Goal: Task Accomplishment & Management: Complete application form

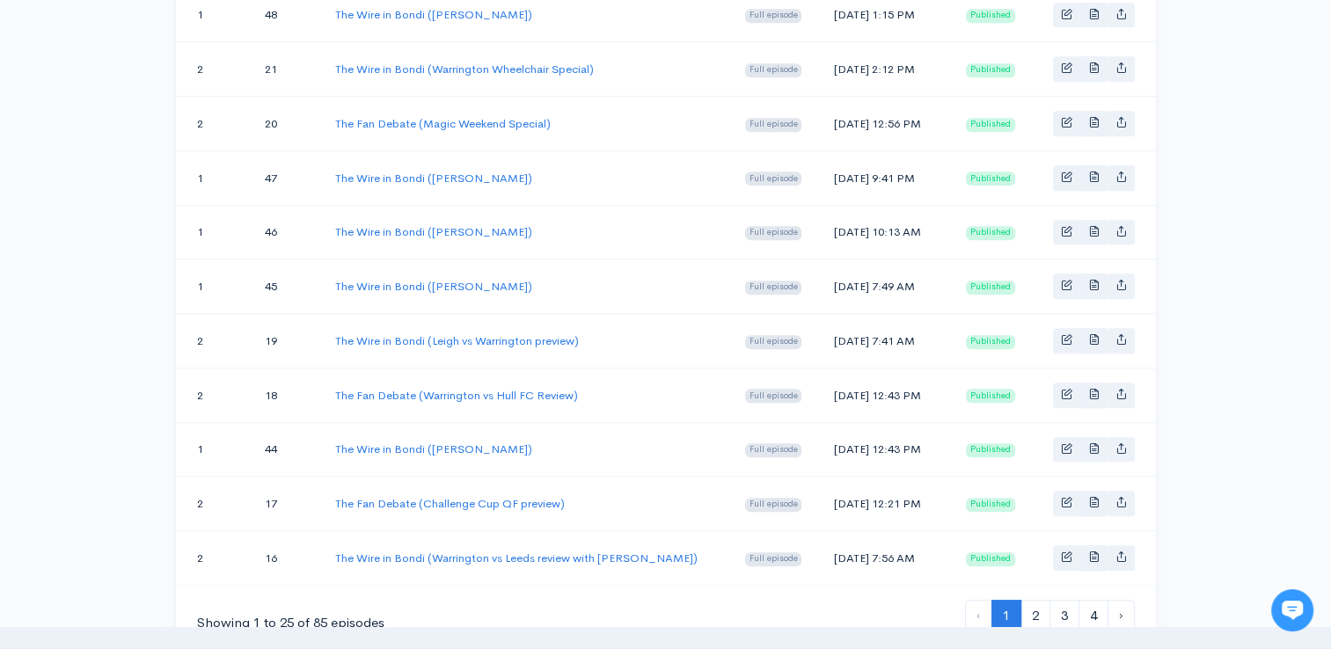
scroll to position [1203, 0]
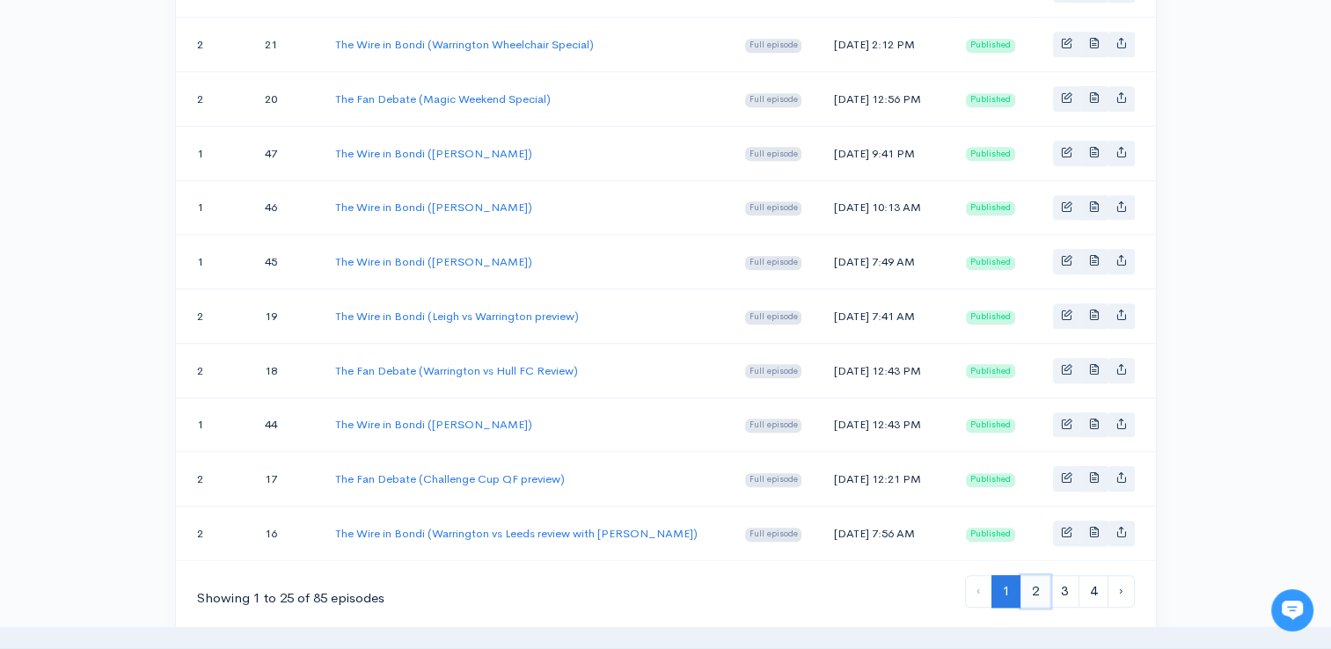
click at [1042, 579] on link "2" at bounding box center [1035, 591] width 30 height 33
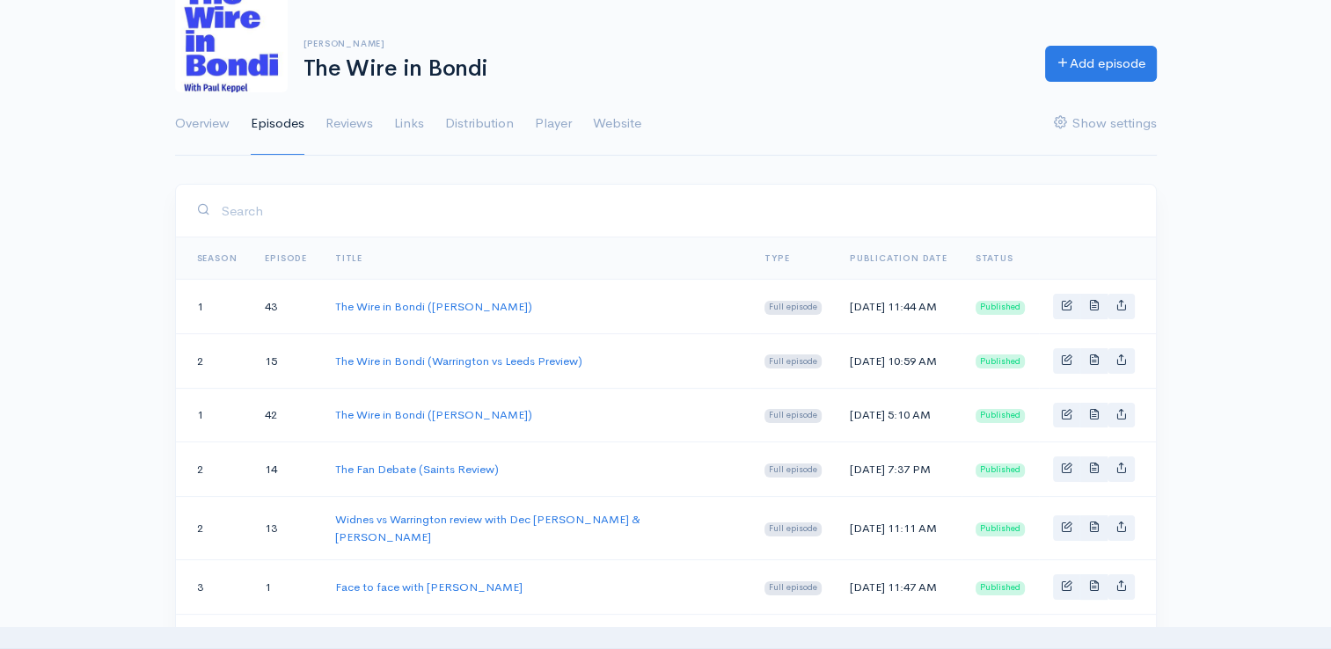
scroll to position [99, 0]
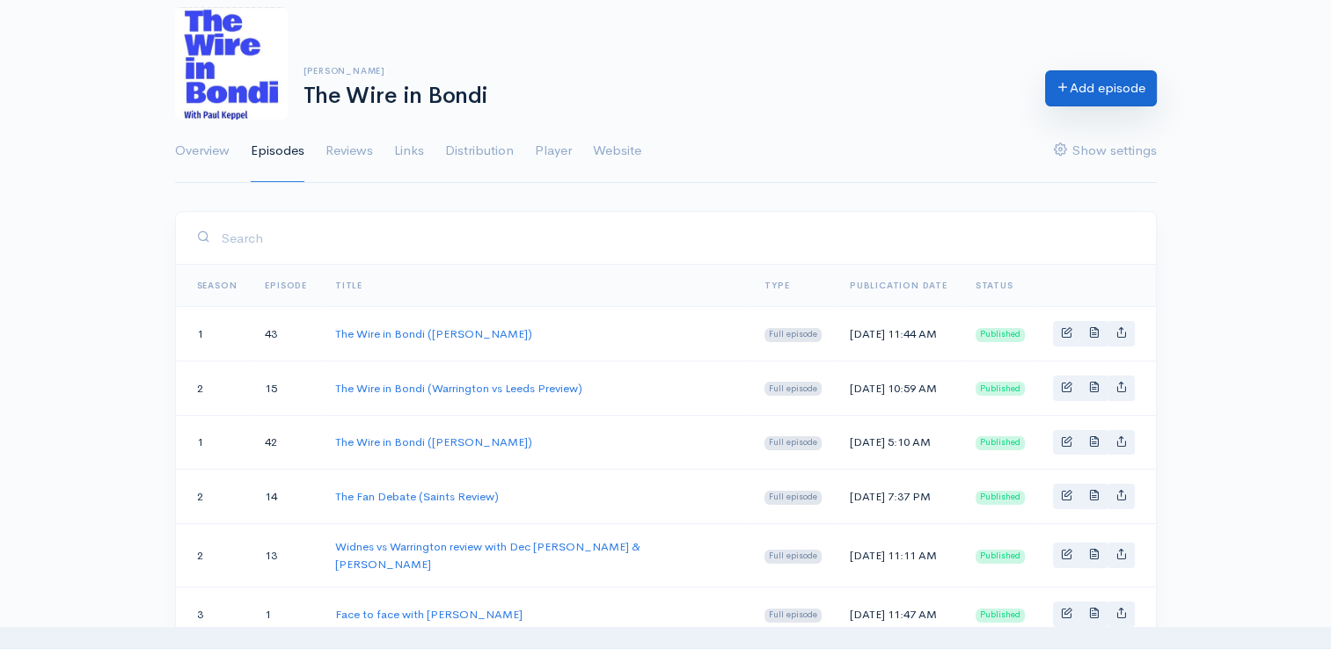
click at [1074, 99] on link "Add episode" at bounding box center [1101, 88] width 112 height 36
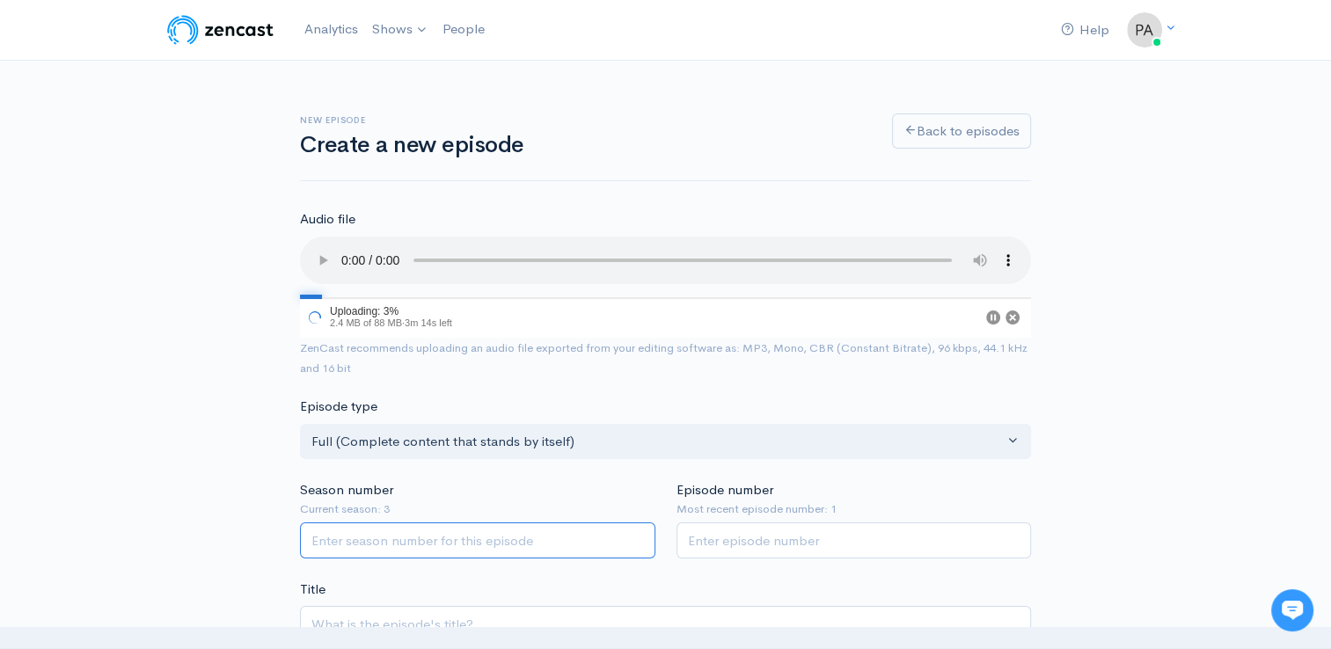
click at [429, 526] on input "Season number" at bounding box center [477, 540] width 355 height 36
type input "3"
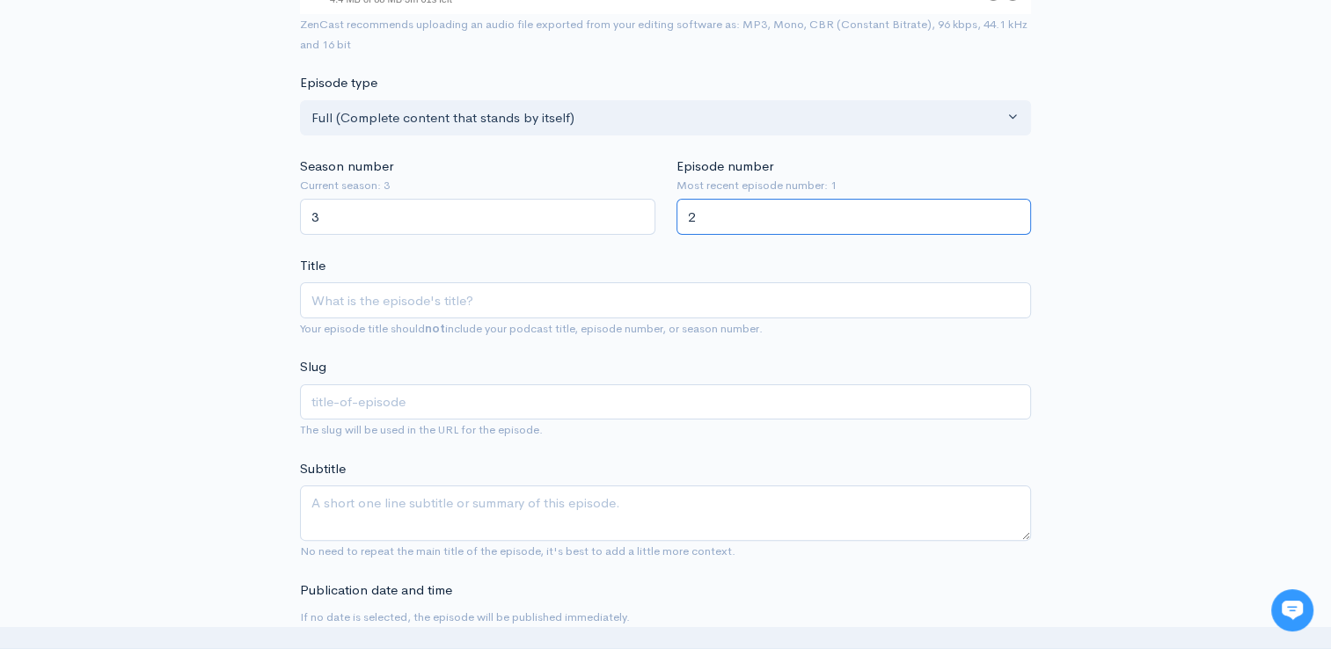
scroll to position [471, 0]
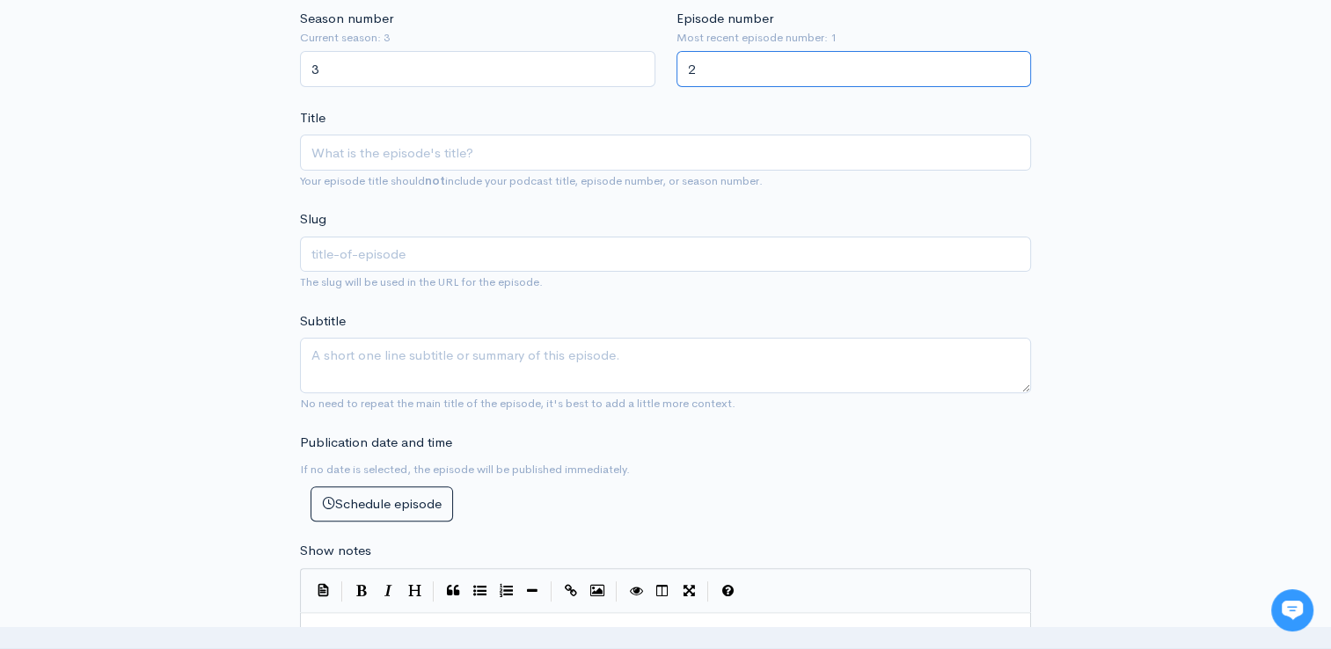
type input "2"
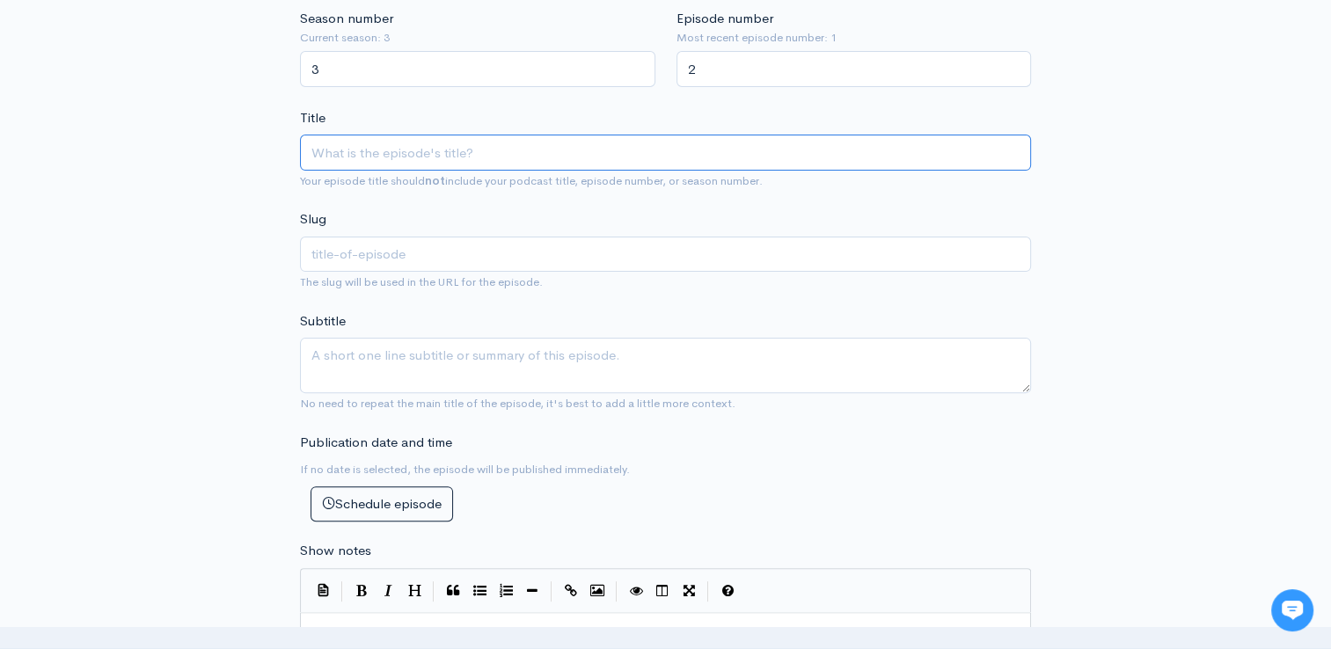
click at [523, 135] on input "Title" at bounding box center [665, 153] width 731 height 36
type input "T"
type input "t"
type input "Th"
type input "th"
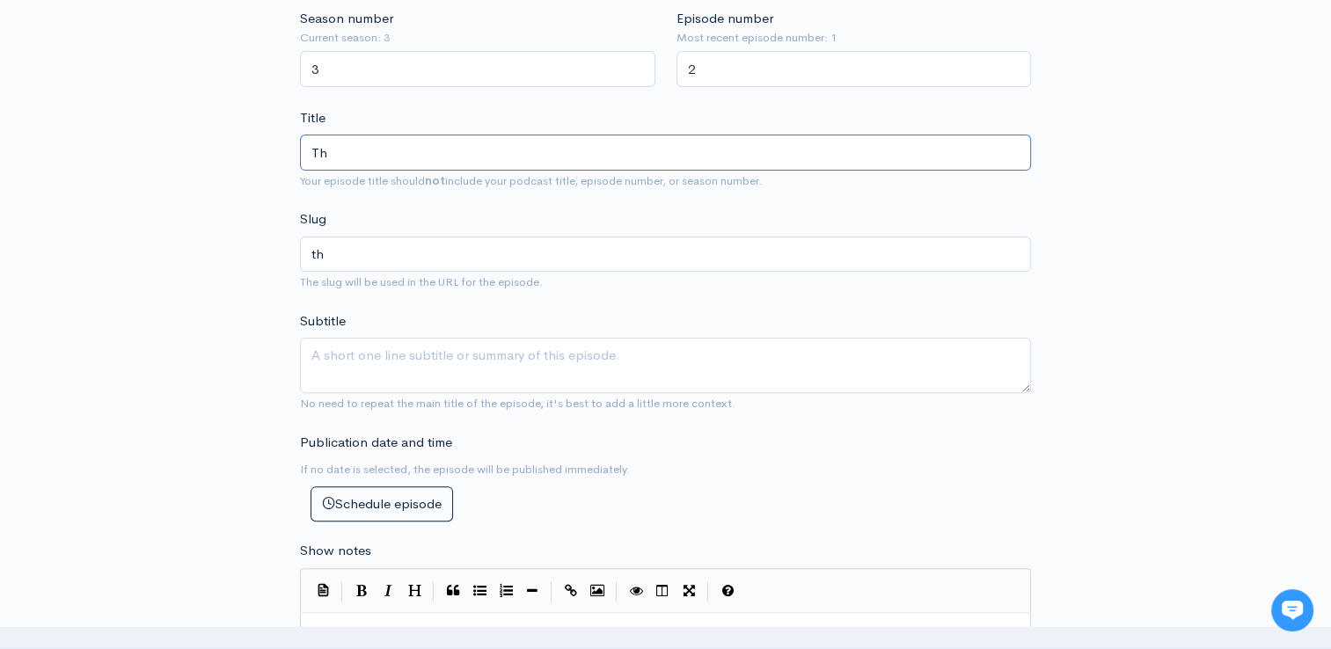
type input "The"
type input "the"
type input "The W"
type input "the-w"
type input "The Wir"
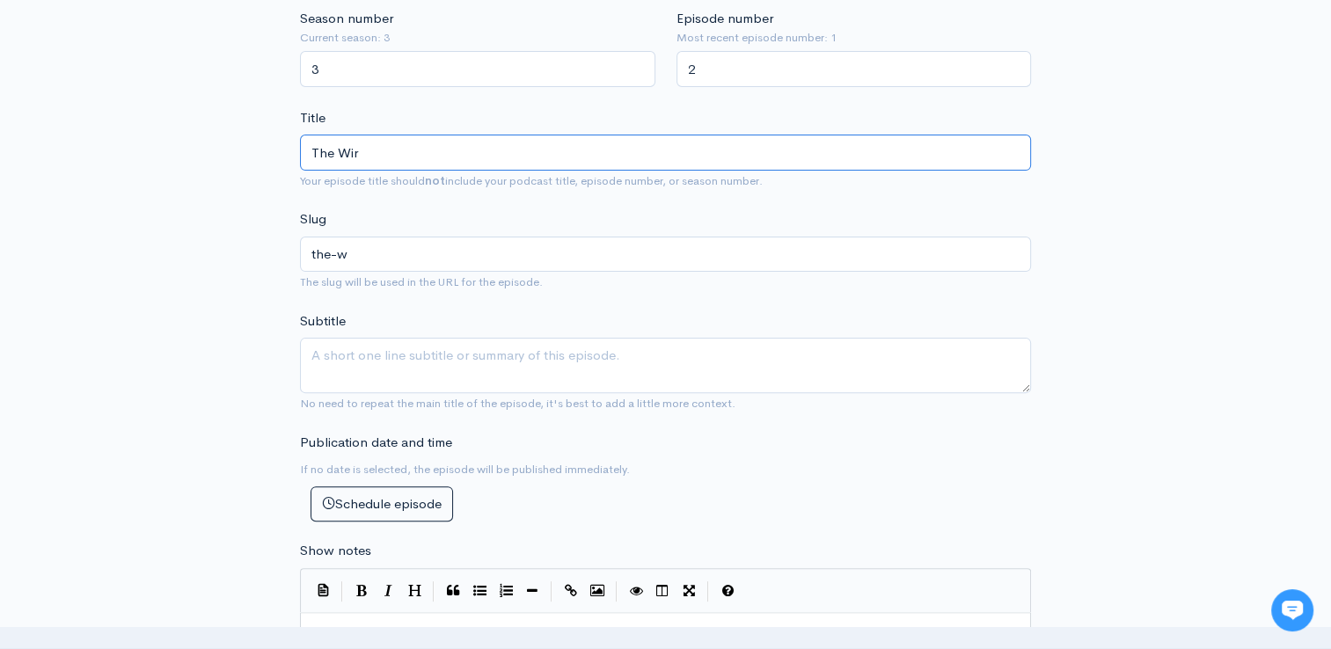
type input "the-wir"
type input "The Wire"
type input "the-wire"
type input "The Wire i"
type input "the-wire-i"
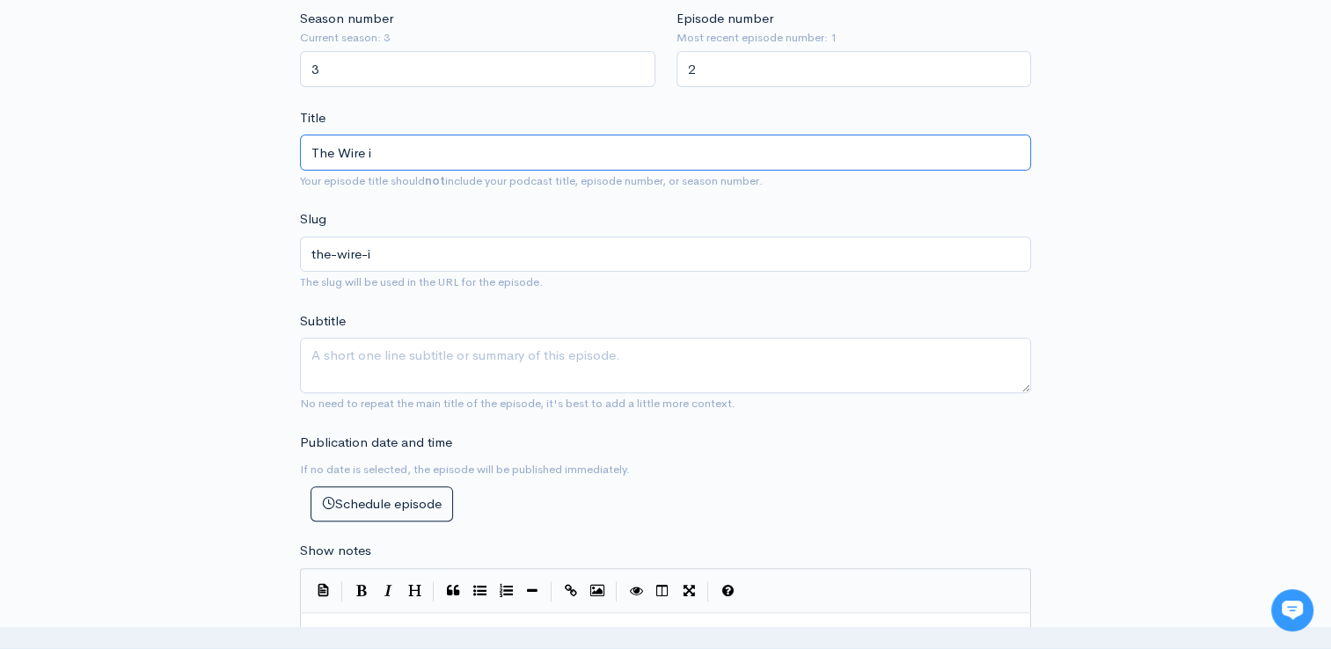
type input "The Wire ib"
type input "the-wire-ib"
type input "The Wire ib=n"
type input "the-[PERSON_NAME]"
type input "The Wire ib="
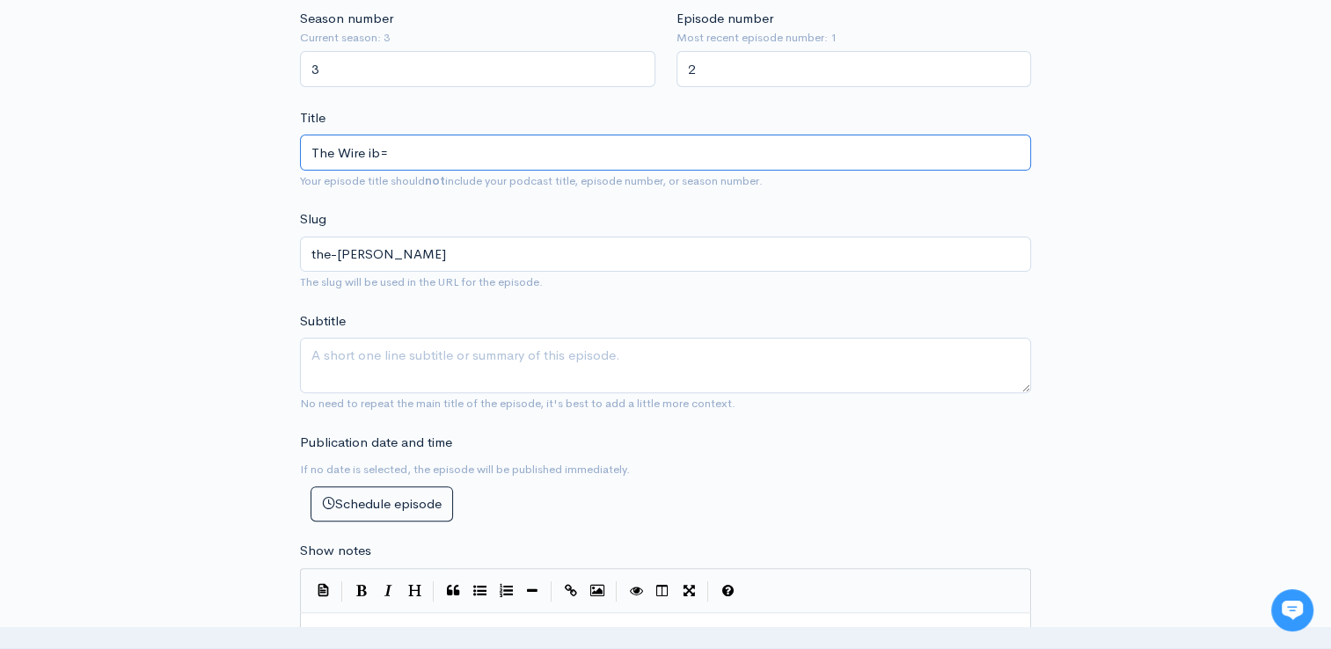
type input "the-wire-ib"
type input "The Wire i"
type input "the-wire-i"
type input "The Wire in"
type input "the-wire-in"
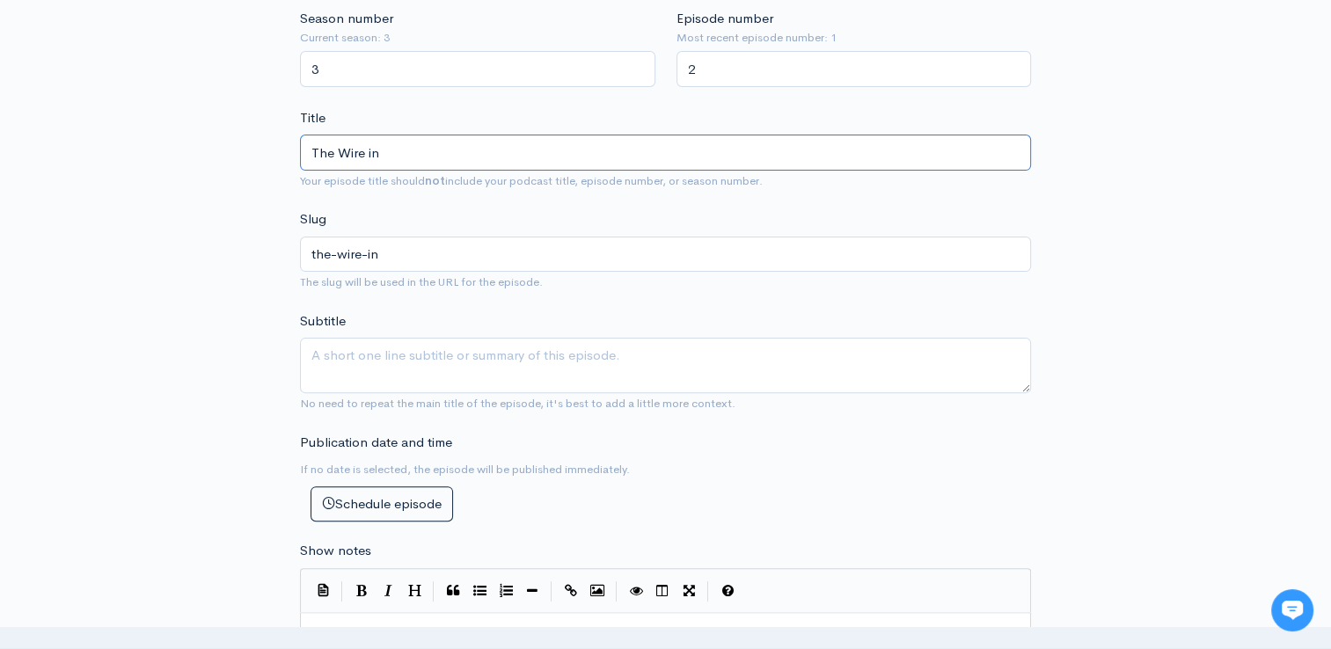
type input "The Wire in B"
type input "the-wire-in-b"
type input "The Wire in Bo"
type input "the-wire-in-bo"
type input "The Wire in Bon"
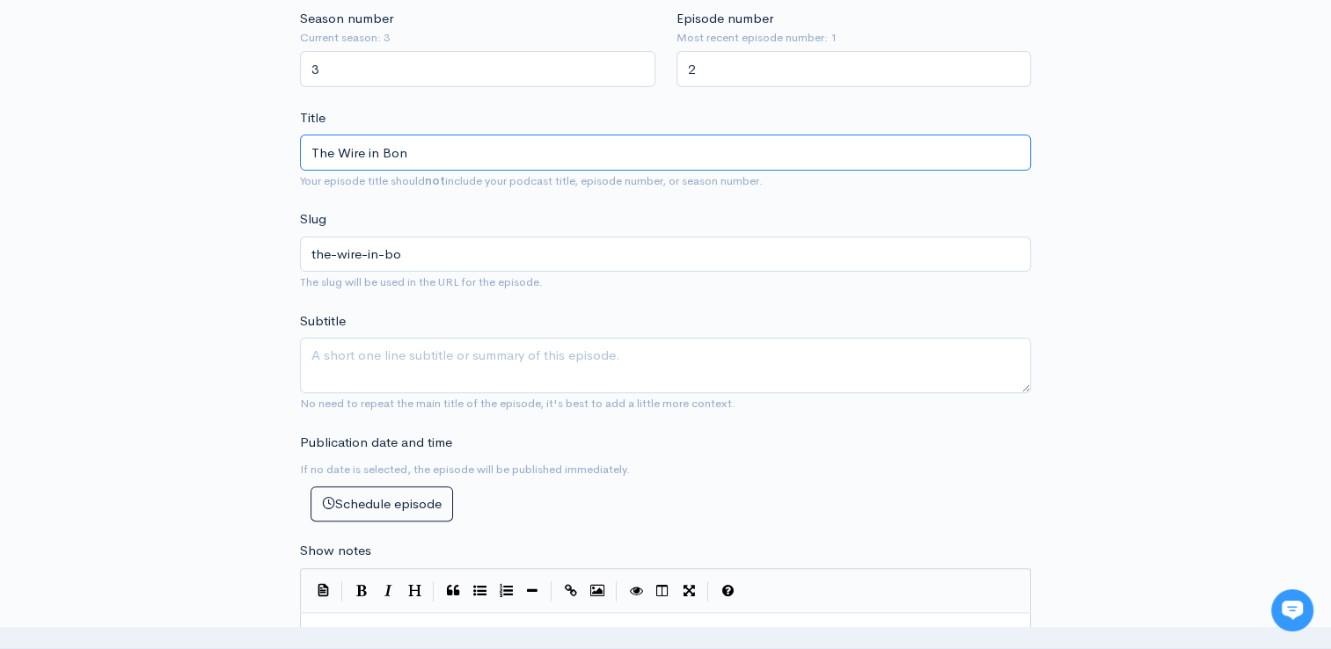
type input "the-wire-in-bon"
type input "The Wire in Bond"
type input "the-wire-in-bond"
type input "The Wire in Bondi"
type input "the-wire-in-bondi"
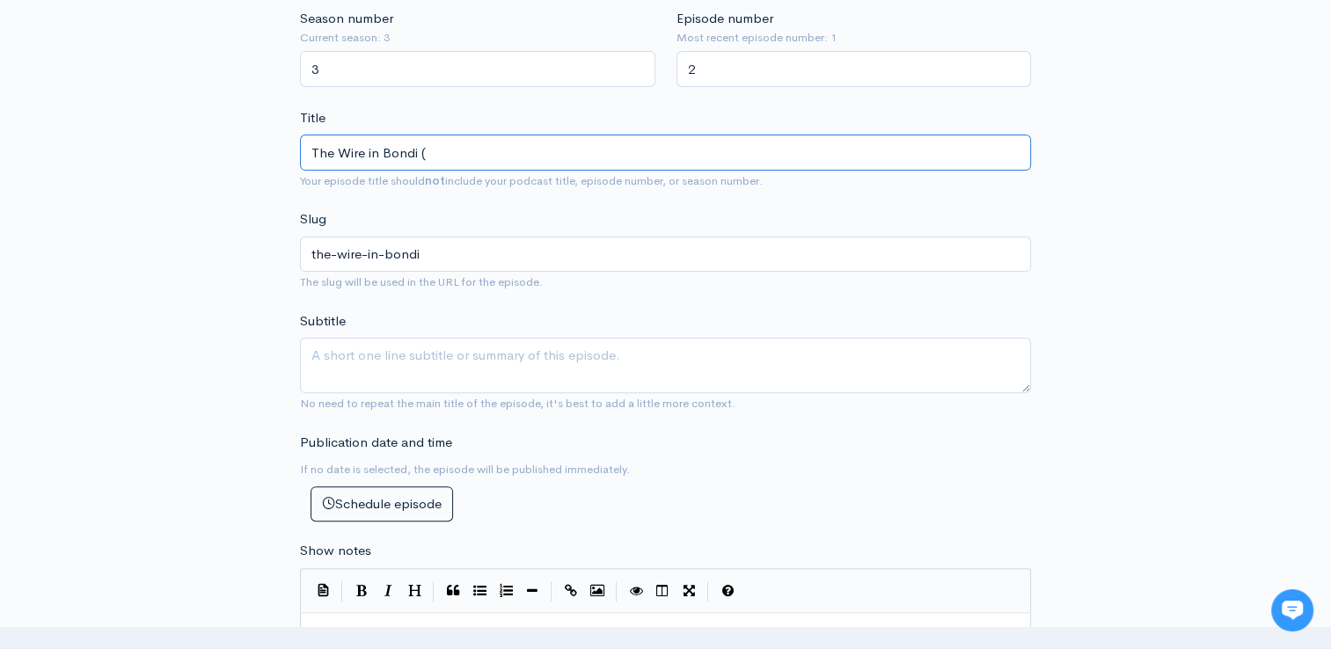
type input "The Wire in Bondi (F"
type input "the-wire-in-bondi-f"
type input "The Wire in Bondi (Fa"
type input "the-wire-in-bondi-fa"
type input "The Wire in Bondi (Fac"
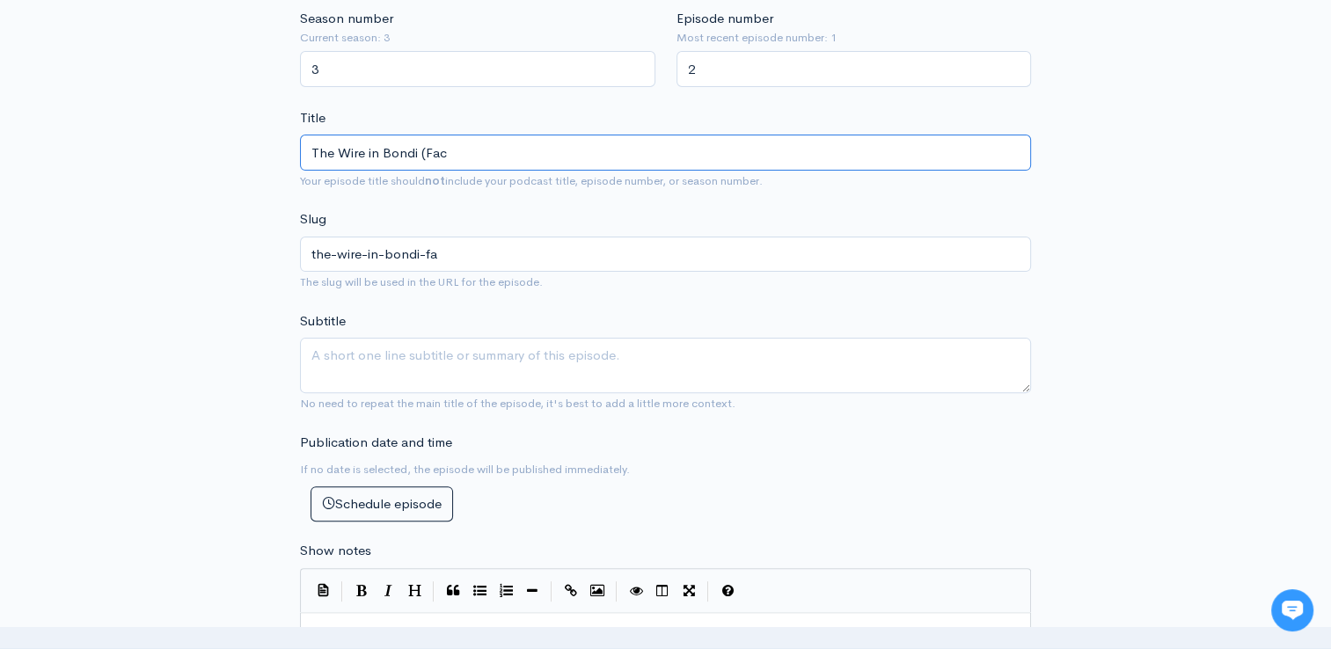
type input "the-wire-in-bondi-fac"
type input "The Wire in Bondi (Face"
type input "the-wire-in-bondi-face"
type input "The Wire in Bondi (Face to"
type input "the-wire-in-bondi-face-to"
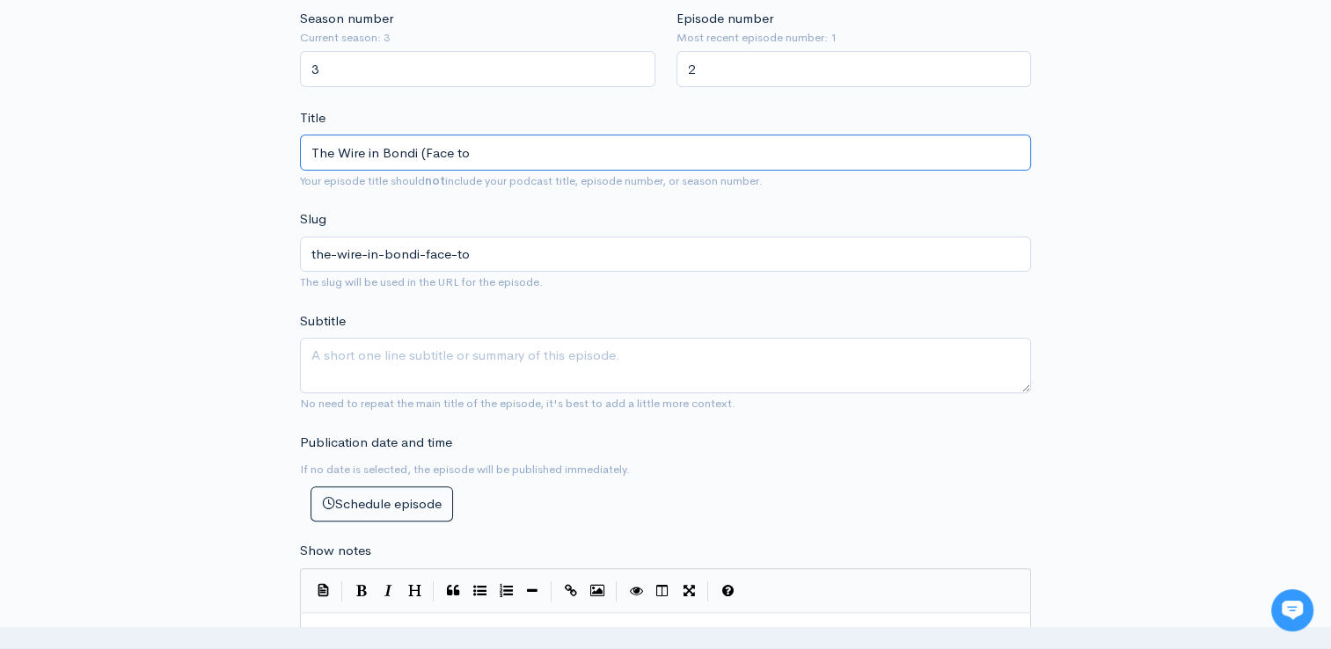
type input "The Wire in Bondi (Face to f"
type input "the-wire-in-bondi-face-to-f"
type input "The Wire in Bondi (Face to fa"
type input "the-wire-in-bondi-face-to-fa"
type input "The Wire in Bondi (Face to fac"
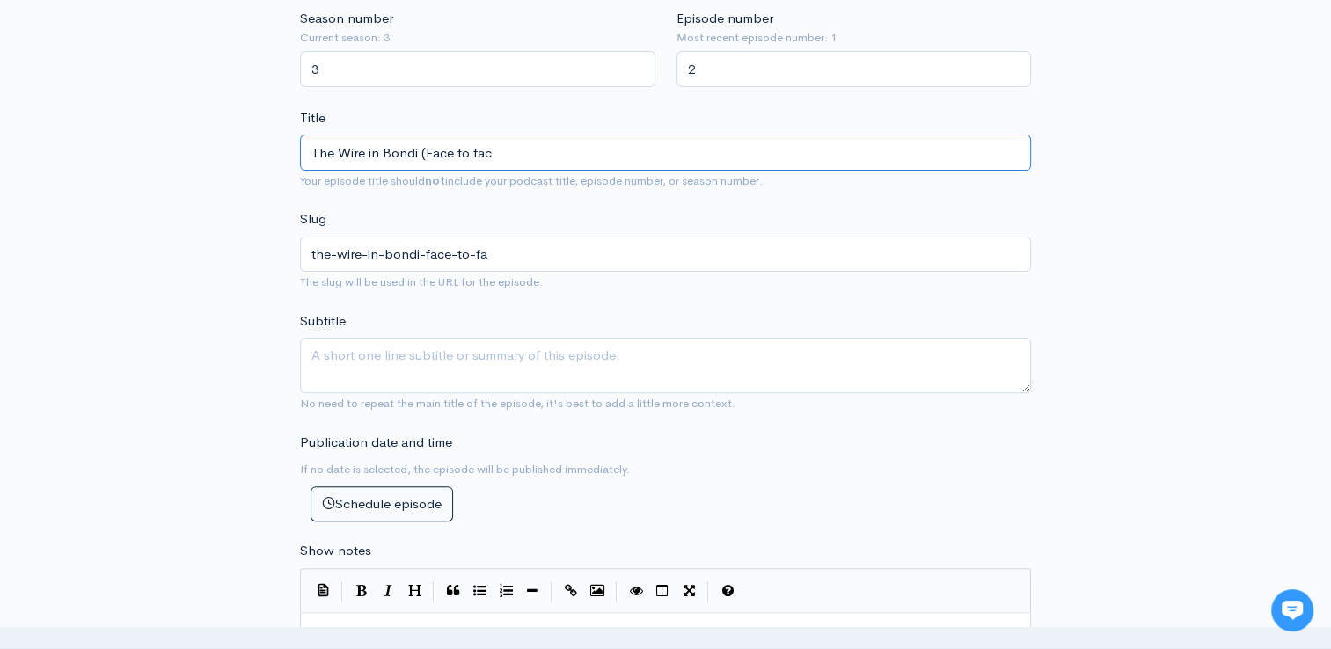
type input "the-wire-in-bondi-face-to-fac"
type input "The Wire in Bondi (Face to face"
type input "the-wire-in-bondi-face-to-face"
type input "The Wire in Bondi (Face to face w"
type input "the-wire-in-bondi-face-to-face-w"
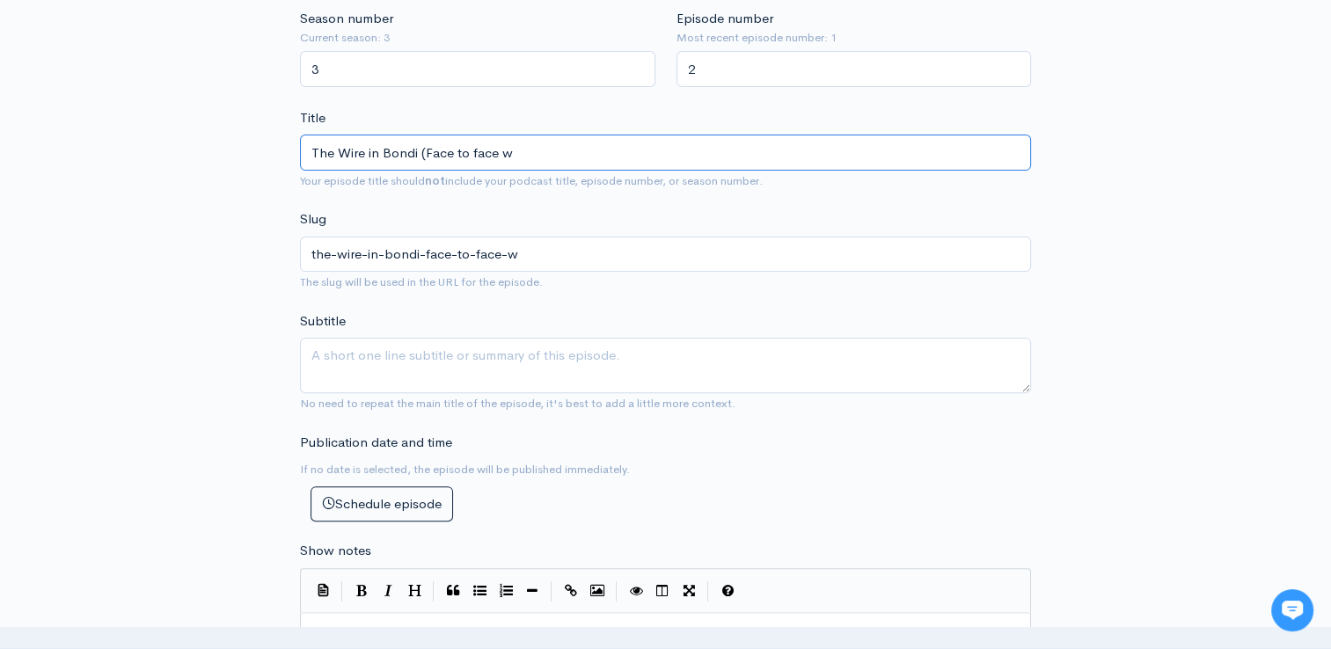
type input "The Wire in Bondi (Face to face wi"
type input "the-wire-in-bondi-face-to-face-wi"
type input "The Wire in Bondi (Face to face with"
type input "the-wire-in-bondi-face-to-face-with"
type input "The Wire in Bondi (Face to face with T"
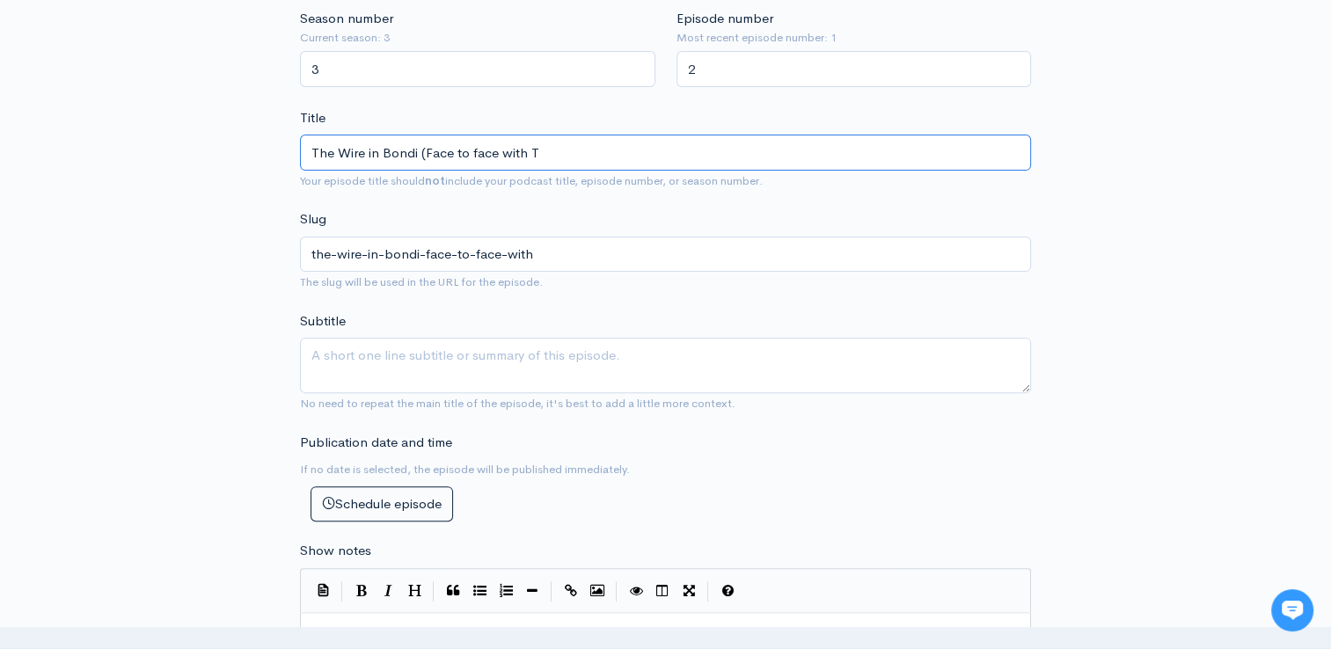
type input "the-wire-in-bondi-face-to-face-with-t"
type input "The Wire in Bondi (Face to face with [PERSON_NAME]"
type input "the-wire-in-bondi-face-to-face-with-[PERSON_NAME]"
type input "The Wire in Bondi (Face to face with [PERSON_NAME]"
type input "the-wire-in-bondi-face-to-face-with-tyk"
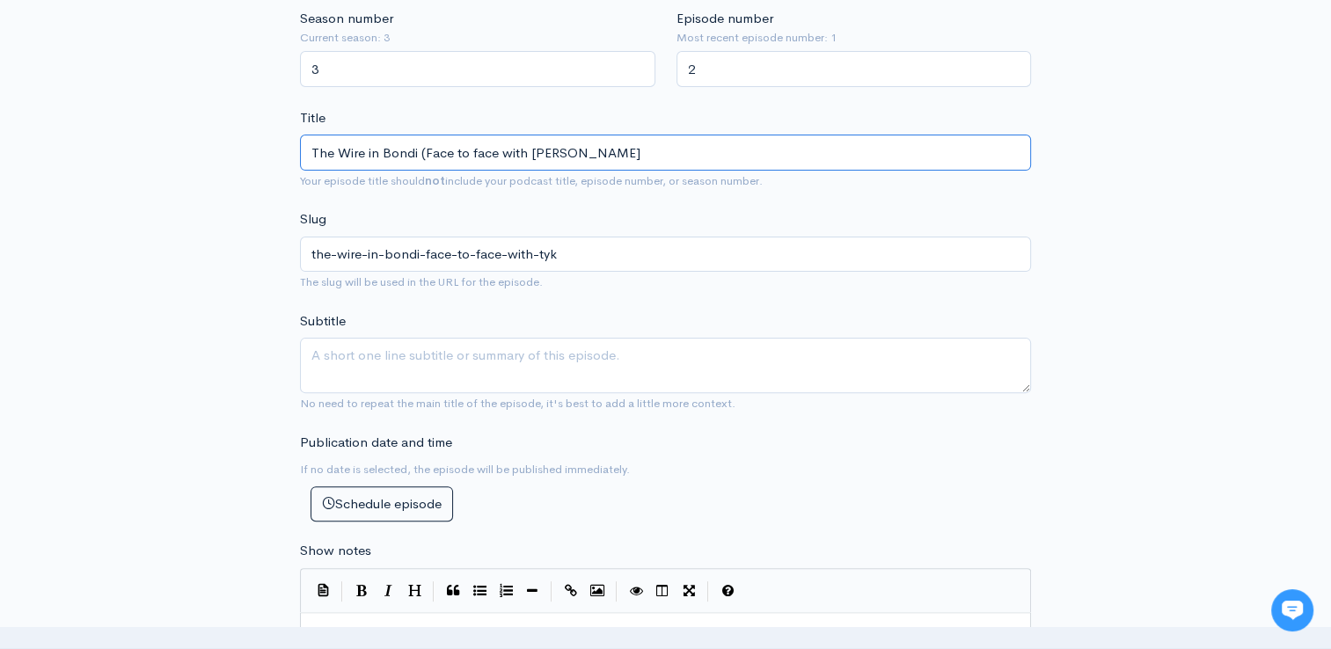
type input "The Wire in Bondi (Face to face with [PERSON_NAME]"
type input "the-wire-in-bondi-face-to-face-with-[PERSON_NAME]"
type input "The Wire in Bondi (Face to face with [PERSON_NAME]"
type input "the-wire-in-bondi-face-to-face-with-[PERSON_NAME]"
type input "The Wire in Bondi (Face to face with [PERSON_NAME]"
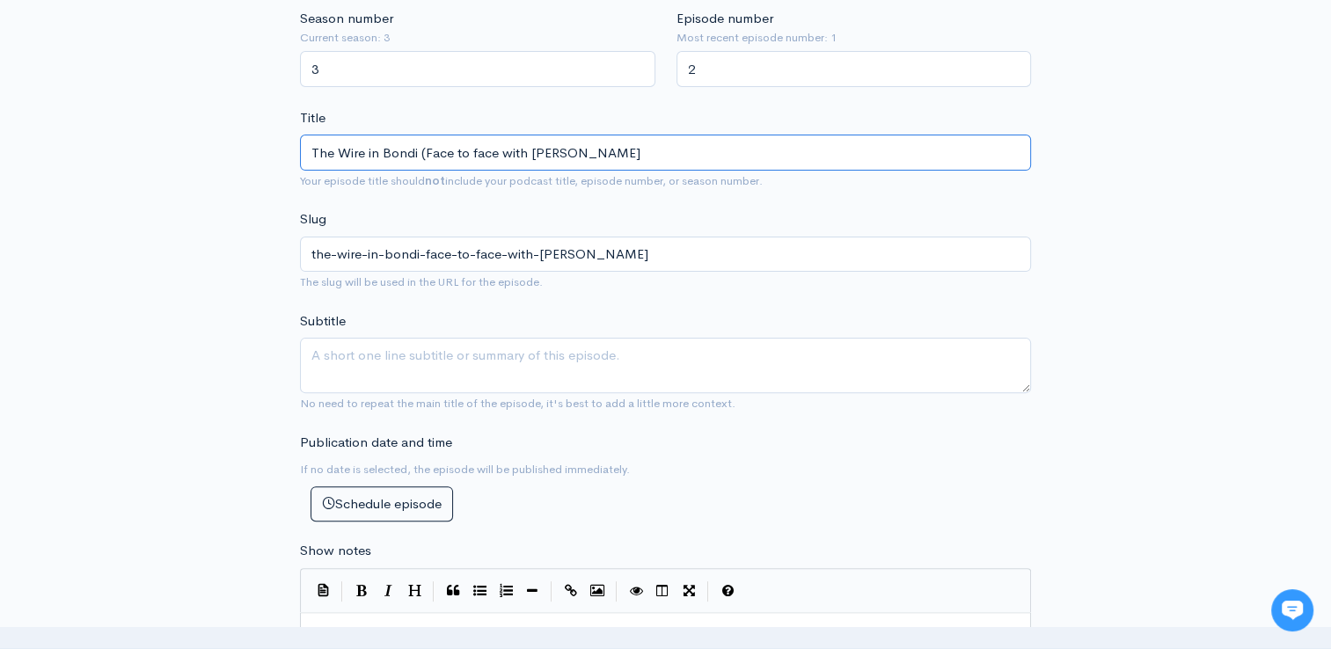
type input "the-wire-in-bondi-face-to-face-with-[PERSON_NAME]"
type input "The Wire in Bondi (Face to face with [PERSON_NAME]"
type input "the-wire-in-bondi-face-to-face-with-[PERSON_NAME]"
type input "The Wire in Bondi (Face to face with [PERSON_NAME]"
type input "the-wire-in-bondi-face-to-face-with-[PERSON_NAME]"
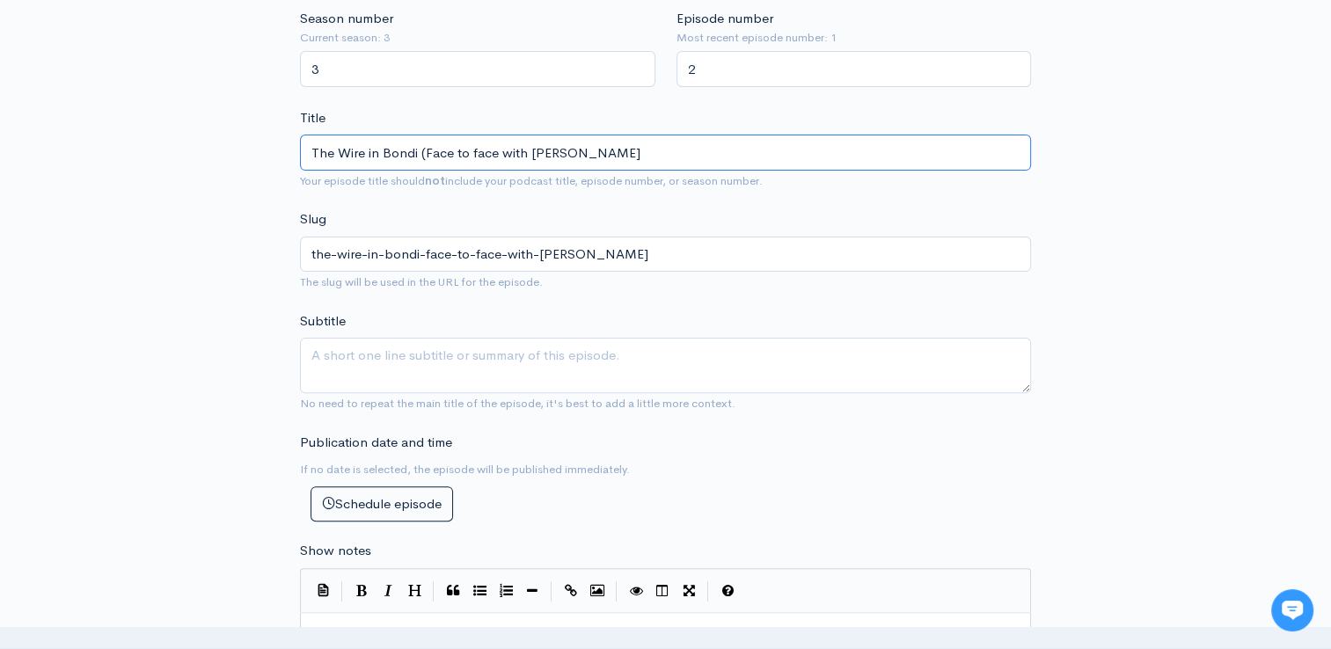
type input "The Wire in Bondi (Face to face with [PERSON_NAME]"
type input "the-wire-in-bondi-face-to-face-with-[PERSON_NAME]"
type input "The Wire in Bondi (Face to face with [PERSON_NAME]"
type input "the-wire-in-bondi-face-to-face-with-[PERSON_NAME]"
type input "The Wire in Bondi (Face to face with [PERSON_NAME]"
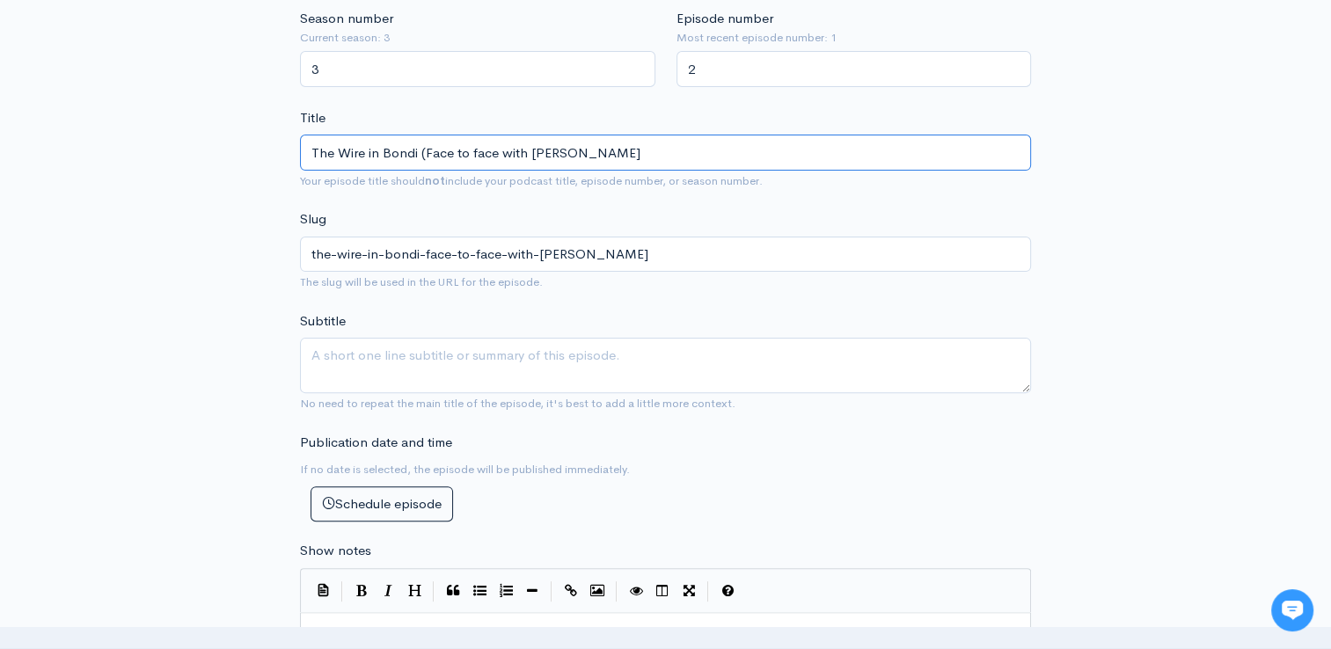
type input "the-wire-in-bondi-face-to-face-with-[PERSON_NAME]"
type input "The Wire in Bondi (Face to face with [PERSON_NAME]"
type input "the-wire-in-bondi-face-to-face-with-[PERSON_NAME]"
type input "The Wire in Bondi (Face to face with [PERSON_NAME])"
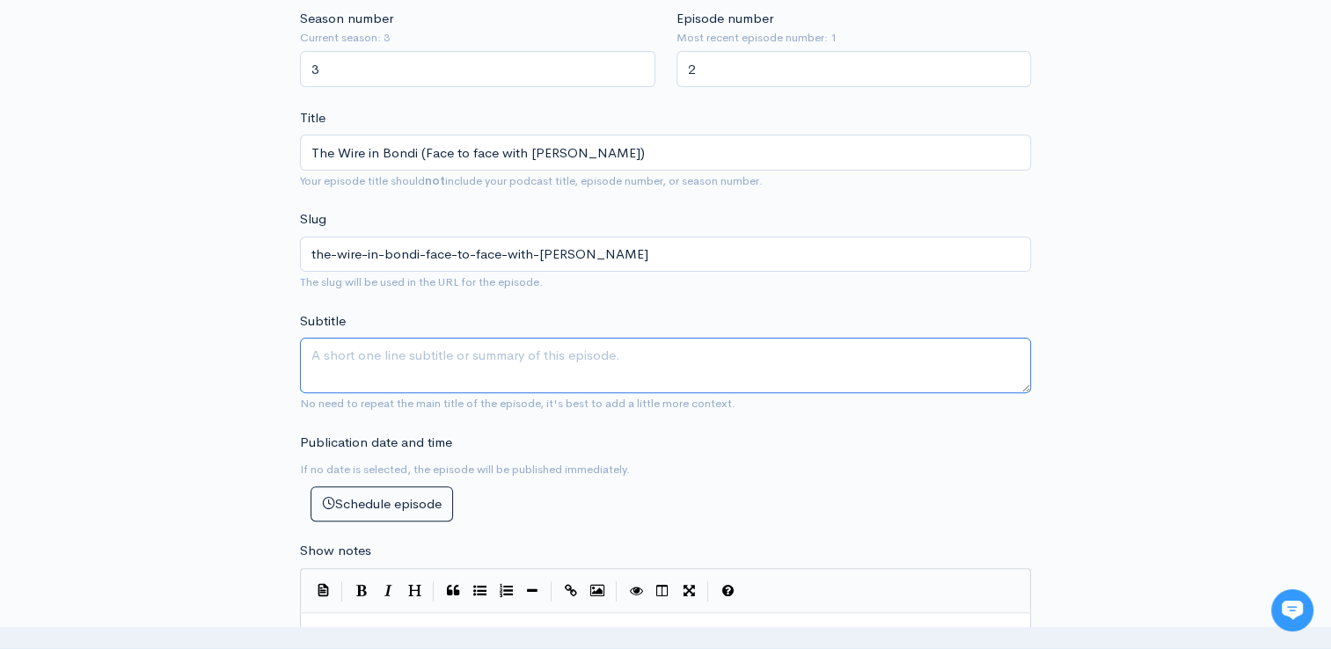
click at [441, 368] on textarea "Subtitle" at bounding box center [665, 365] width 731 height 55
type textarea "G"
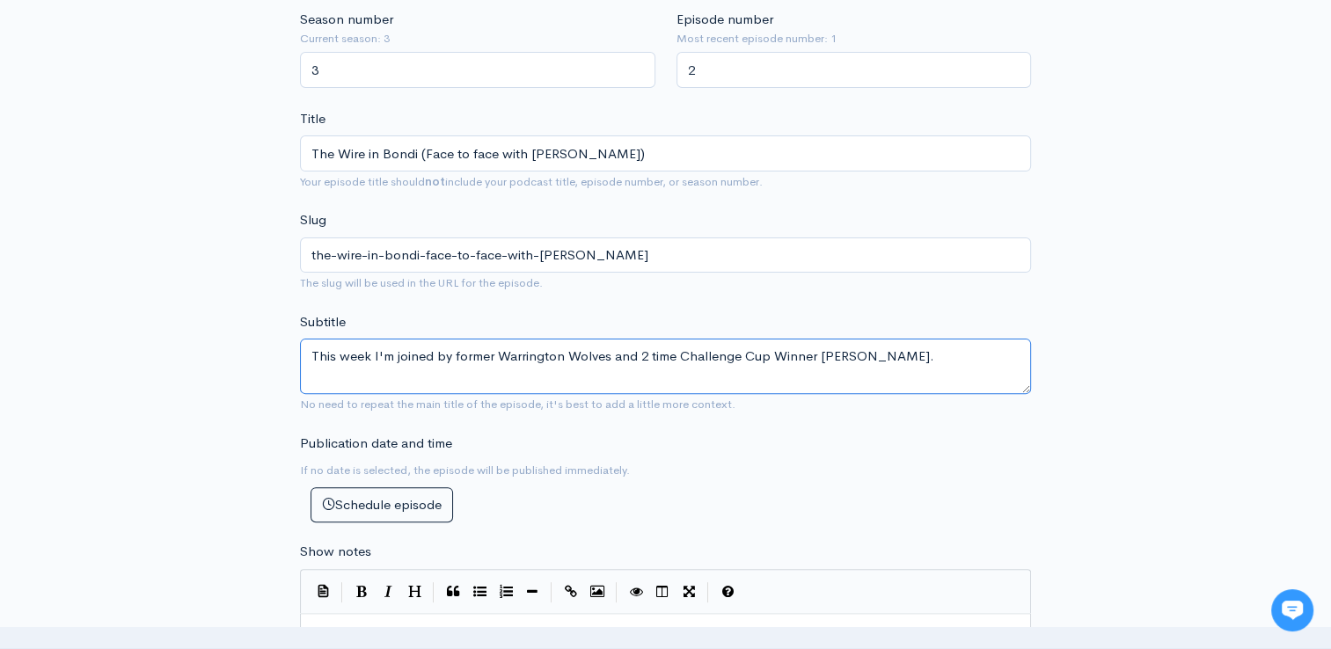
scroll to position [511, 0]
click at [649, 352] on textarea "This week I'm joined by former Warrington Wolves and 2 time Challenge Cup Winne…" at bounding box center [665, 366] width 731 height 55
drag, startPoint x: 949, startPoint y: 363, endPoint x: 297, endPoint y: 338, distance: 652.2
click at [297, 338] on div "New episode Create a new episode Back to episodes Audio file Choose file The Wi…" at bounding box center [665, 521] width 752 height 1943
click at [610, 352] on textarea "This week I'm joined by former Warrington Wolves and two time Challenge Cup Win…" at bounding box center [665, 366] width 731 height 55
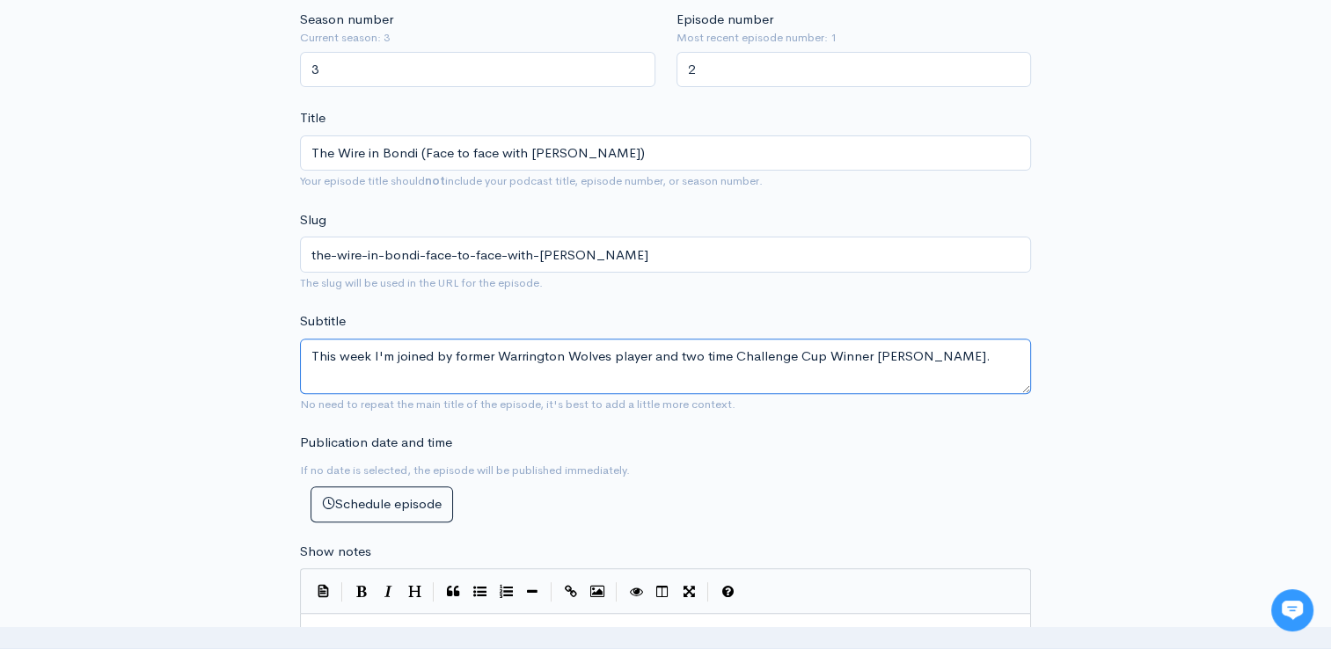
drag, startPoint x: 975, startPoint y: 351, endPoint x: 295, endPoint y: 351, distance: 679.9
click at [295, 351] on div "New episode Create a new episode Back to episodes Audio file Choose file The Wi…" at bounding box center [665, 521] width 752 height 1943
click at [980, 354] on textarea "This week I'm joined by former Warrington Wolves player and two time Challenge …" at bounding box center [665, 366] width 731 height 55
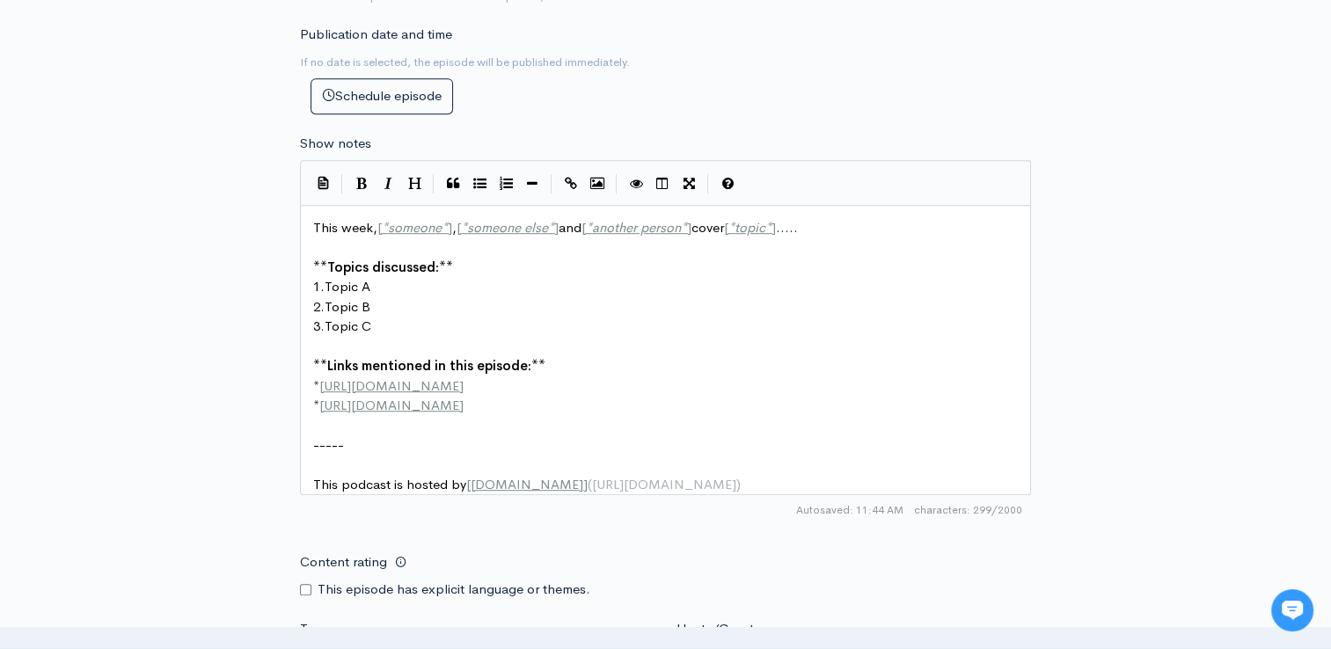
scroll to position [927, 0]
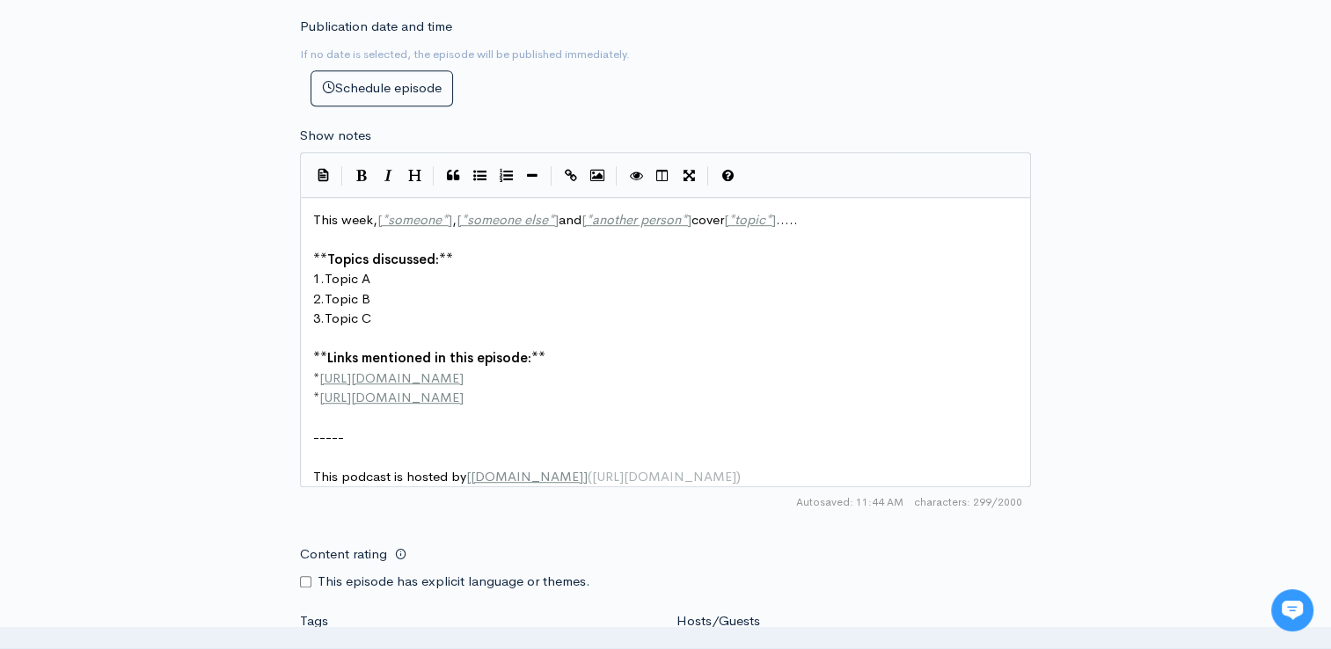
type textarea "This week I'm joined by former Warrington Wolves player and two time Challenge …"
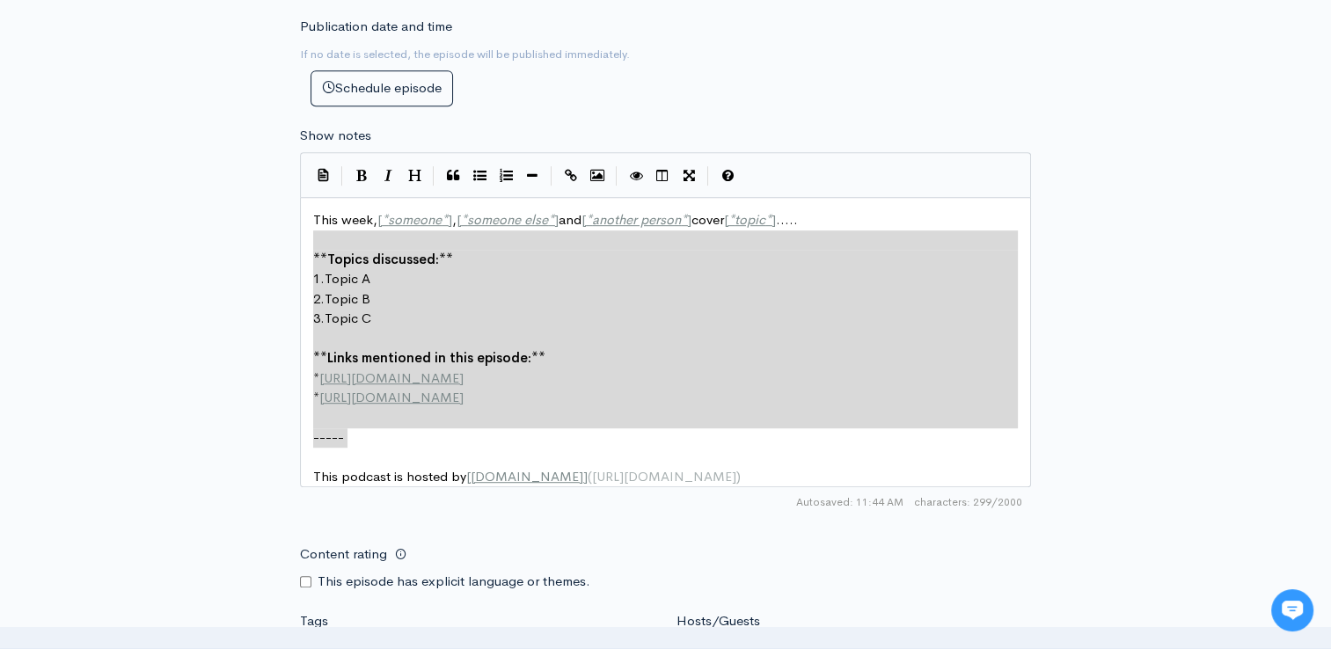
type textarea "This week, [*someone*], [*someone else*] and [*another person*] cover [*topic*]…"
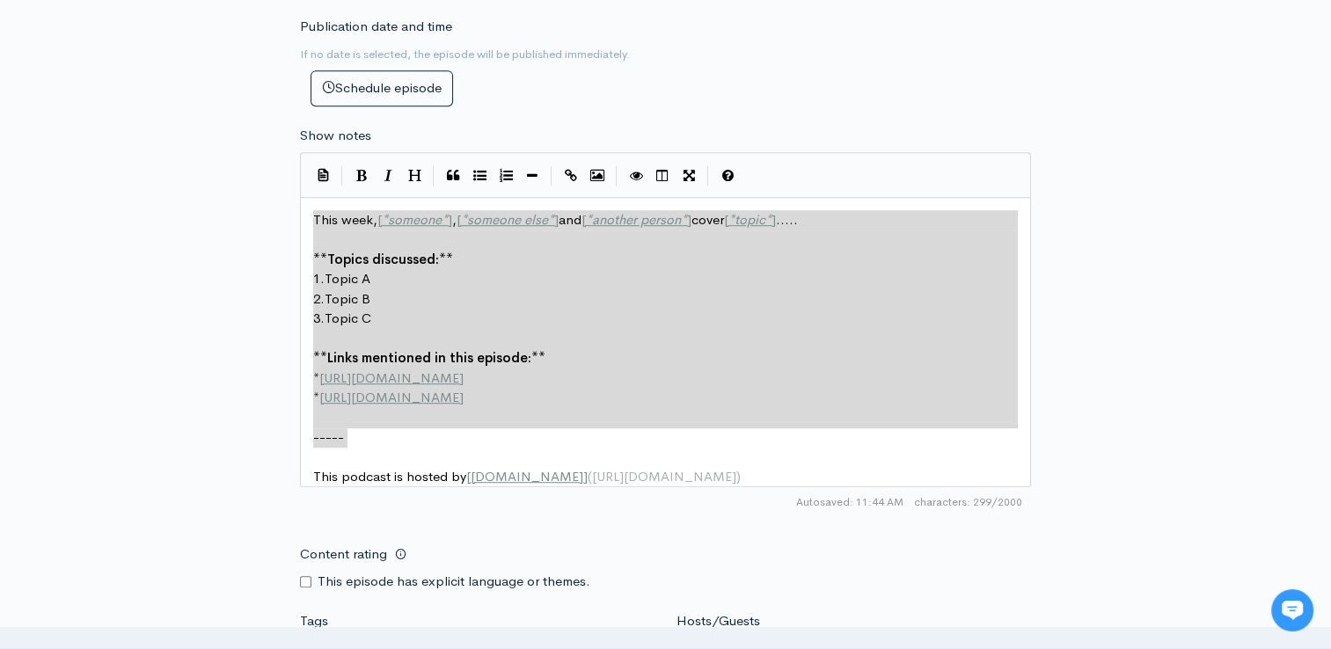
drag, startPoint x: 356, startPoint y: 438, endPoint x: 302, endPoint y: 214, distance: 230.8
paste textarea
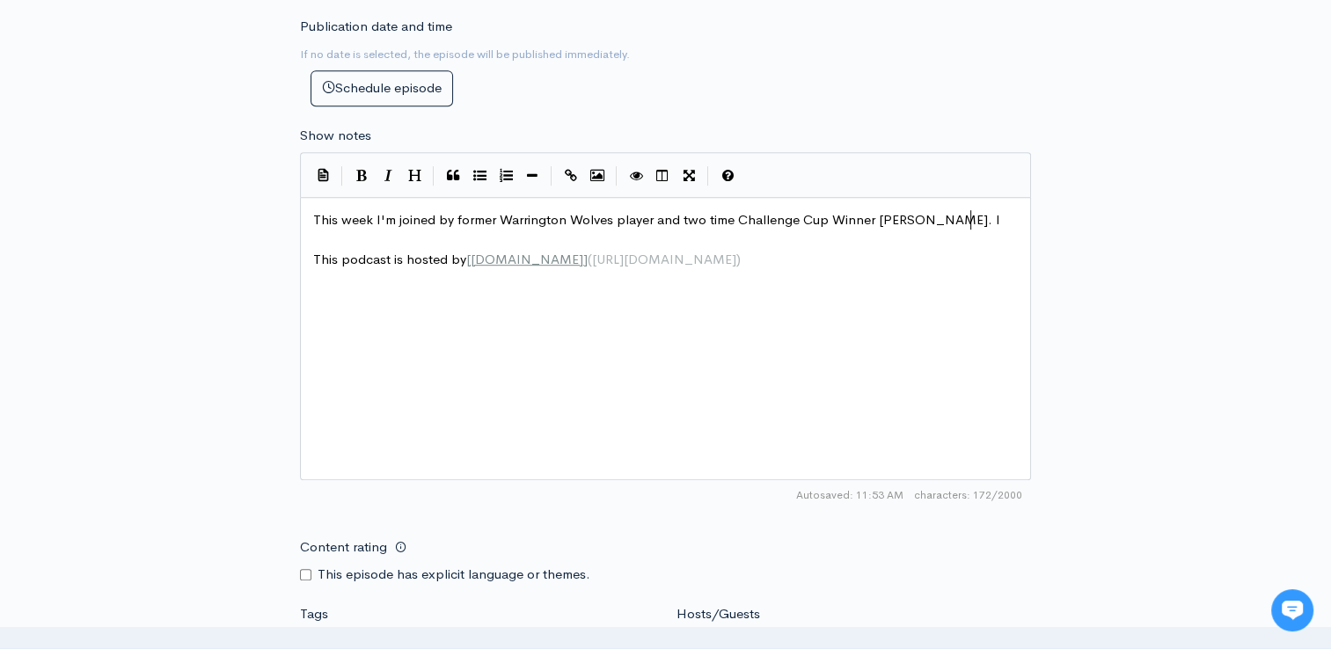
scroll to position [6, 10]
type textarea "I dit d"
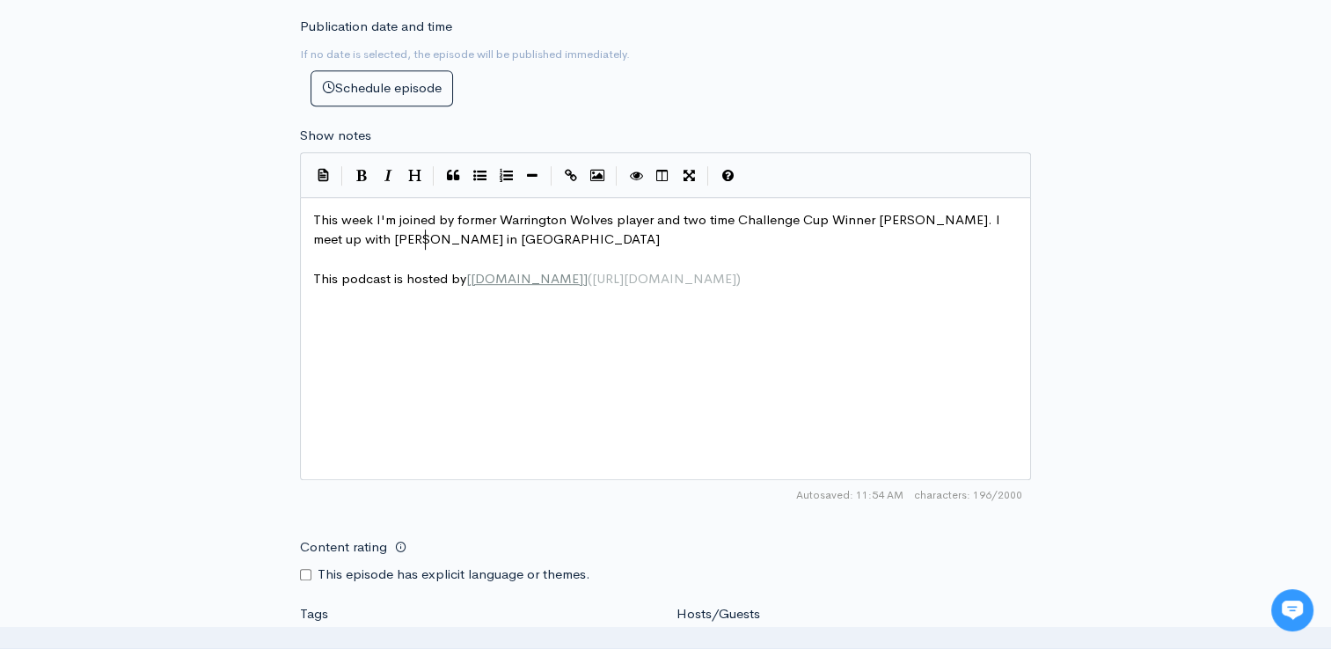
type textarea "meet up with [PERSON_NAME] in [GEOGRAPHIC_DATA]"
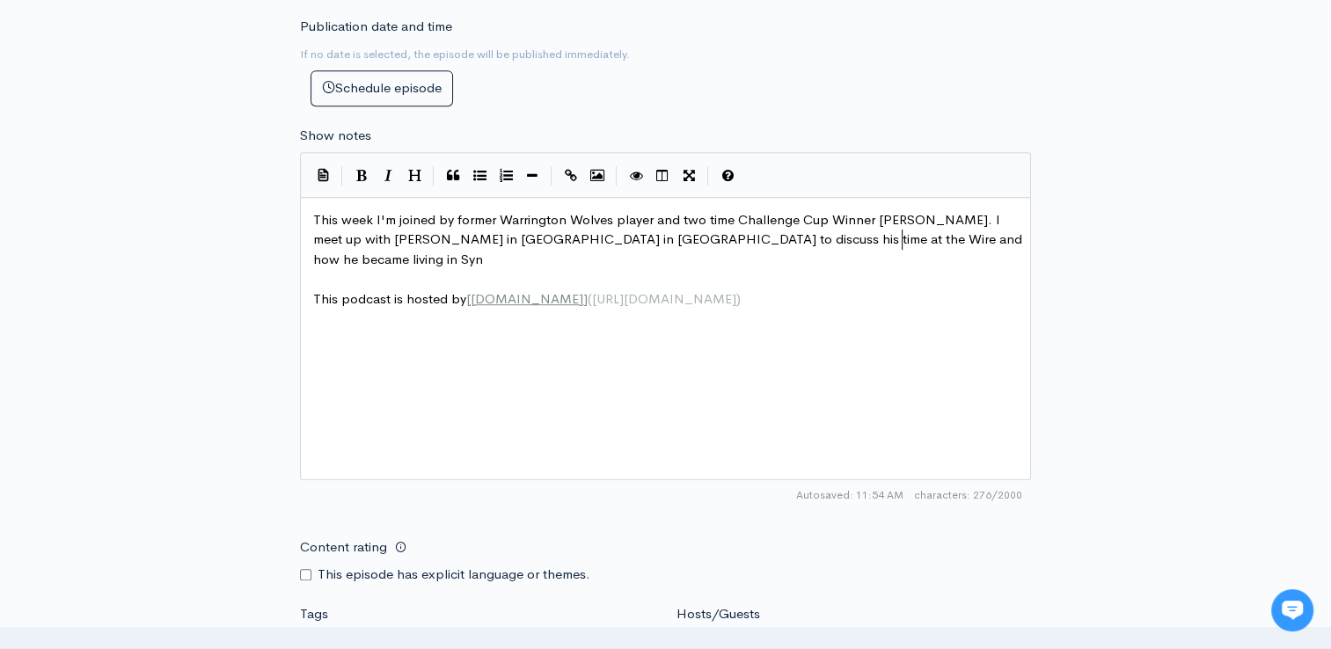
scroll to position [6, 493]
type textarea "aroubra in [GEOGRAPHIC_DATA] to discuss his time at the Wire and how he became …"
type textarea "dney."
click at [785, 245] on pre "This week I'm joined by former Warrington Wolves player and two time Challenge …" at bounding box center [672, 240] width 725 height 60
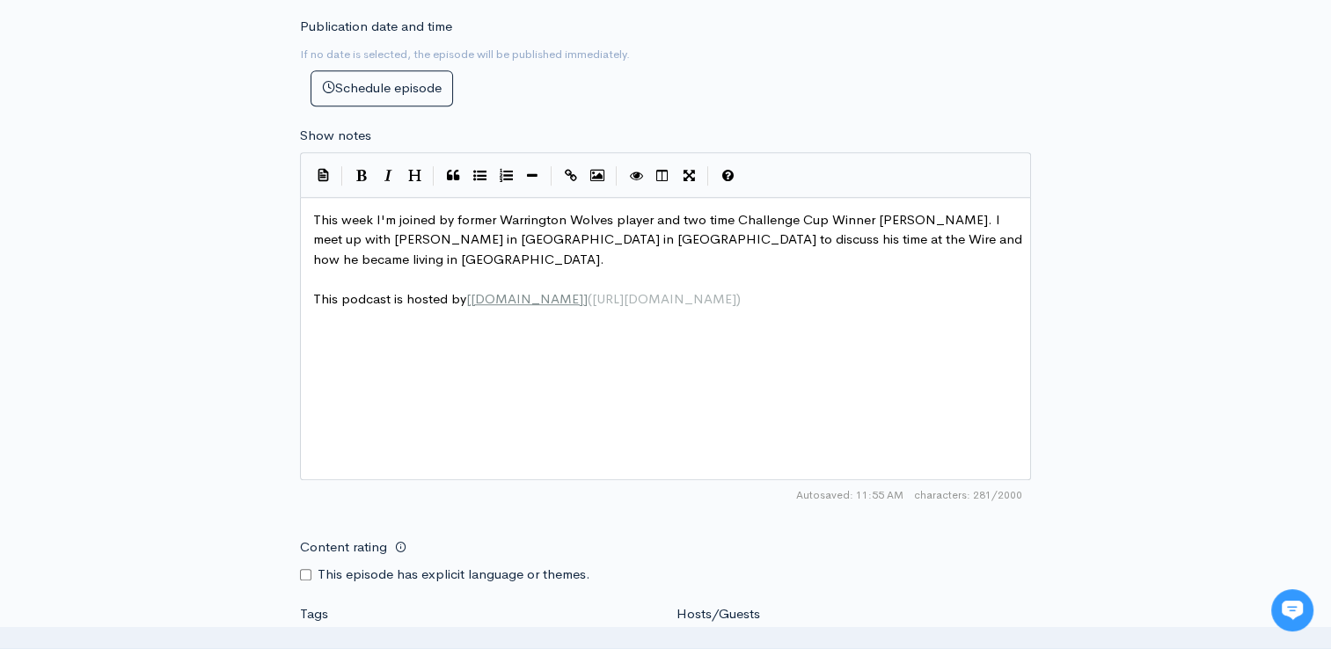
click at [778, 242] on span "This week I'm joined by former Warrington Wolves player and two time Challenge …" at bounding box center [669, 239] width 712 height 56
type textarea "has now"
type textarea "as now became living in [GEOGRAPHIC_DATA]."
drag, startPoint x: 989, startPoint y: 235, endPoint x: 788, endPoint y: 246, distance: 200.9
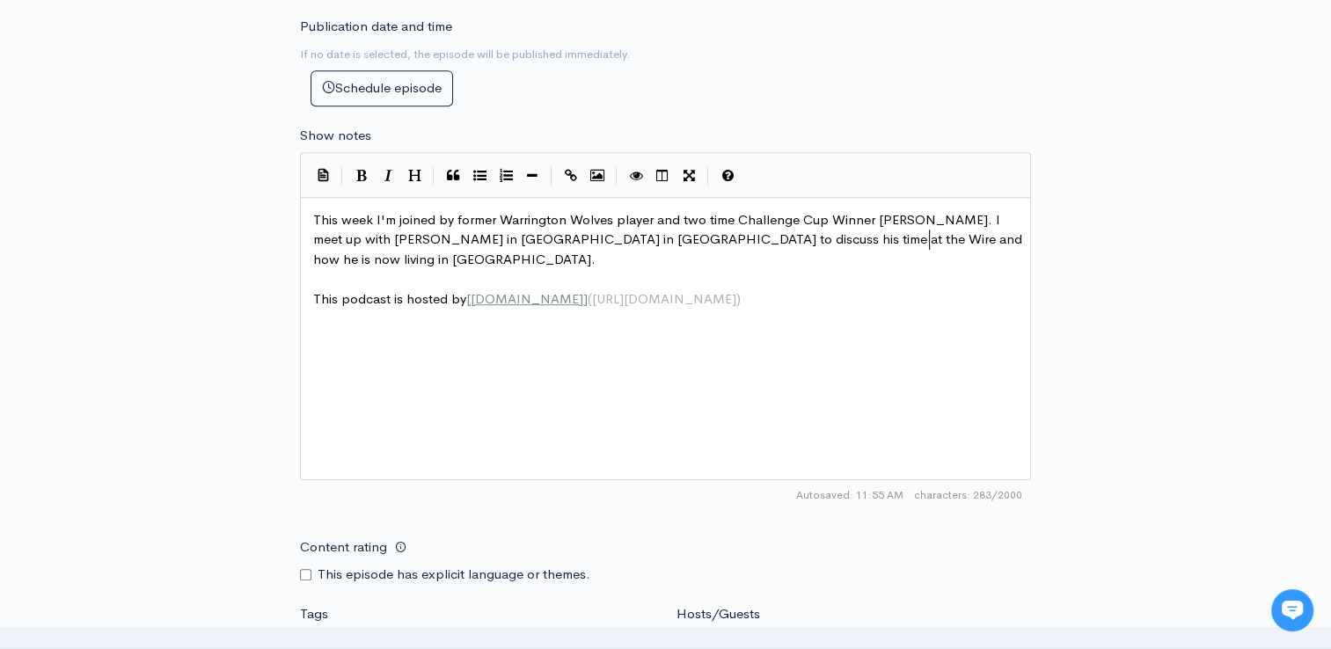
scroll to position [6, 149]
type textarea "is now living in [GEOGRAPHIC_DATA]. #"
type textarea "We also look at the cHalle"
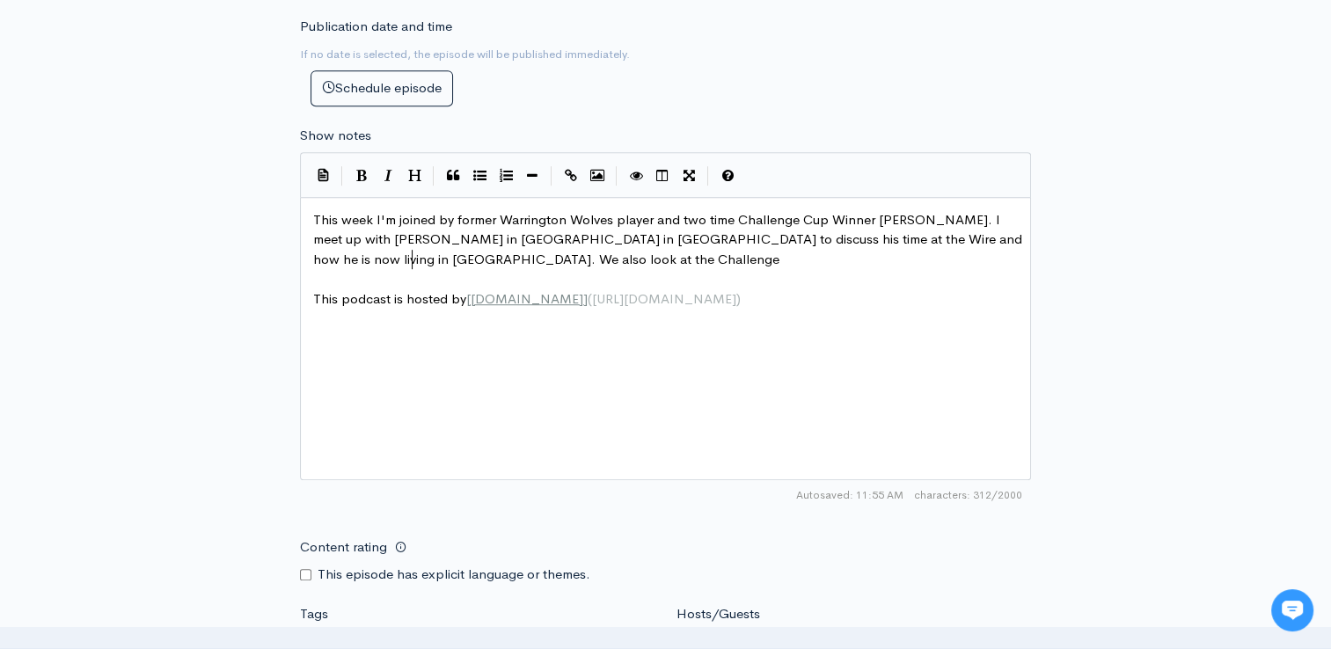
type textarea "Challenge c"
type textarea "Cup F"
type textarea "final"
click at [1010, 235] on pre "This week I'm joined by former Warrington Wolves player and two time Challenge …" at bounding box center [672, 240] width 725 height 60
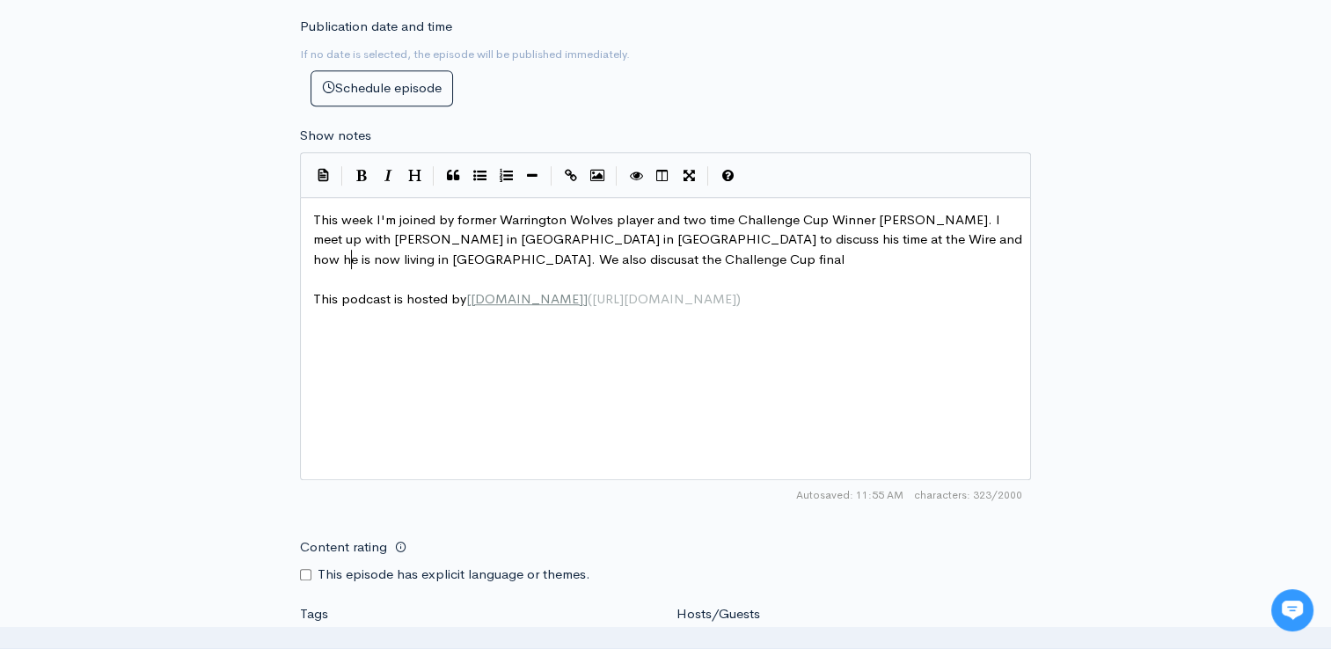
type textarea "discuss"
click at [549, 245] on pre "This week I'm joined by former Warrington Wolves player and two time Challenge …" at bounding box center [672, 240] width 725 height 60
click at [370, 256] on span "This week I'm joined by former Warrington Wolves player and two time Challenge …" at bounding box center [669, 239] width 712 height 56
click at [507, 259] on pre "This week I'm joined by former Warrington Wolves player and two time Challenge …" at bounding box center [672, 240] width 725 height 60
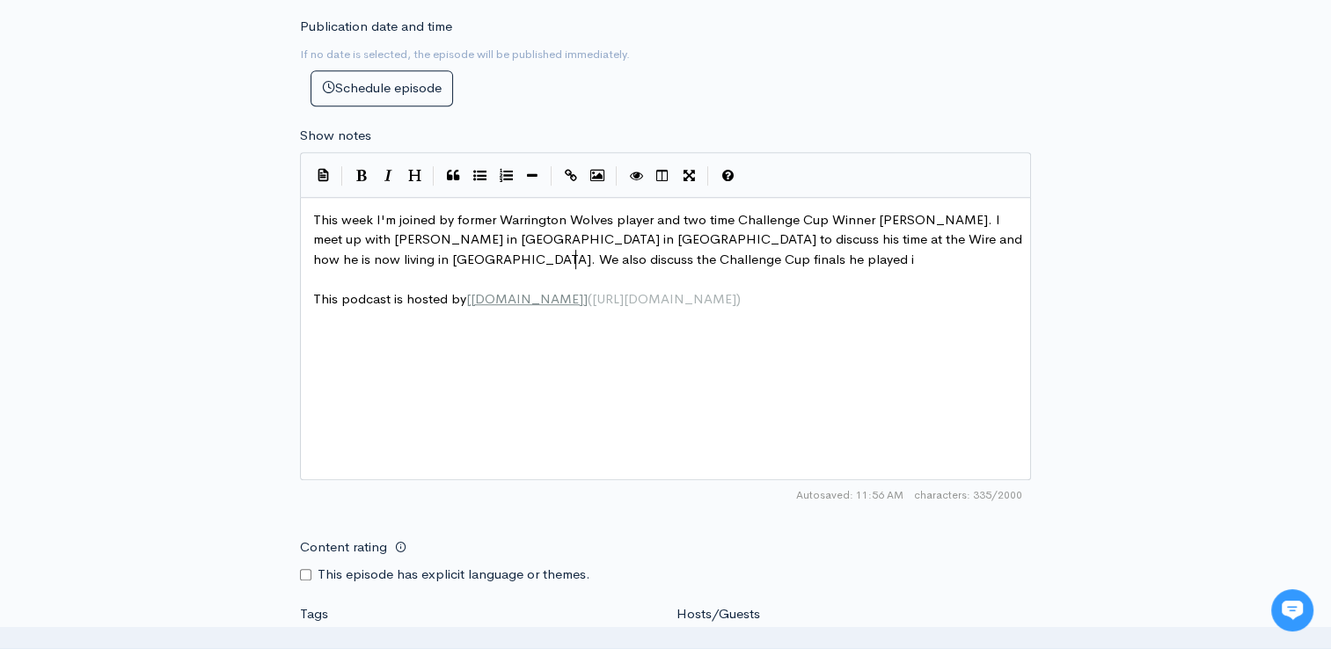
type textarea "s he played [PERSON_NAME]"
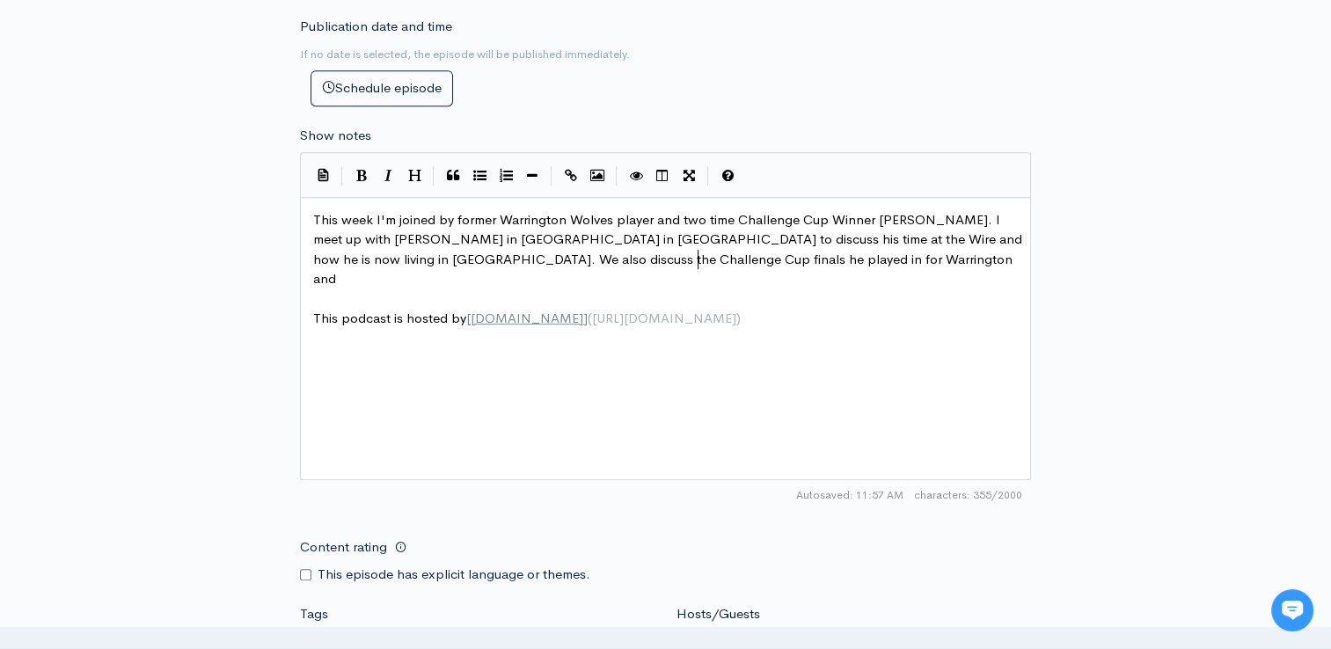
scroll to position [6, 124]
type textarea "n for [GEOGRAPHIC_DATA] and"
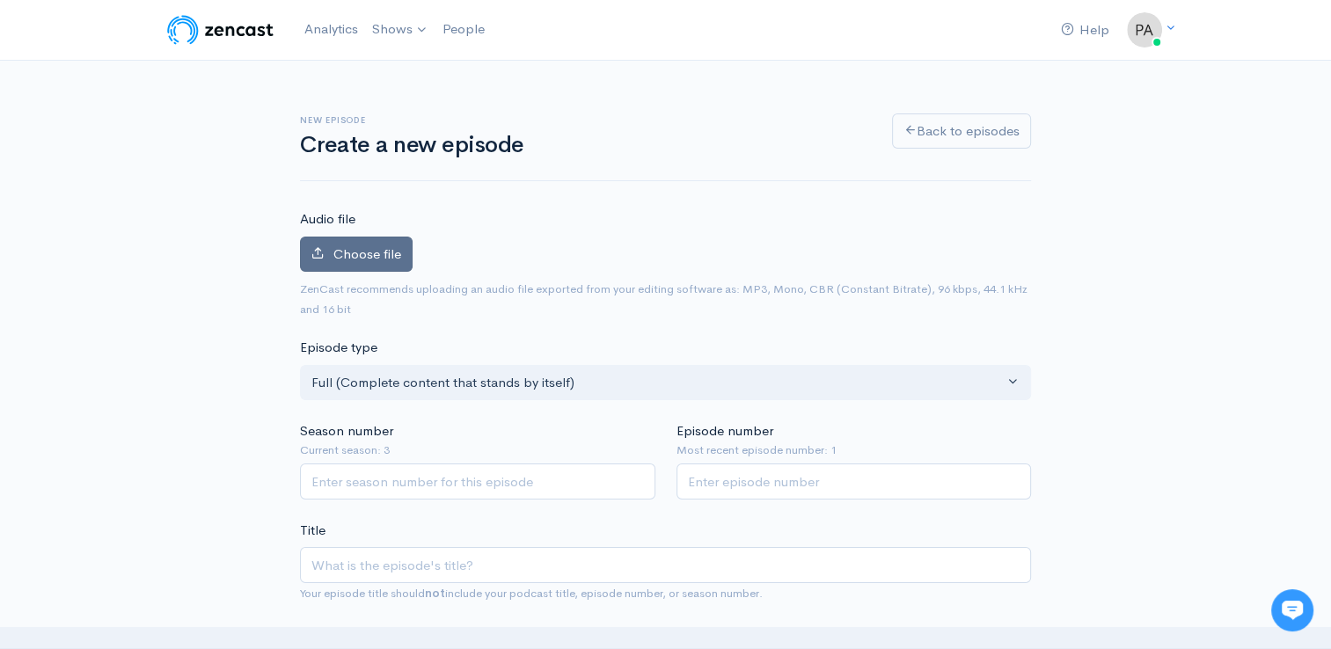
click at [371, 268] on label "Choose file" at bounding box center [356, 255] width 113 height 36
click at [0, 0] on input "Choose file" at bounding box center [0, 0] width 0 height 0
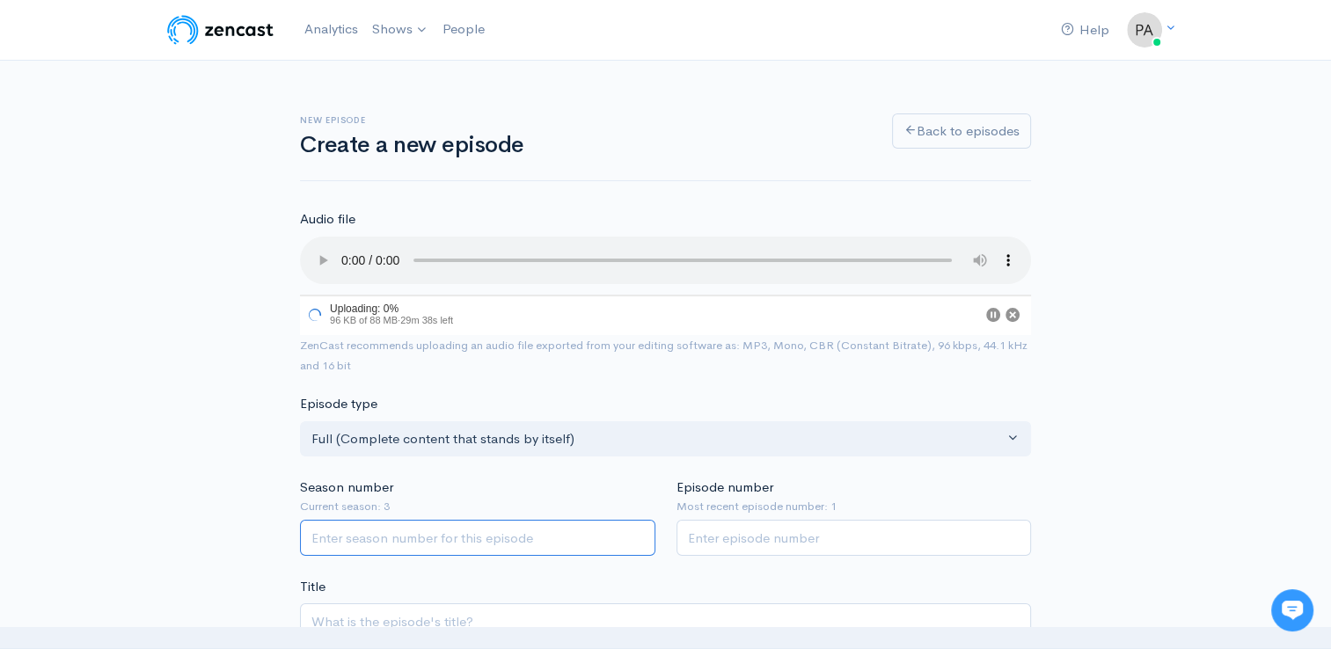
click at [439, 554] on input "Season number" at bounding box center [477, 538] width 355 height 36
type input "3"
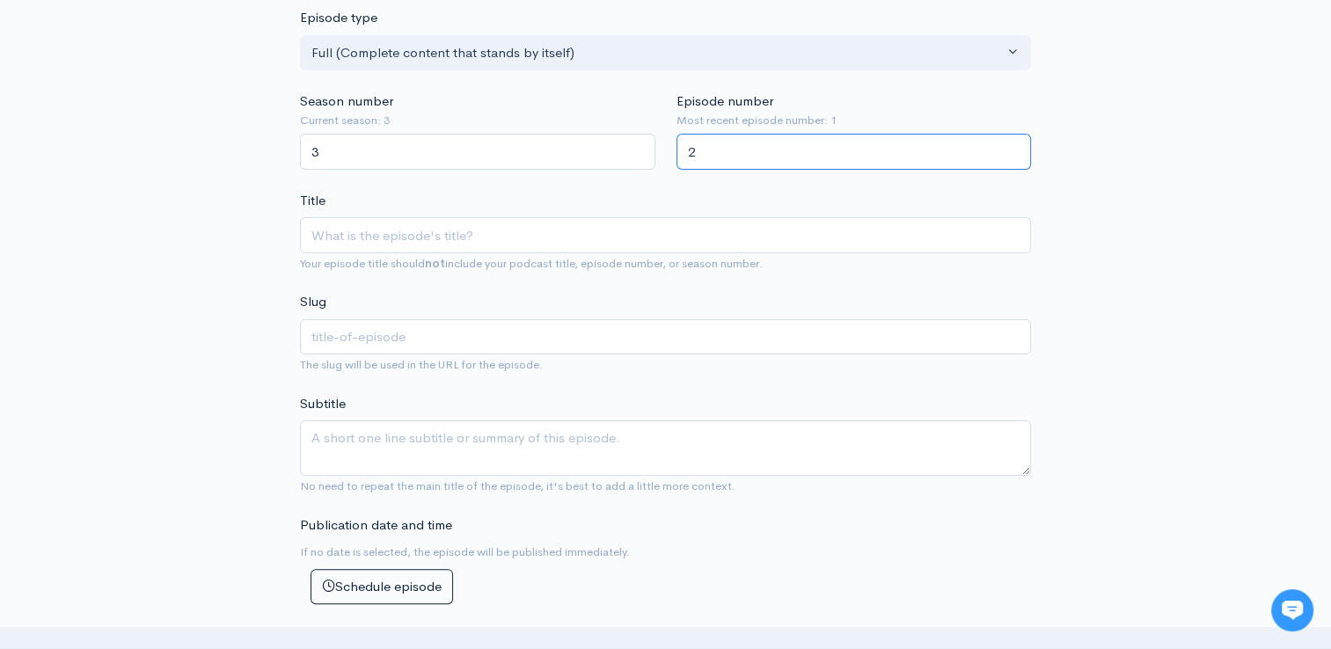
scroll to position [394, 0]
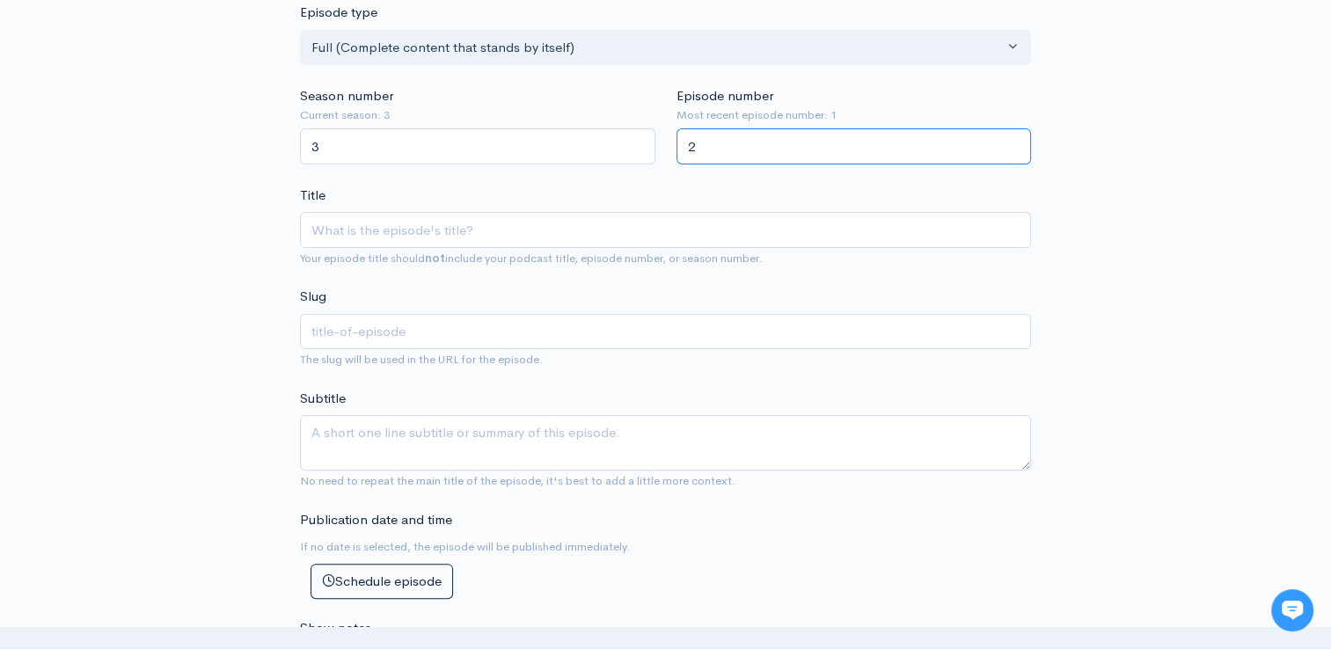
type input "2"
click at [668, 227] on input "Title" at bounding box center [665, 230] width 731 height 36
type input "T"
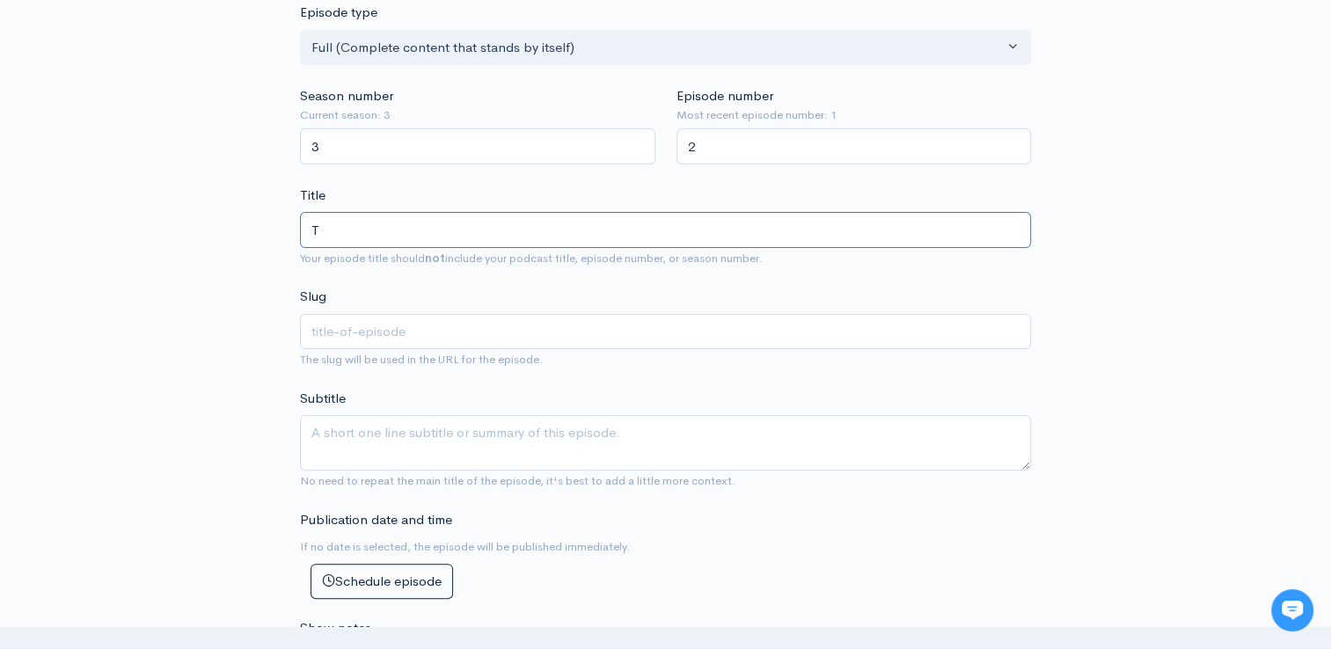
type input "t"
type input "Th"
type input "th"
type input "The"
type input "the"
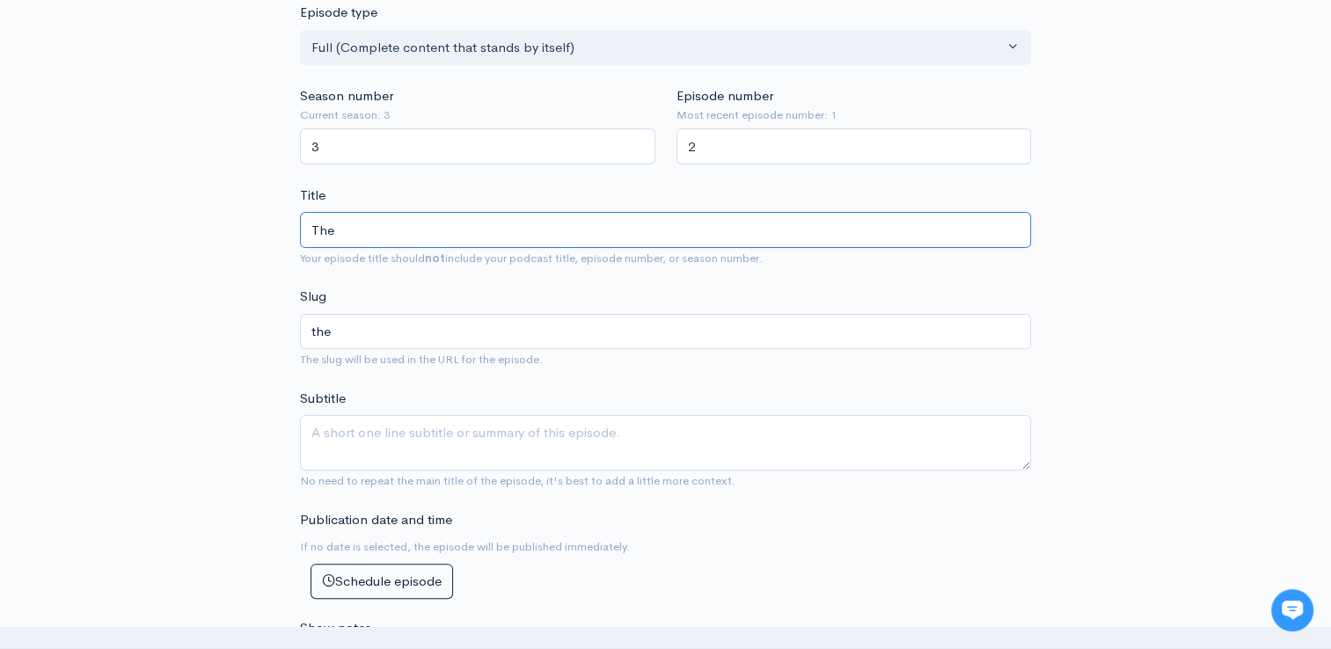
type input "The W"
type input "the-w"
type input "The Wir"
type input "the-wir"
type input "The Wire"
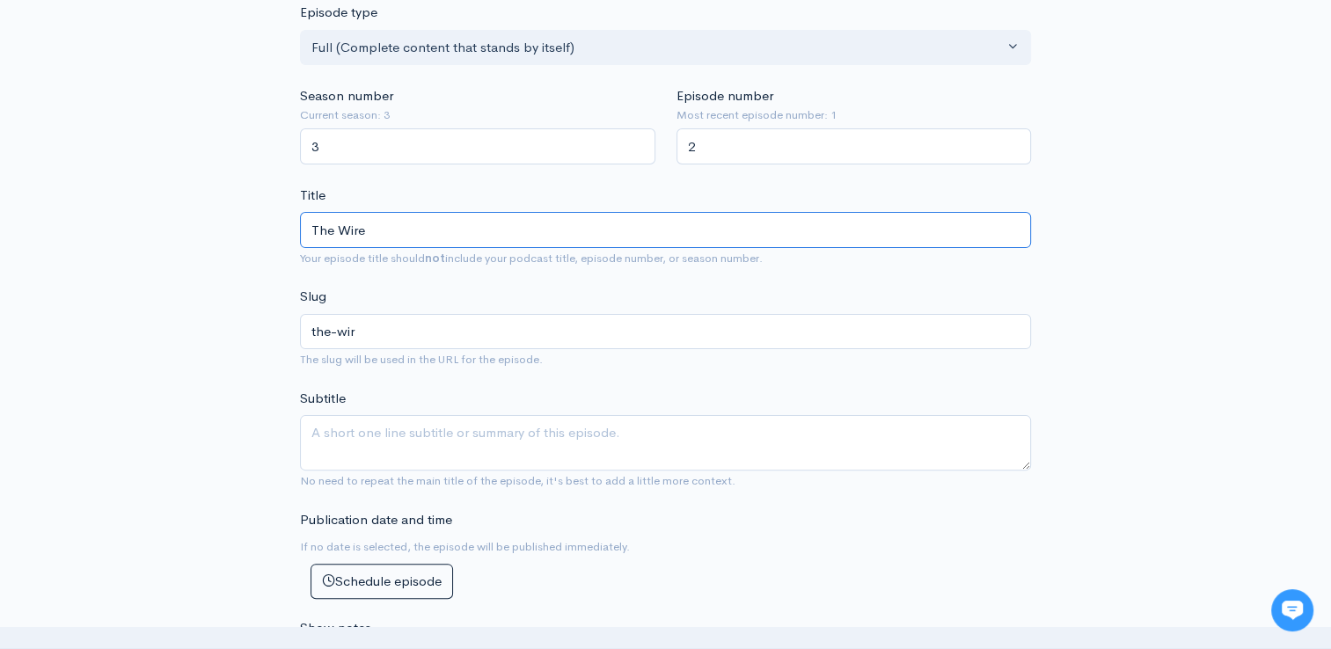
type input "the-wire"
type input "The Wire in"
type input "the-wire-in"
type input "The Wire in B"
type input "the-wire-in-b"
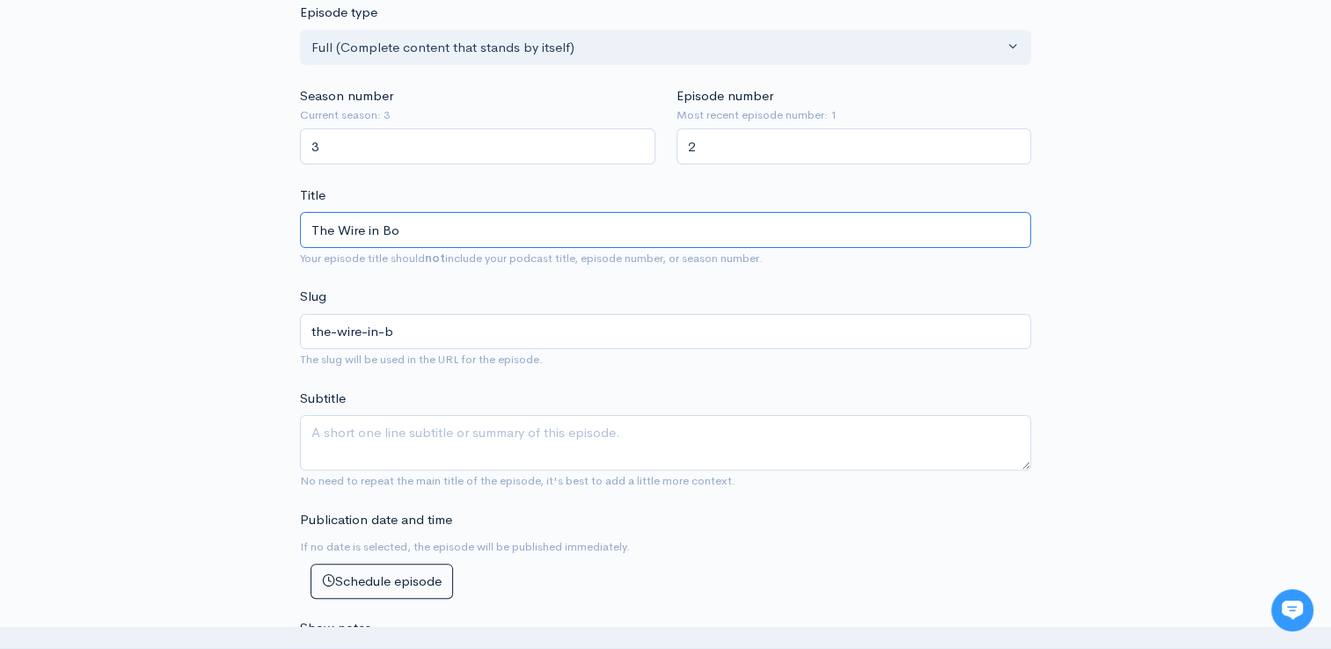
type input "The Wire in Bon"
type input "the-wire-in-bon"
type input "The Wire in Bond"
type input "the-wire-in-bond"
type input "The Wire in Bondi"
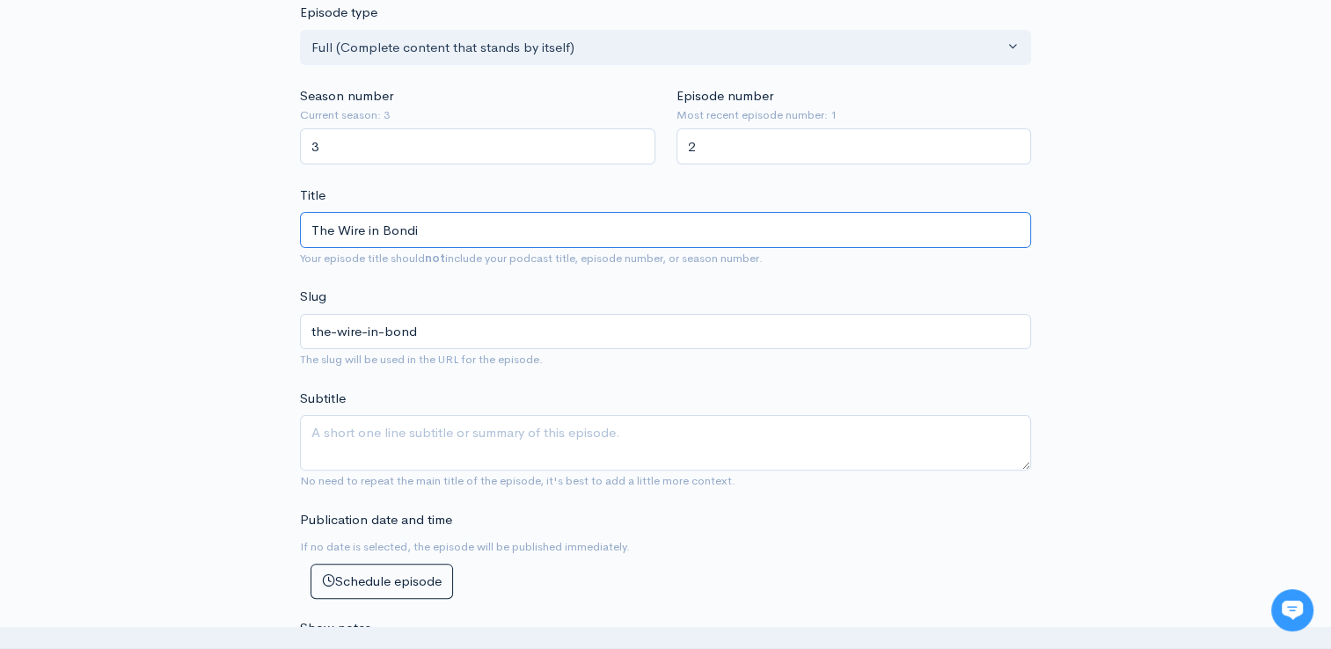
type input "the-wire-in-bondi"
type input "The Wire in Bondi (F"
type input "the-wire-in-bondi-f"
type input "The Wire in Bondi (Fa"
type input "the-wire-in-bondi-fa"
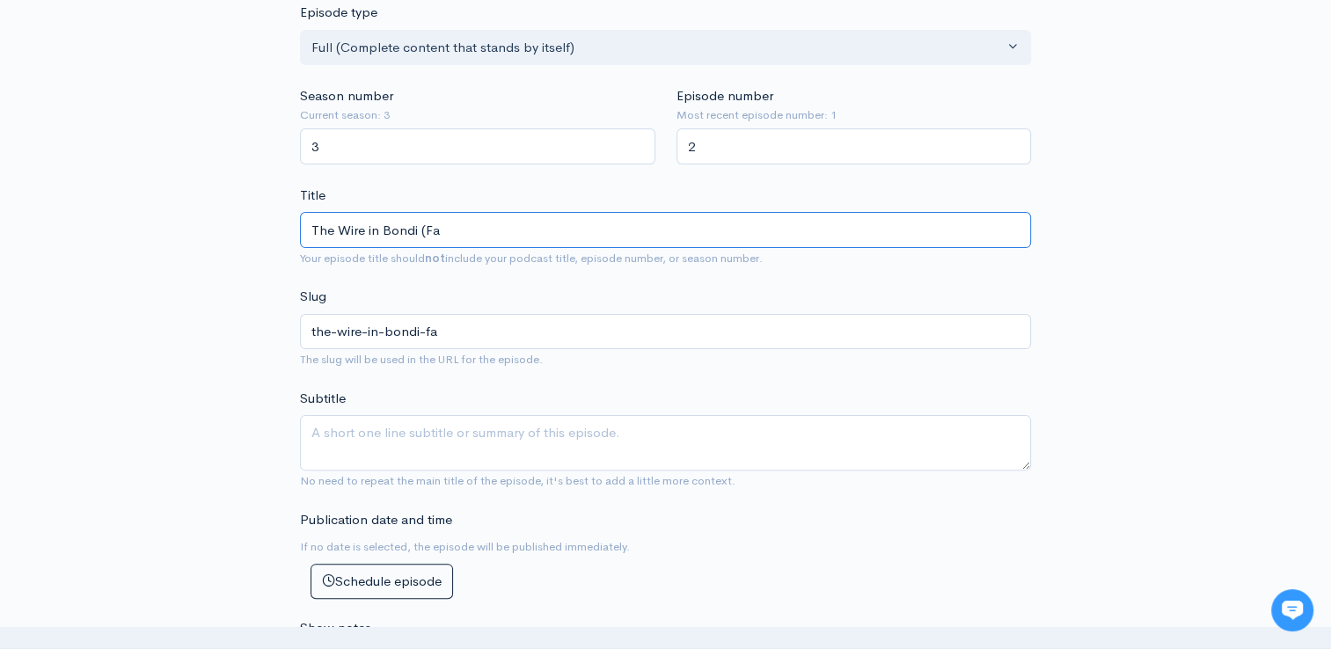
type input "The Wire in Bondi (Fac"
type input "the-wire-in-bondi-fac"
type input "The Wire in Bondi (Face"
type input "the-wire-in-bondi-face"
type input "The Wire in Bondi (Face to"
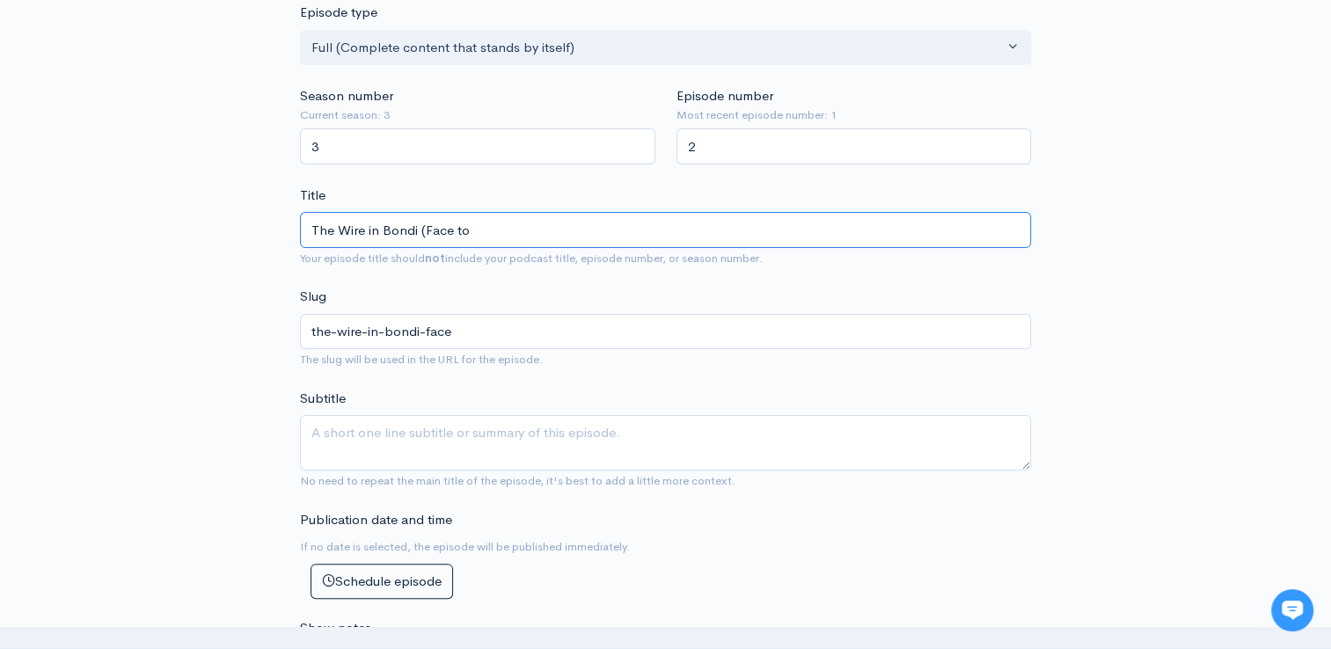
type input "the-wire-in-bondi-face-to"
type input "The Wire in Bondi (Face to g"
type input "the-wire-in-bondi-face-to-g"
type input "The Wire in Bondi (Face to ga"
type input "the-wire-in-bondi-face-to-ga"
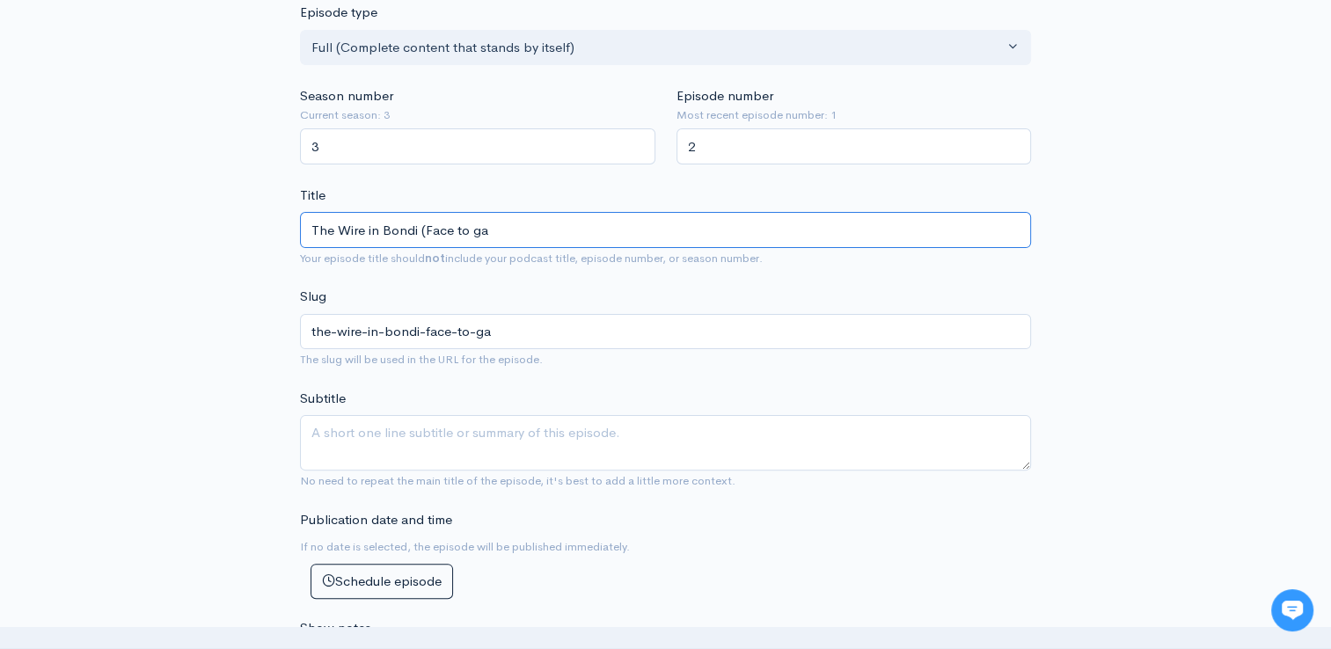
type input "The Wire in Bondi (Face to g"
type input "the-wire-in-bondi-face-to-g"
type input "The Wire in Bondi (Face to"
type input "the-wire-in-bondi-face-to"
type input "The Wire in Bondi (Face to f"
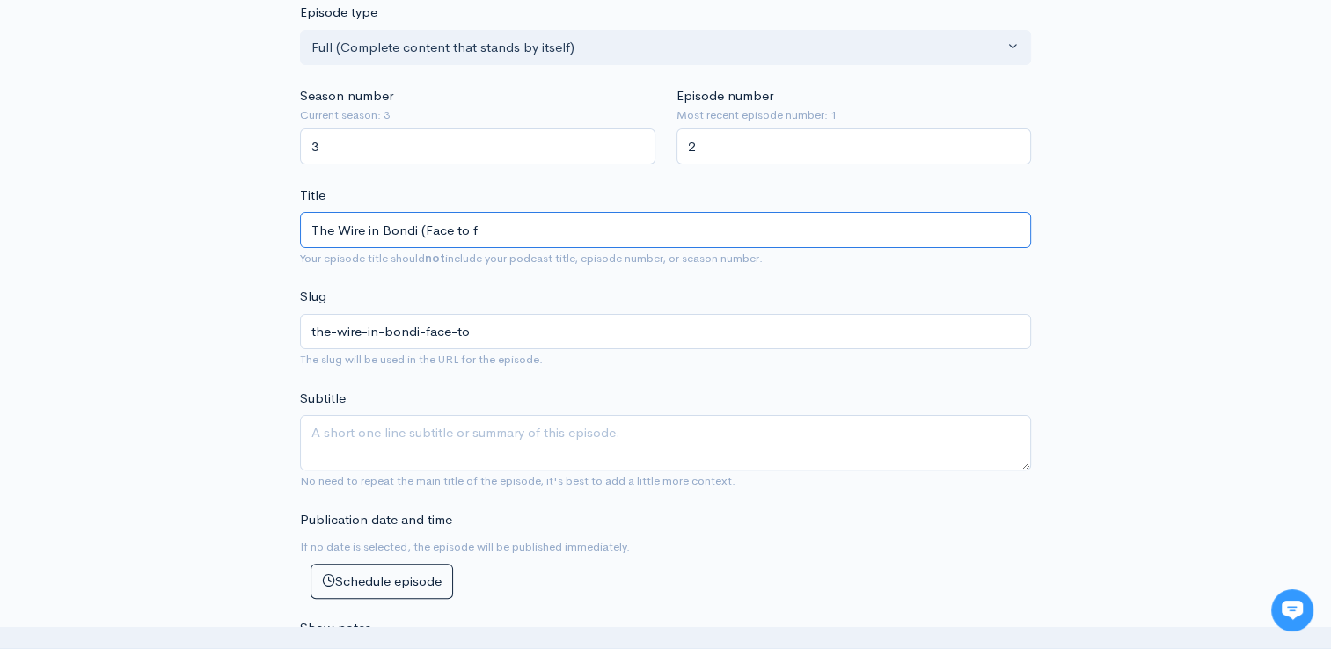
type input "the-wire-in-bondi-face-to-f"
type input "The Wire in Bondi (Face to fa"
type input "the-wire-in-bondi-face-to-fa"
type input "The Wire in Bondi (Face to fac"
type input "the-wire-in-bondi-face-to-fac"
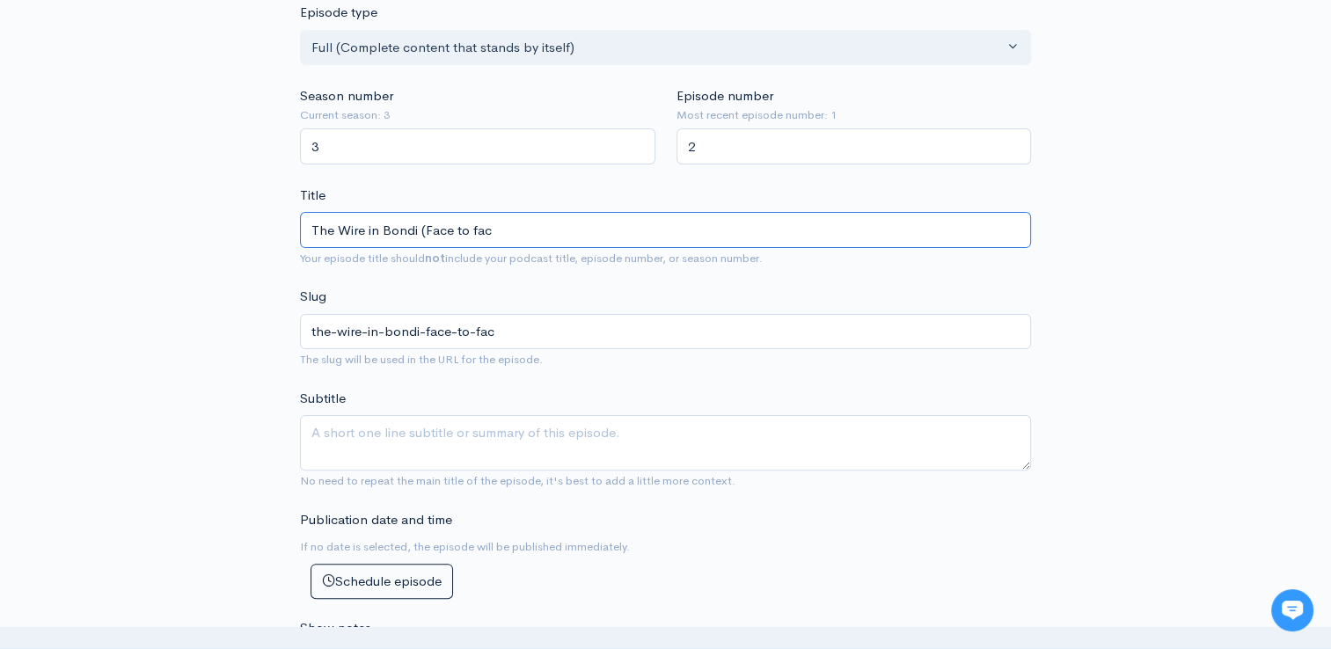
type input "The Wire in Bondi (Face to face"
type input "the-wire-in-bondi-face-to-face"
type input "The Wire in Bondi (Face to face w"
type input "the-wire-in-bondi-face-to-face-w"
type input "The Wire in Bondi (Face to face wi"
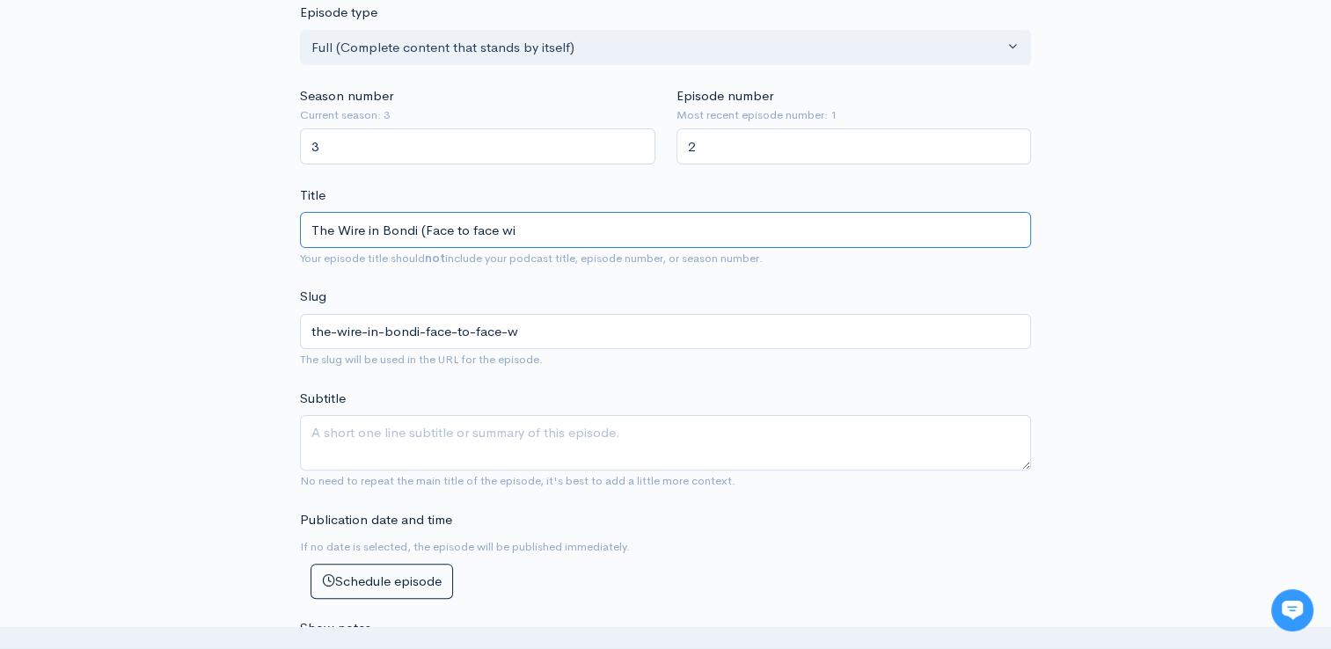
type input "the-wire-in-bondi-face-to-face-wi"
type input "The Wire in Bondi (Face to face with"
type input "the-wire-in-bondi-face-to-face-with"
type input "The Wire in Bondi (Face to face with T"
type input "the-wire-in-bondi-face-to-face-with-t"
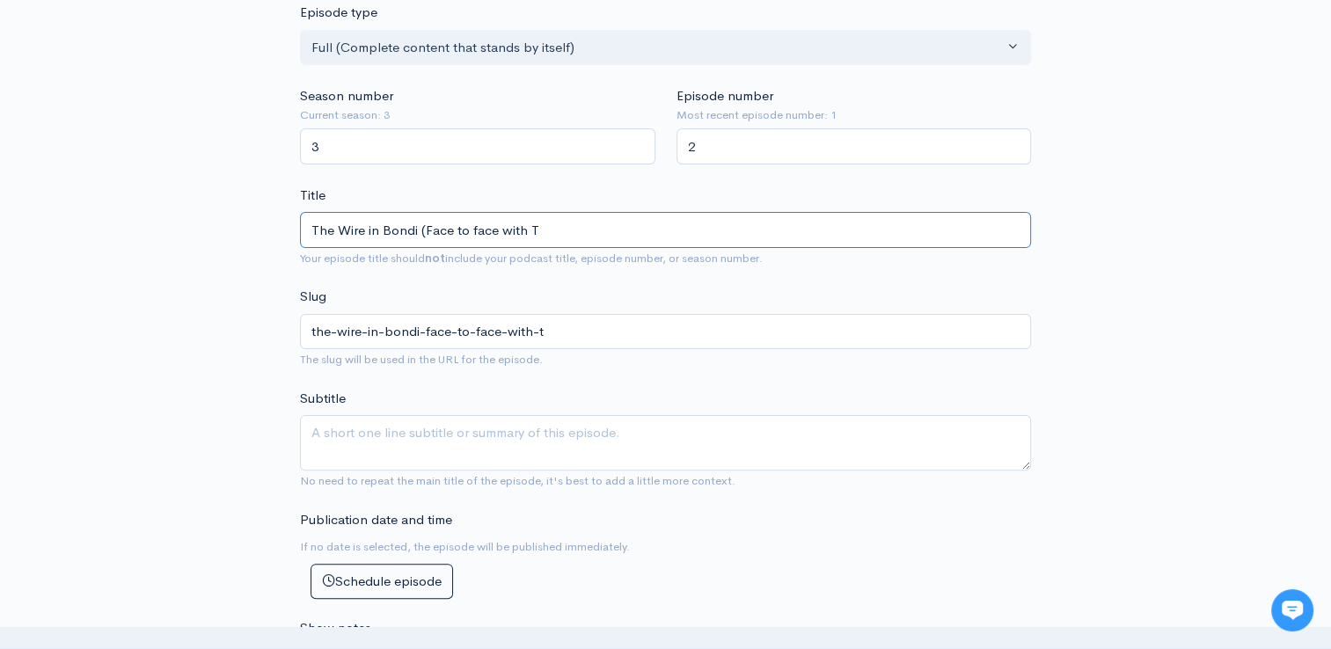
type input "The Wire in Bondi (Face to face with [PERSON_NAME]"
type input "the-wire-in-bondi-face-to-face-with-[PERSON_NAME]"
type input "The Wire in Bondi (Face to face with [PERSON_NAME]"
type input "the-wire-in-bondi-face-to-face-with-tyk"
type input "The Wire in Bondi (Face to face with [PERSON_NAME]"
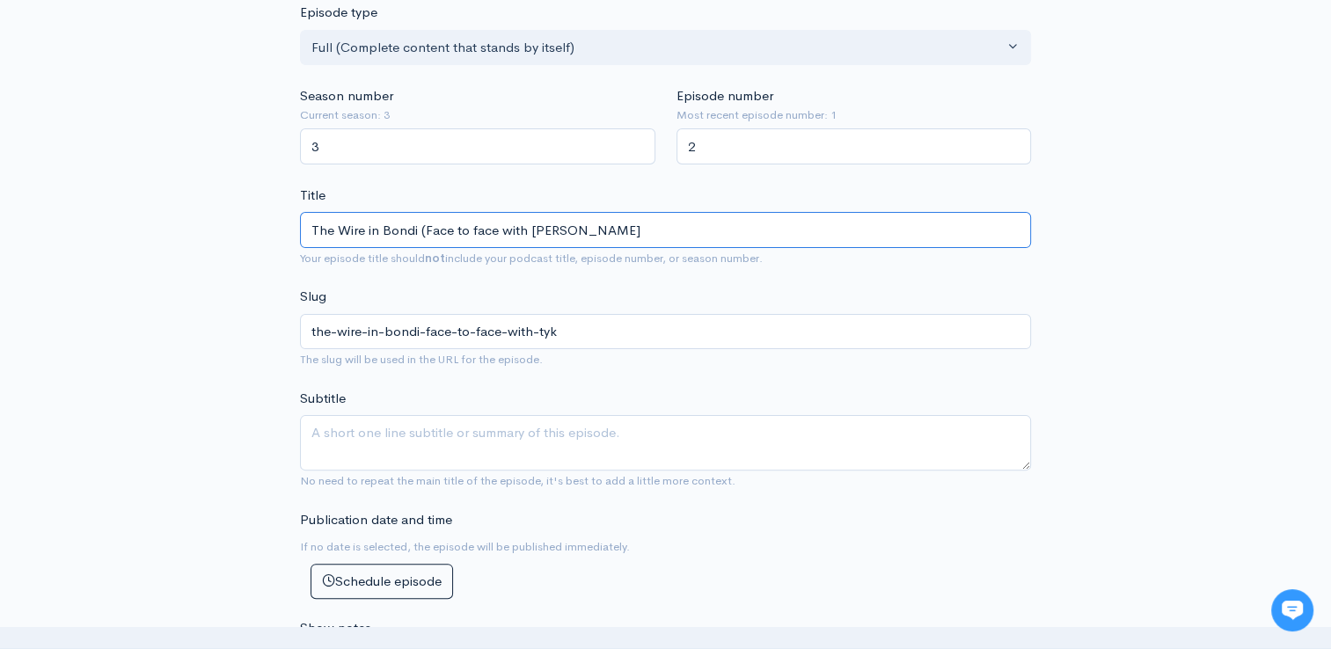
type input "the-wire-in-bondi-face-to-face-with-[PERSON_NAME]"
type input "The Wire in Bondi (Face to face with [PERSON_NAME]"
type input "the-wire-in-bondi-face-to-face-with-[PERSON_NAME]"
type input "The Wire in Bondi (Face to face with [PERSON_NAME]"
type input "the-wire-in-bondi-face-to-face-with-[PERSON_NAME]"
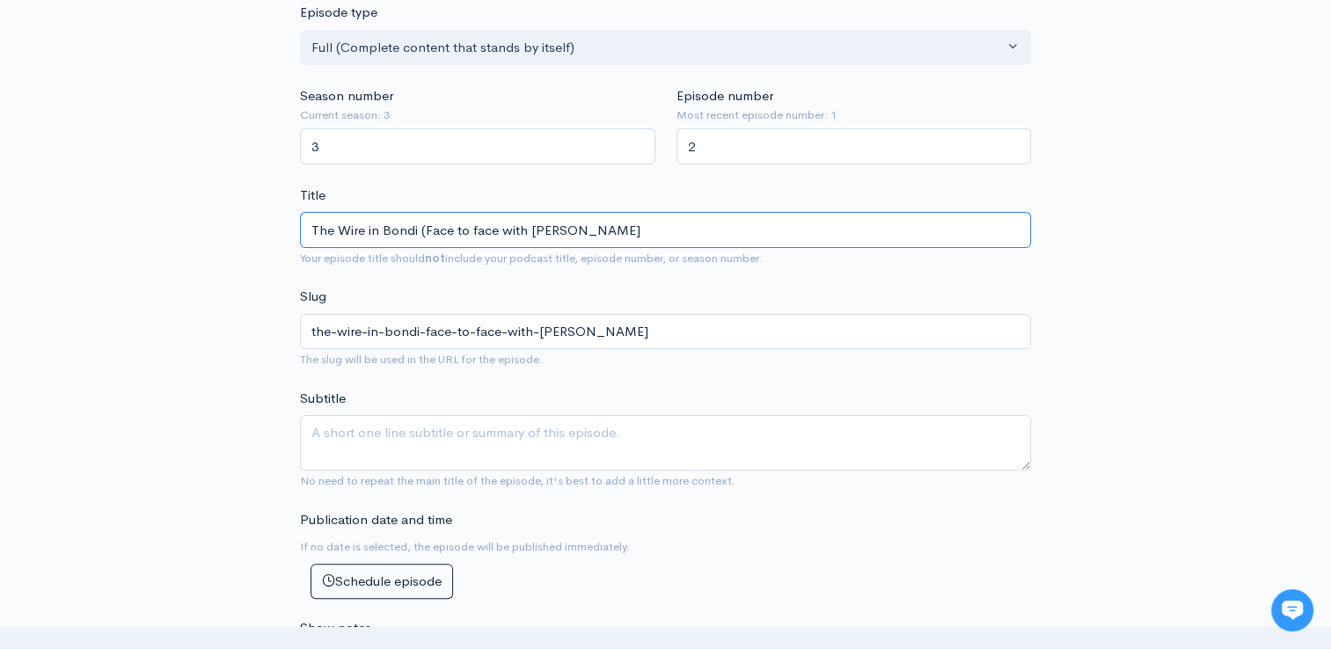
type input "The Wire in Bondi (Face to face with [PERSON_NAME]"
type input "the-wire-in-bondi-face-to-face-with-[PERSON_NAME]"
type input "The Wire in Bondi (Face to face with [PERSON_NAME]"
type input "the-wire-in-bondi-face-to-face-with-[PERSON_NAME]"
type input "The Wire in Bondi (Face to face with [PERSON_NAME]"
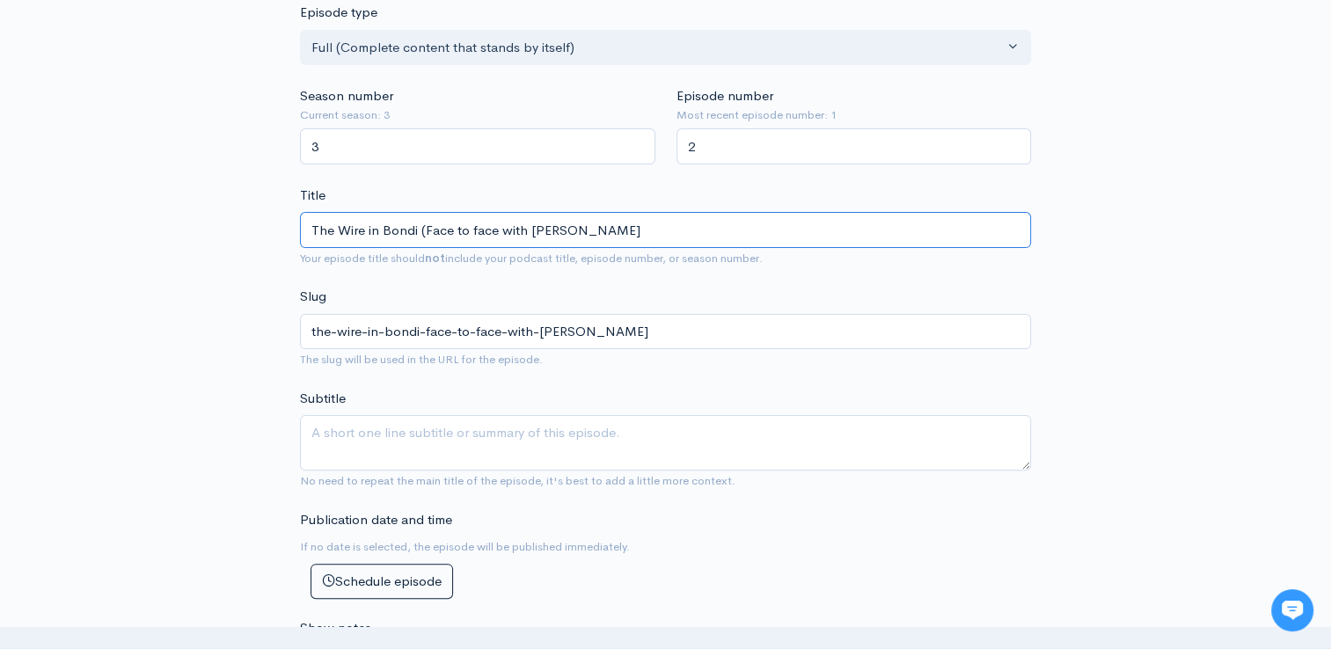
type input "the-wire-in-bondi-face-to-face-with-[PERSON_NAME]"
type input "The Wire in Bondi (Face to face with [PERSON_NAME]"
type input "the-wire-in-bondi-face-to-face-with-[PERSON_NAME]"
type input "The Wire in Bondi (Face to face with [PERSON_NAME]"
type input "the-wire-in-bondi-face-to-face-with-[PERSON_NAME]"
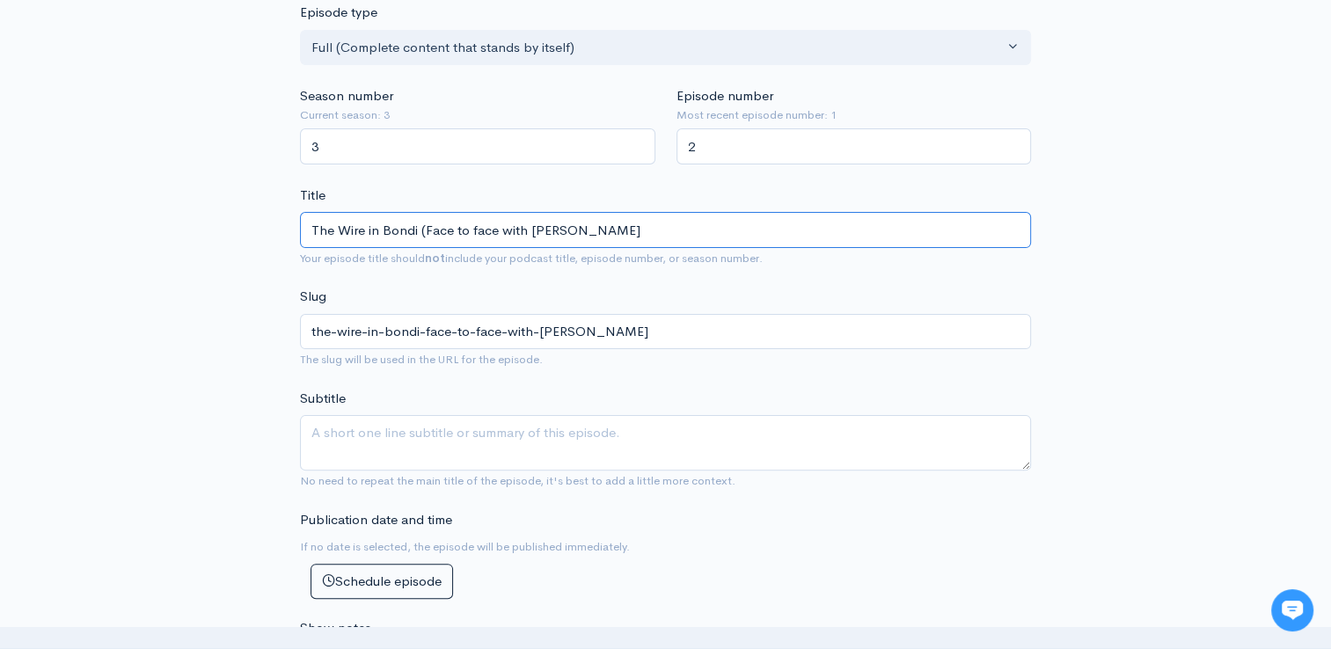
type input "The Wire in Bondi (Face to face with [PERSON_NAME]"
type input "the-wire-in-bondi-face-to-face-with-[PERSON_NAME]"
type input "The Wire in Bondi (Face to face with [PERSON_NAME])"
click at [465, 473] on small "No need to repeat the main title of the episode, it's best to add a little more…" at bounding box center [517, 480] width 435 height 15
click at [463, 448] on textarea "Subtitle" at bounding box center [665, 442] width 731 height 55
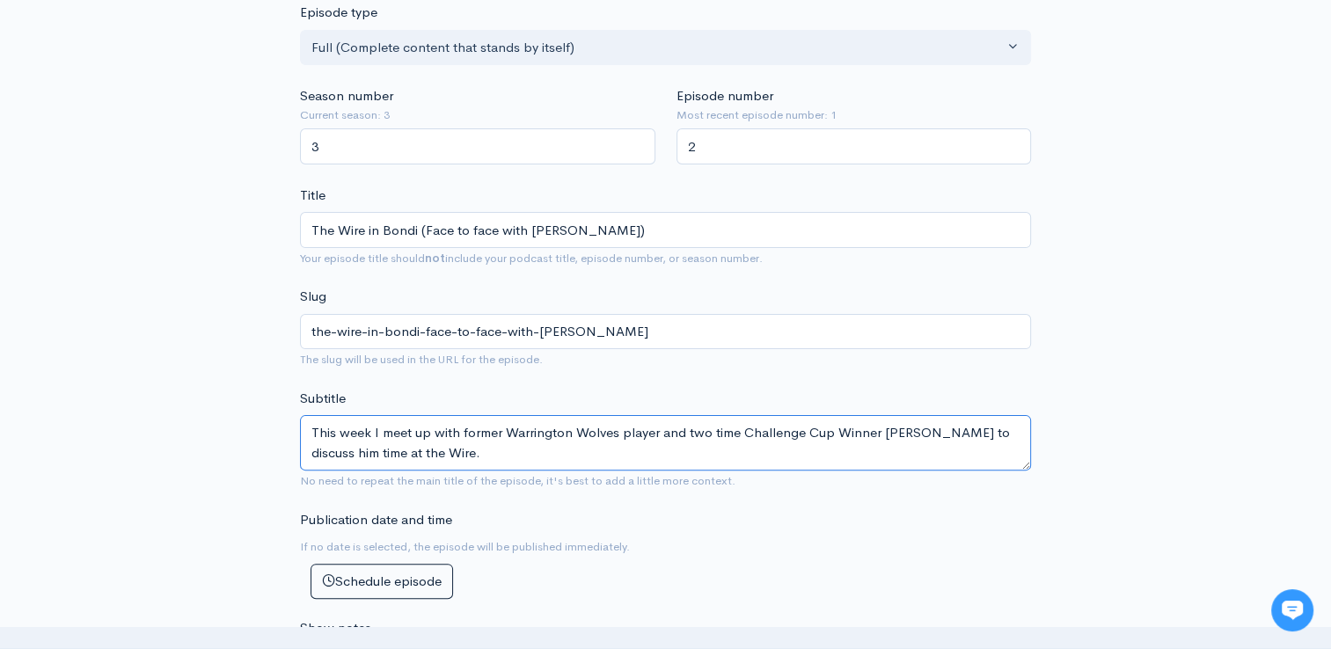
drag, startPoint x: 495, startPoint y: 450, endPoint x: 310, endPoint y: 407, distance: 190.5
click at [310, 407] on div "Subtitle This week I meet up with former Warrington Wolves player and two time …" at bounding box center [665, 440] width 731 height 102
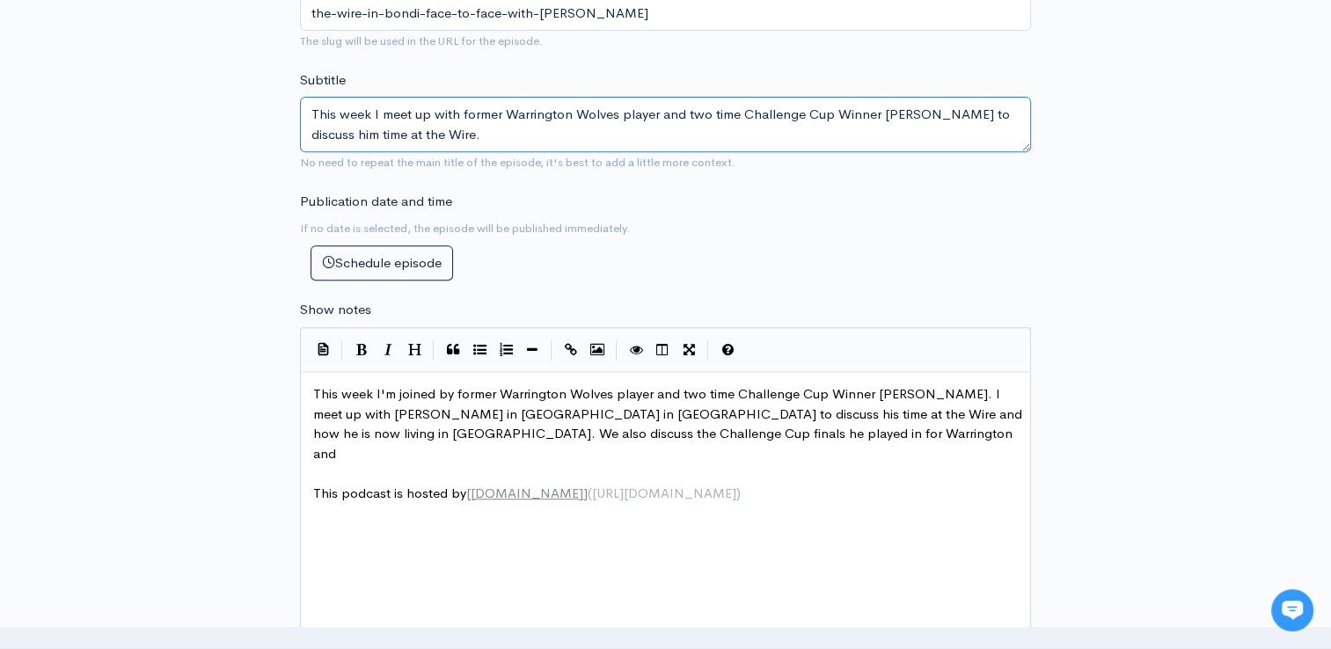
scroll to position [718, 0]
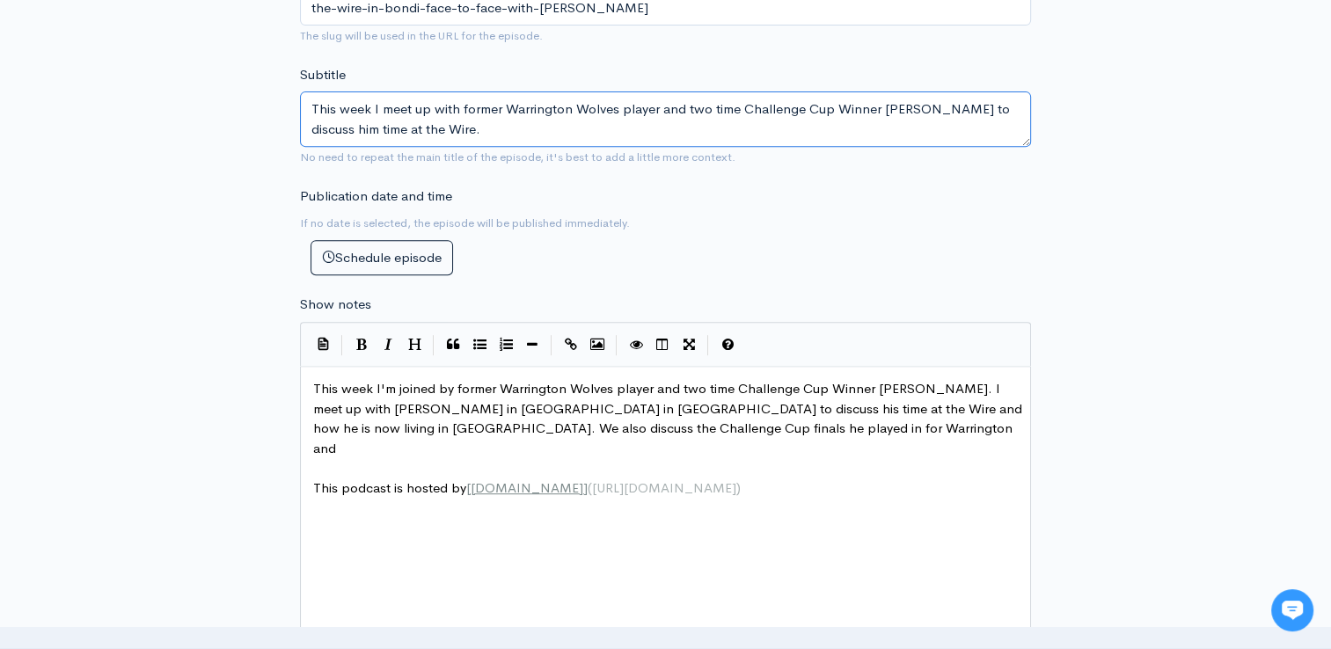
type textarea "This week I meet up with former Warrington Wolves player and two time Challenge…"
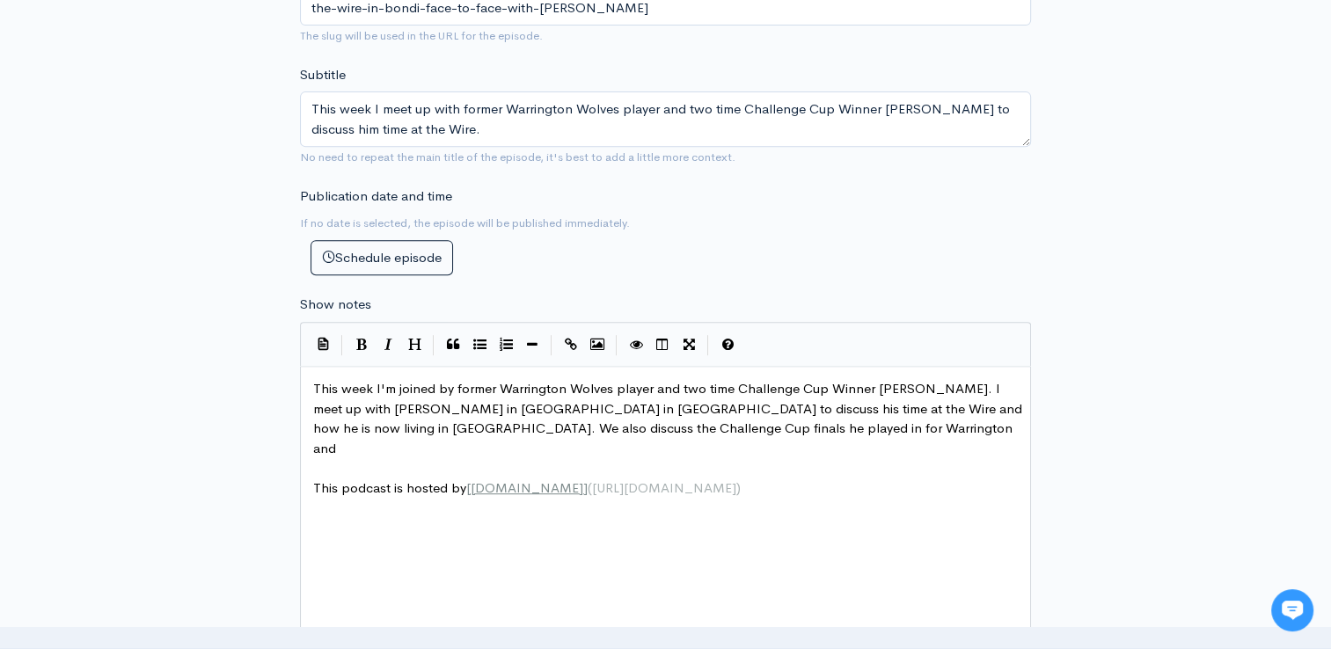
click at [837, 427] on pre "This week I'm joined by former Warrington Wolves player and two time Challenge …" at bounding box center [672, 418] width 725 height 79
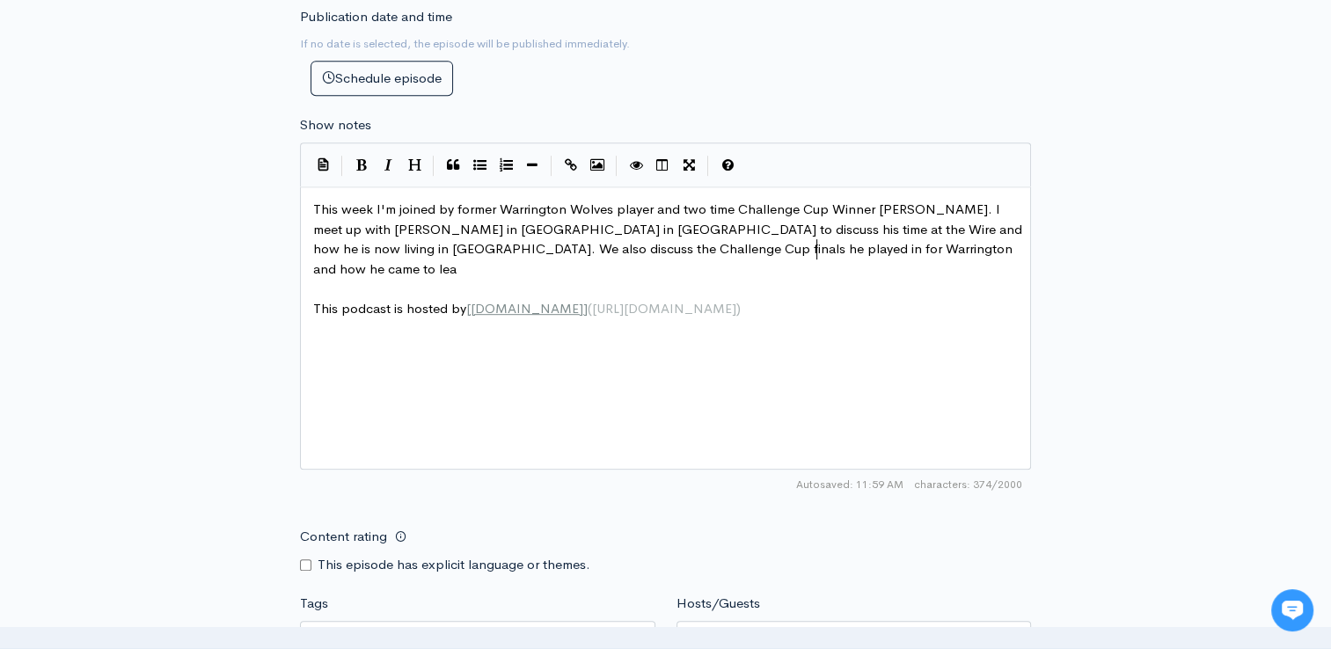
scroll to position [937, 0]
type textarea "how he came to leave the w"
type textarea "Wr"
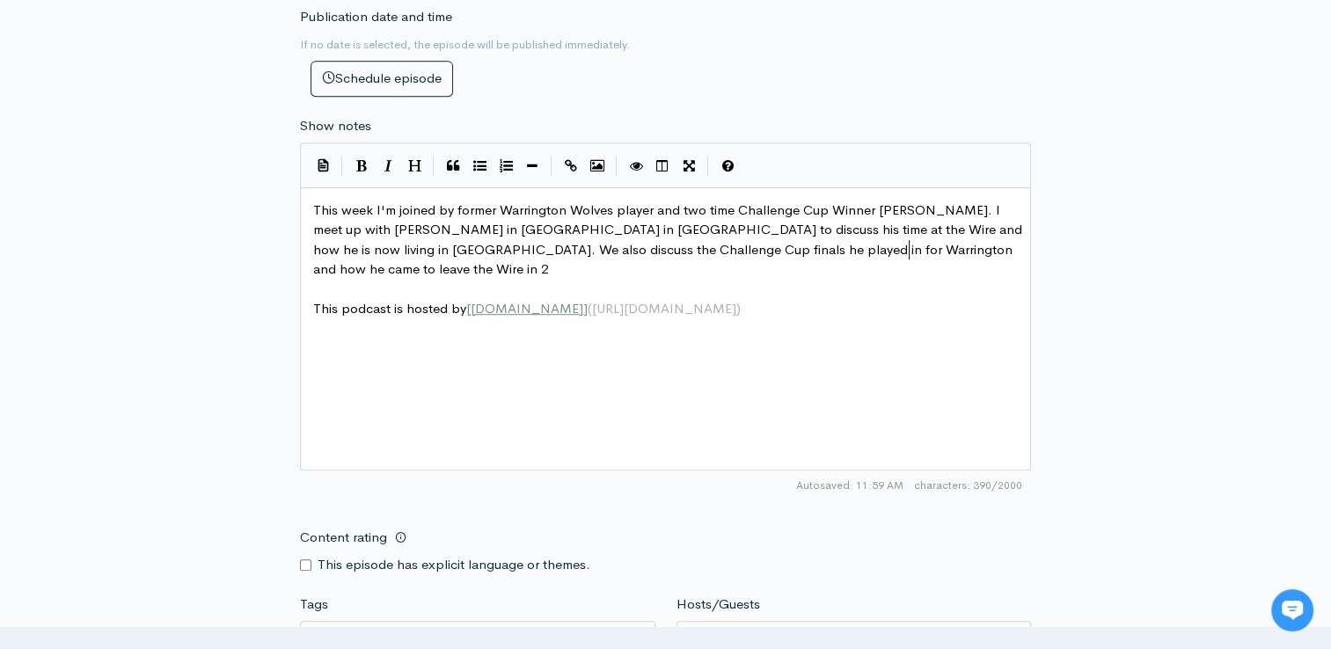
type textarea "ire in 203"
type textarea "just fate"
type textarea "in 2013. We chat about the other clubs he plae"
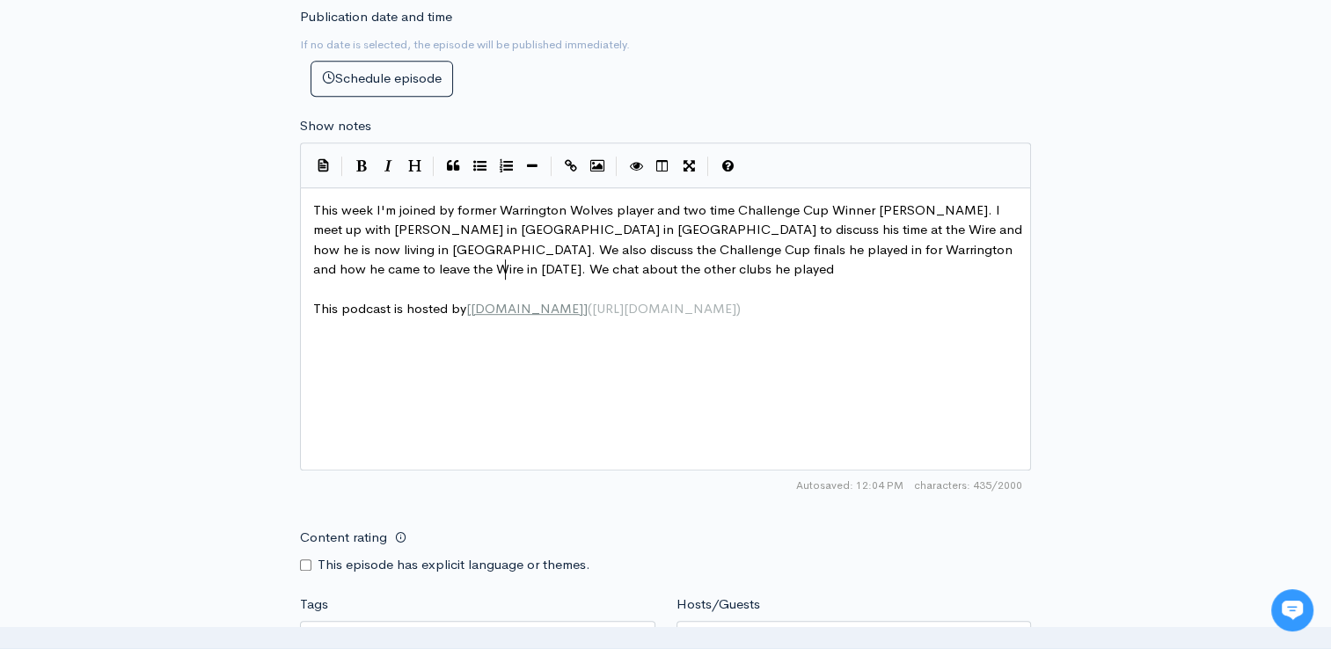
scroll to position [6, 24]
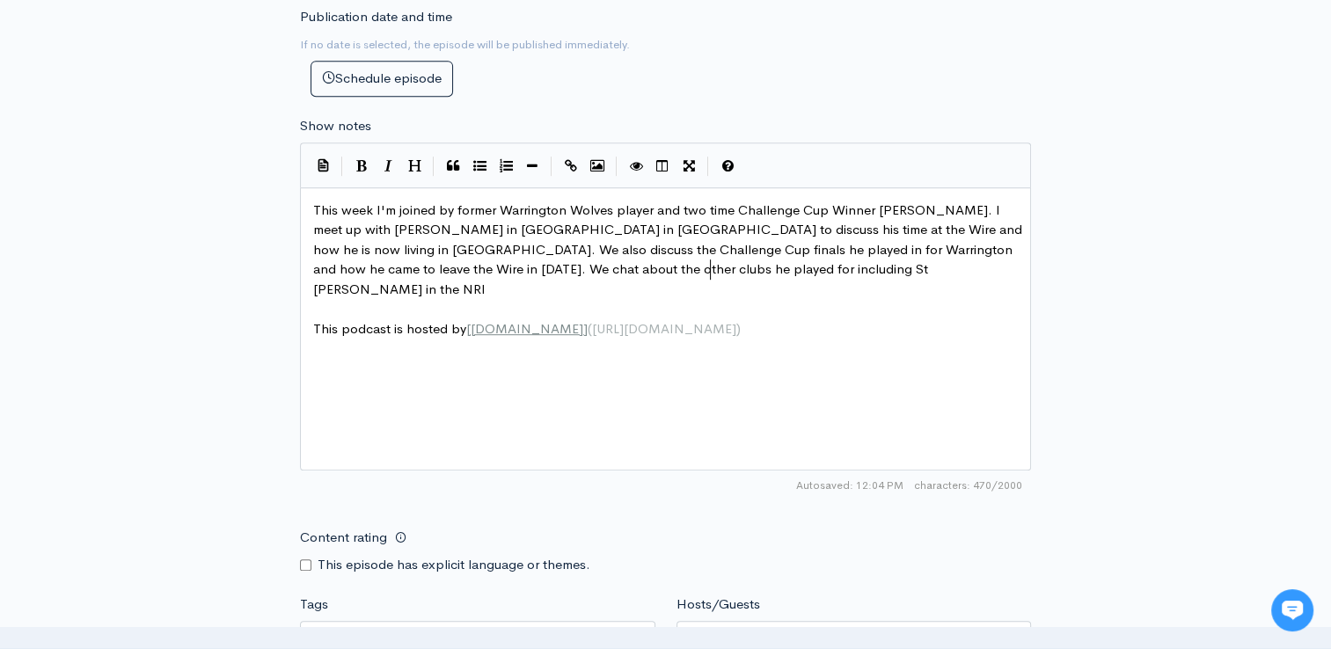
type textarea "yed for including St George in the NRl a"
type textarea "L and then appearing in fia"
type textarea "l"
type textarea "nals for Salfdrod"
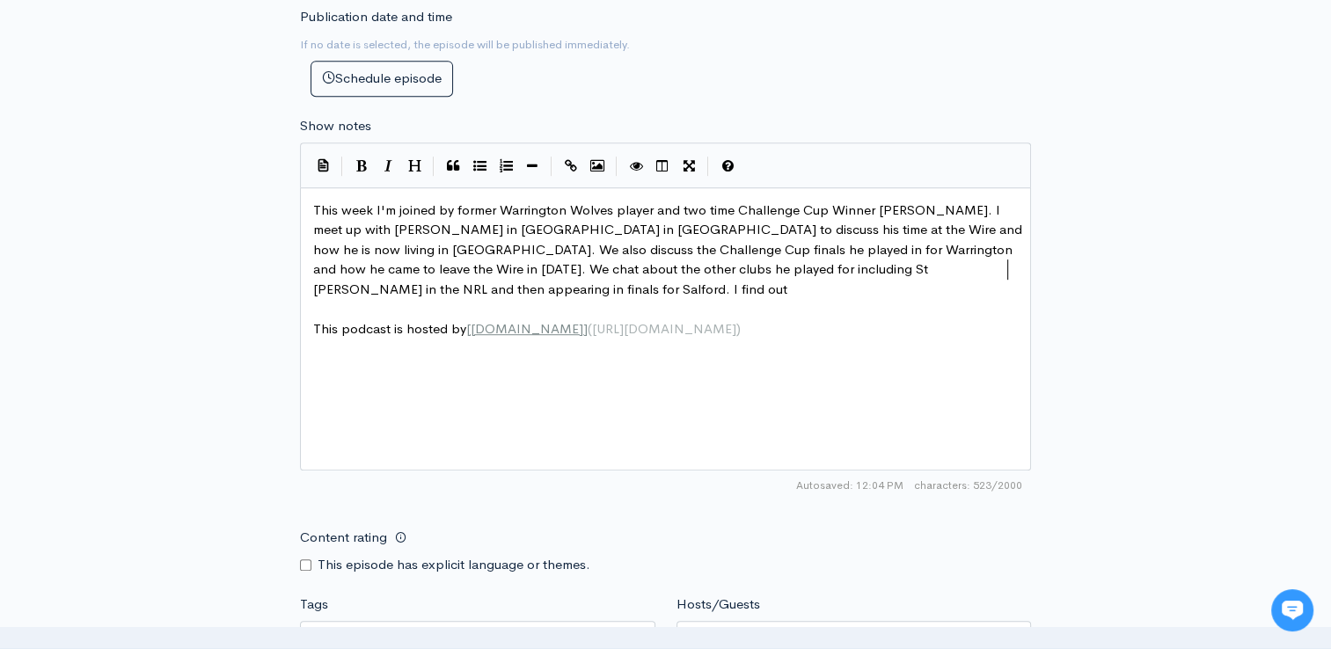
scroll to position [6, 83]
type textarea "ord. I find out how he cae"
type textarea "me abnout"
type textarea "oyt"
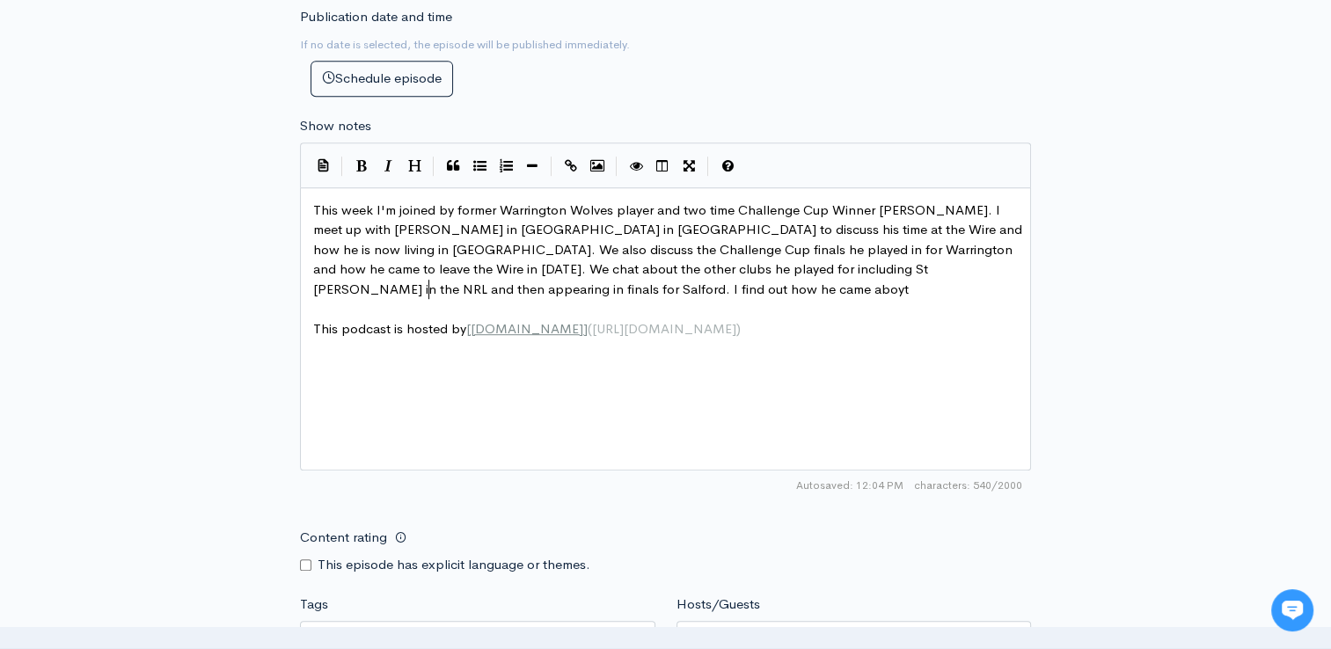
scroll to position [6, 20]
type textarea "ur"
type textarea "utr"
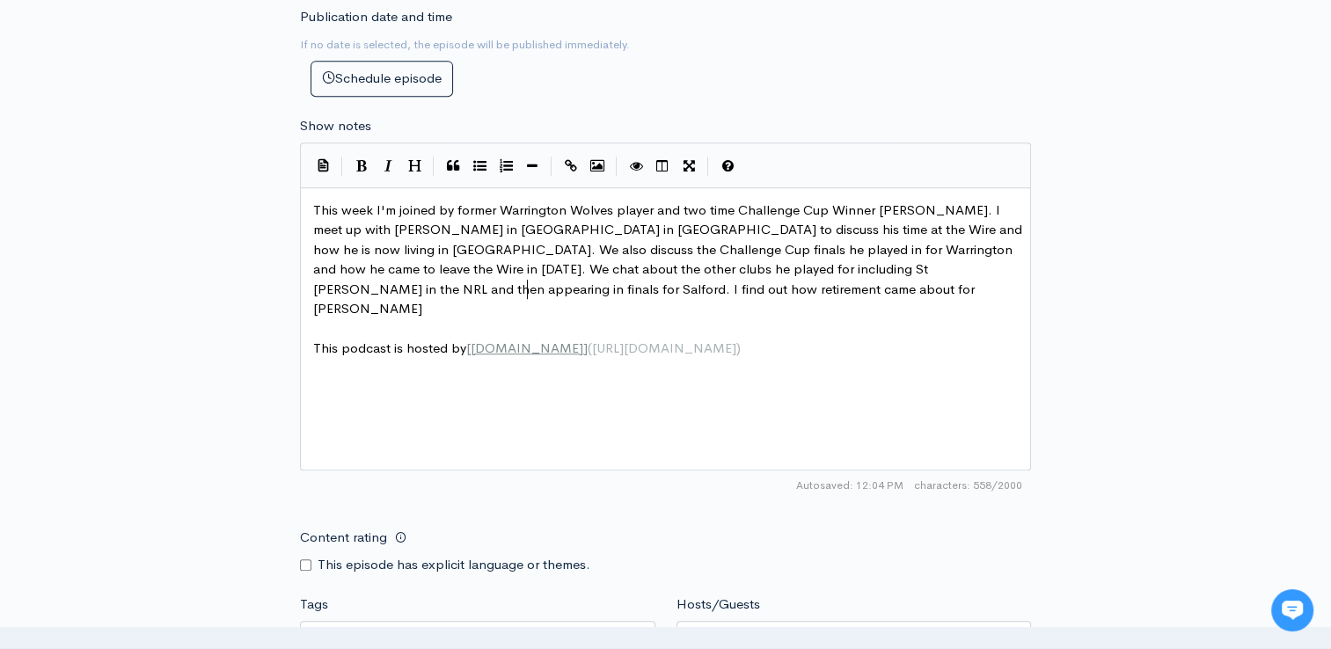
type textarea "retirement came about for Tyke nd"
type textarea "and his plans for the future,"
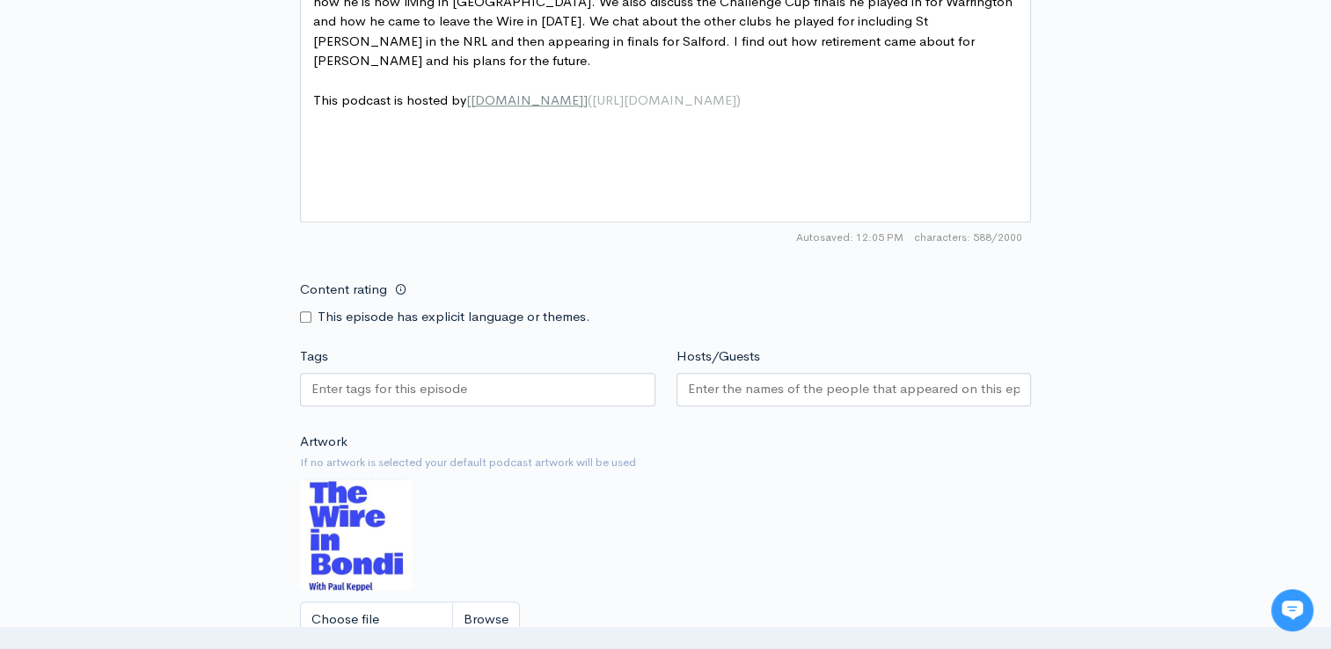
scroll to position [1197, 0]
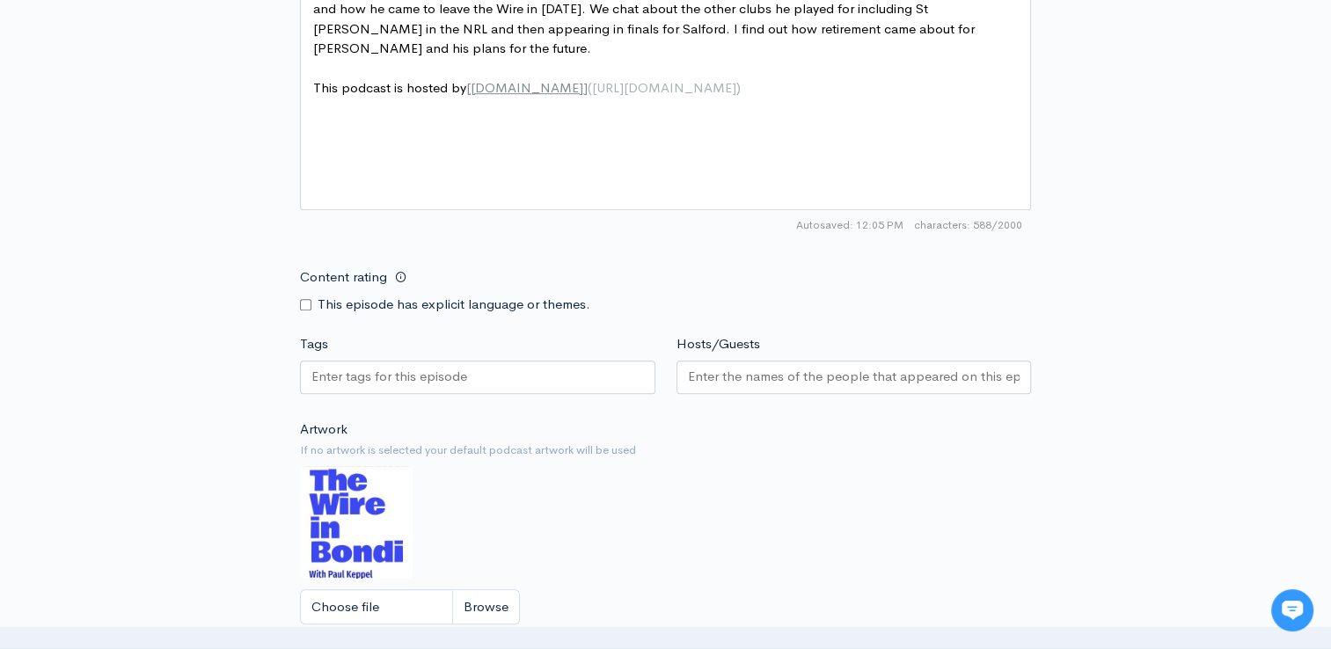
type textarea "."
click at [376, 370] on input "Tags" at bounding box center [390, 377] width 158 height 20
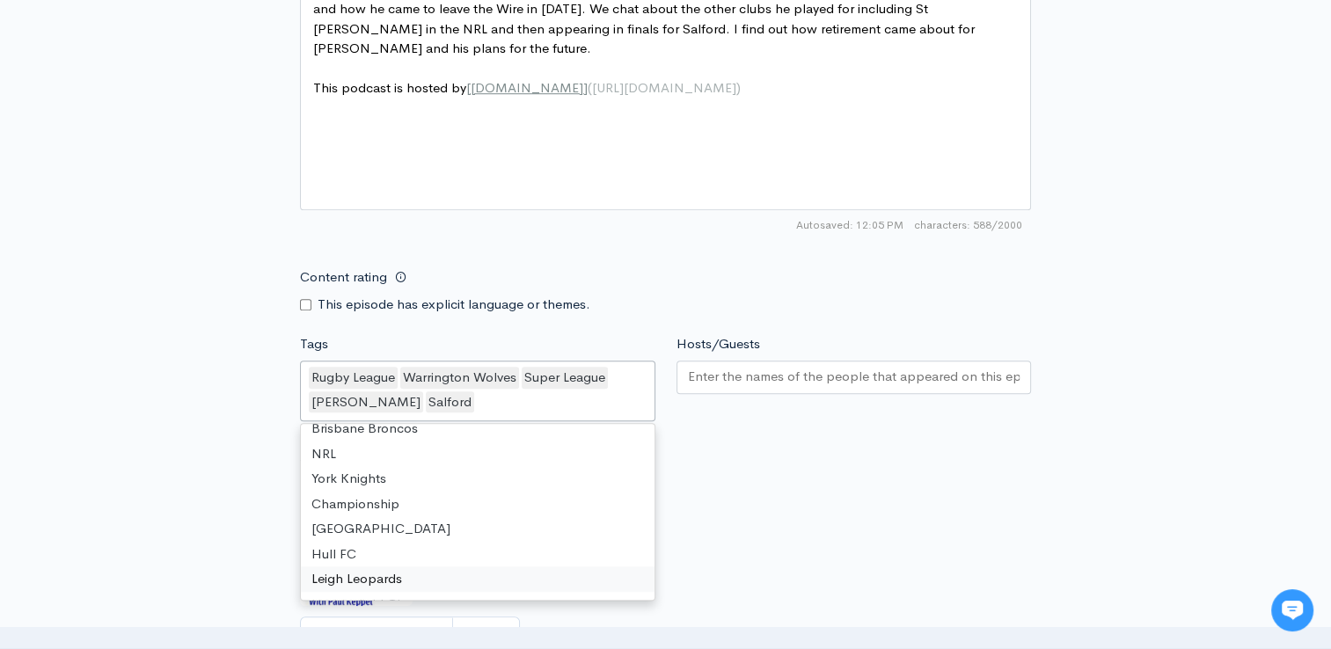
scroll to position [12, 0]
click at [753, 398] on div "Hosts/Guests" at bounding box center [854, 380] width 376 height 93
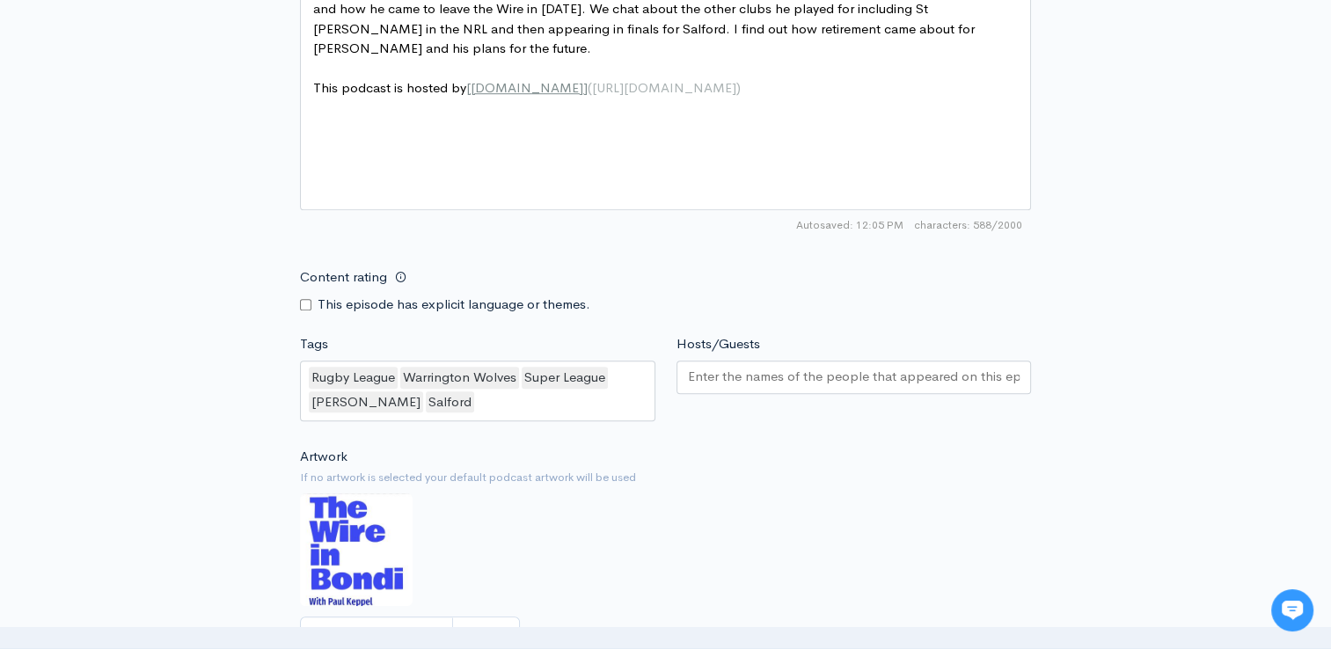
click at [816, 369] on input "Hosts/Guests" at bounding box center [854, 377] width 332 height 20
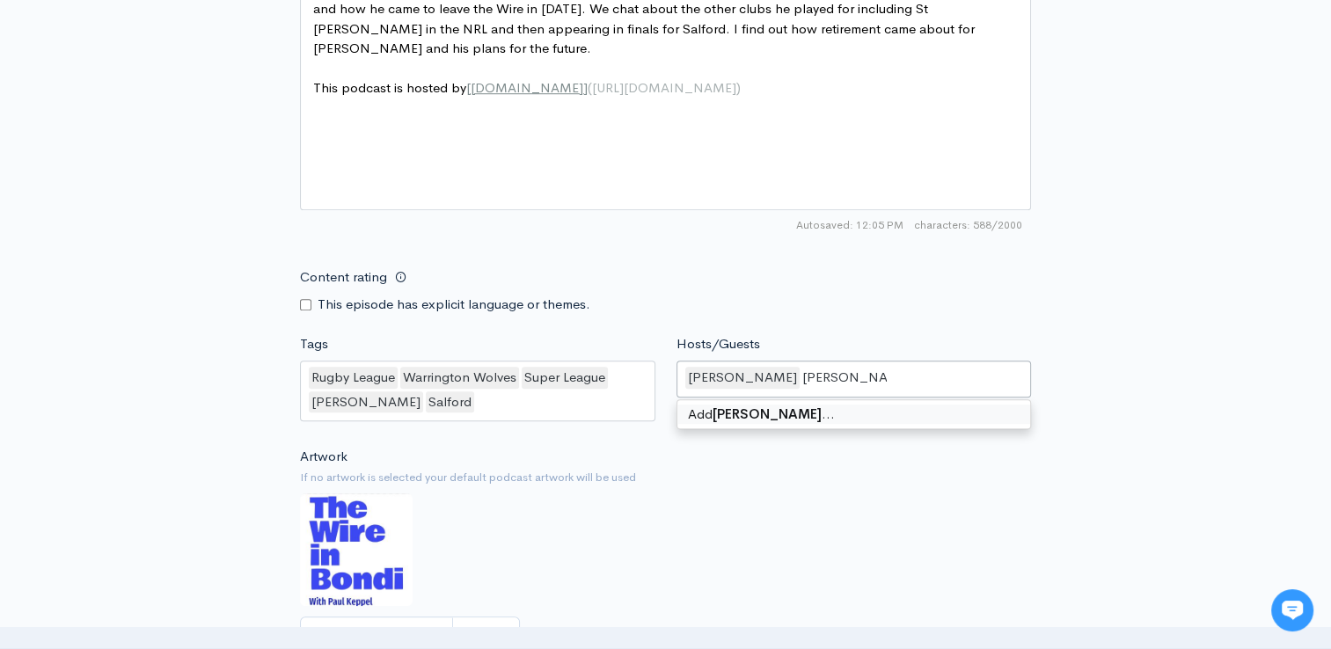
type input "Tyke McCarthy"
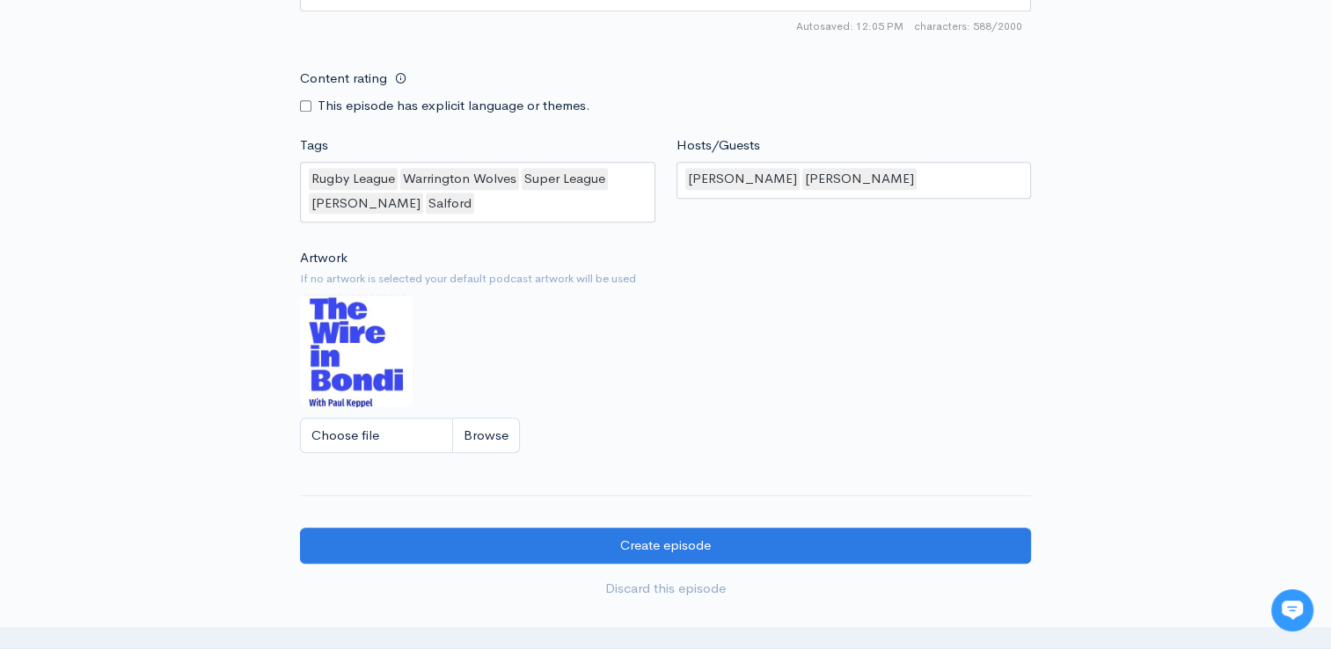
scroll to position [1466, 0]
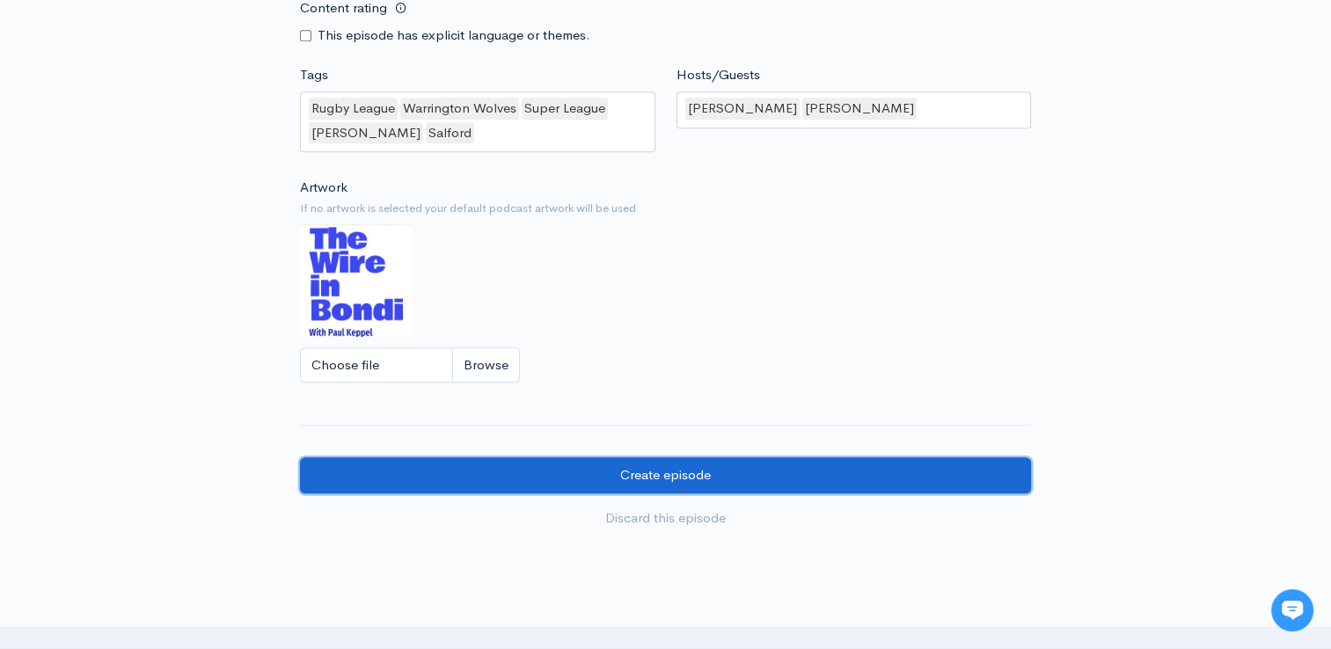
click at [868, 461] on input "Create episode" at bounding box center [665, 475] width 731 height 36
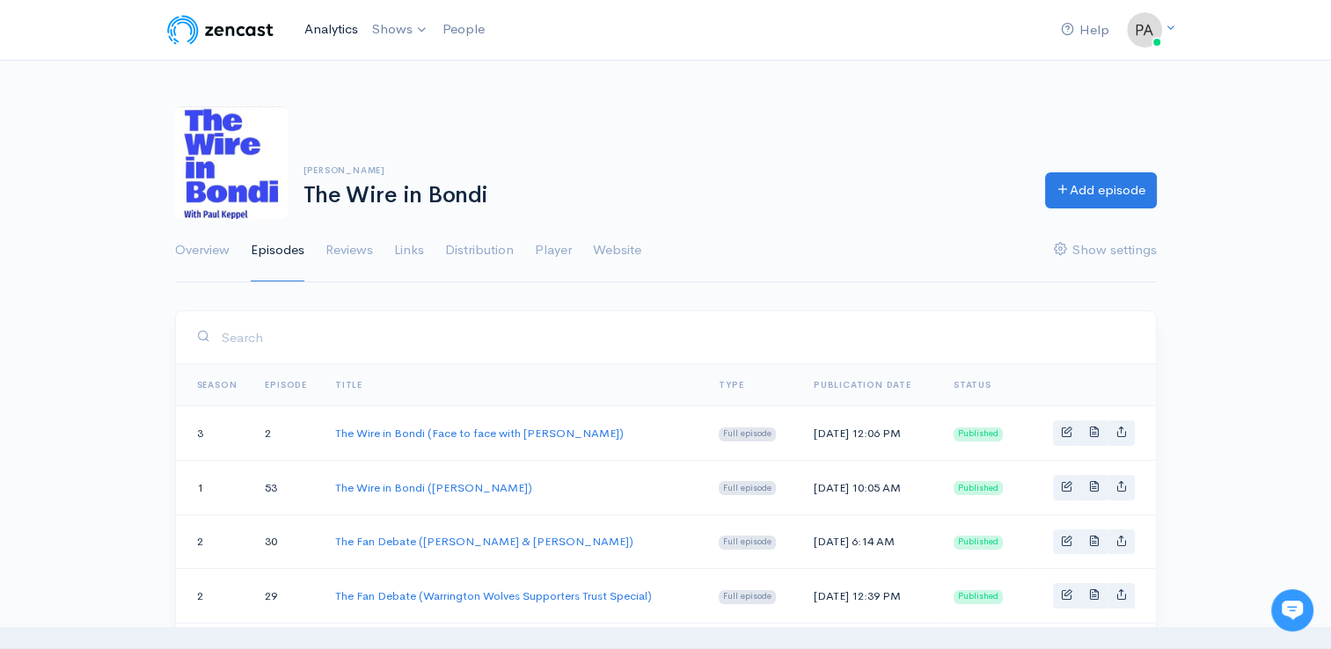
click at [343, 37] on link "Analytics" at bounding box center [331, 30] width 68 height 38
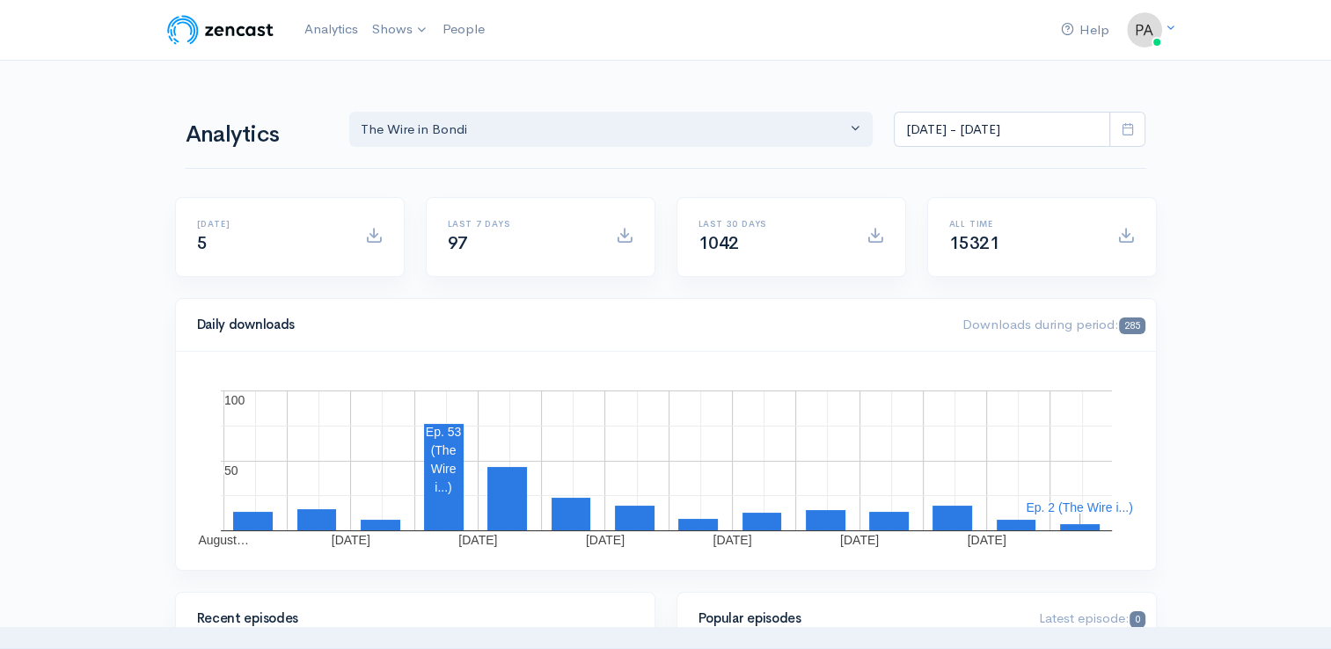
click at [1118, 122] on span at bounding box center [1127, 130] width 36 height 36
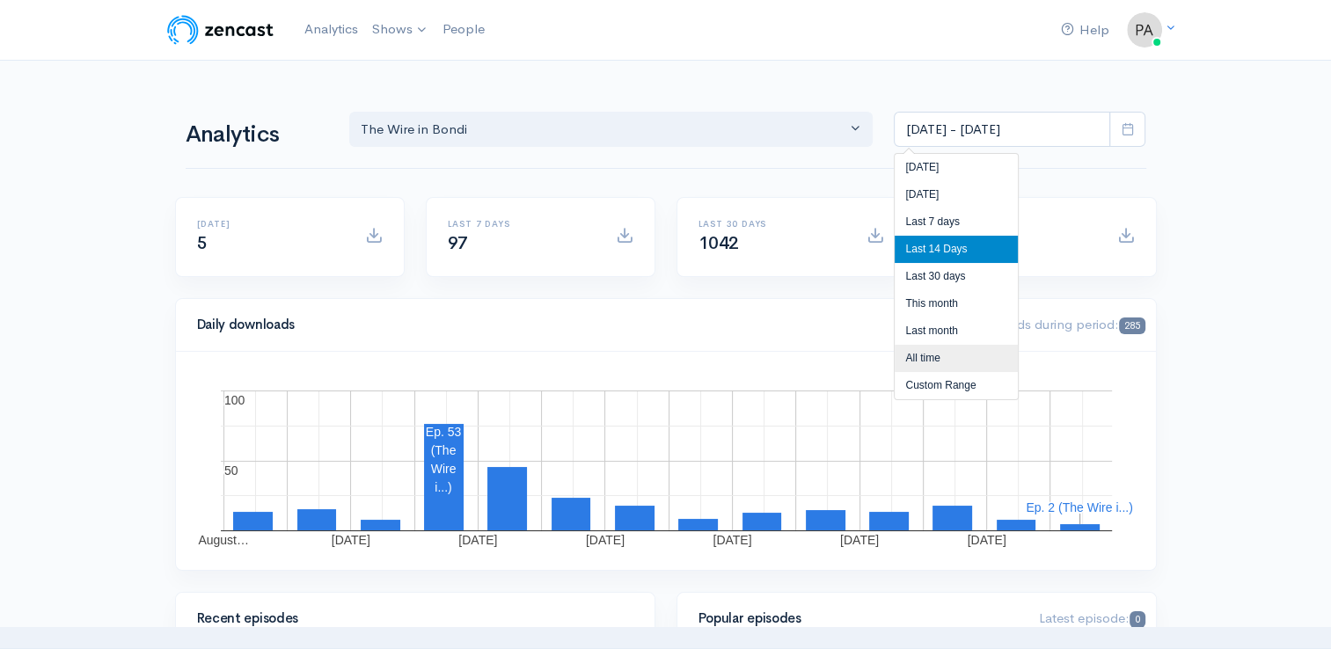
click at [969, 351] on li "All time" at bounding box center [955, 358] width 123 height 27
type input "Jun 18, 2024 - Aug 20, 2025"
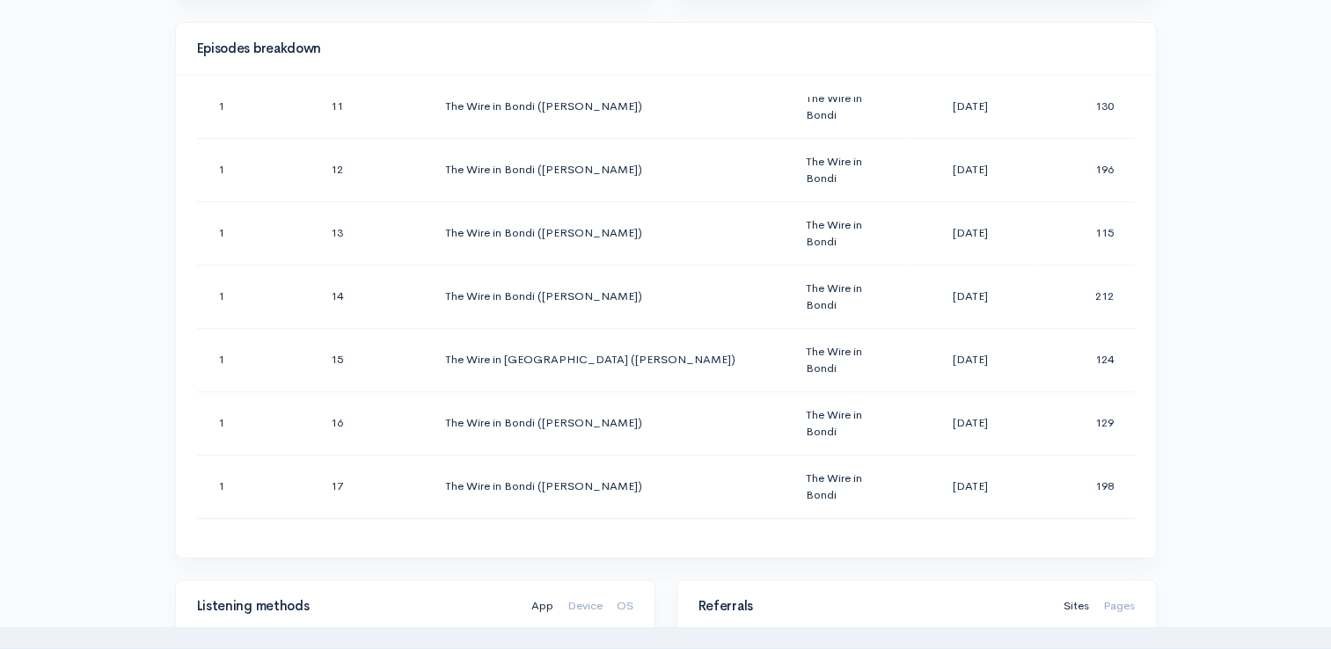
scroll to position [405, 0]
